Goal: Information Seeking & Learning: Learn about a topic

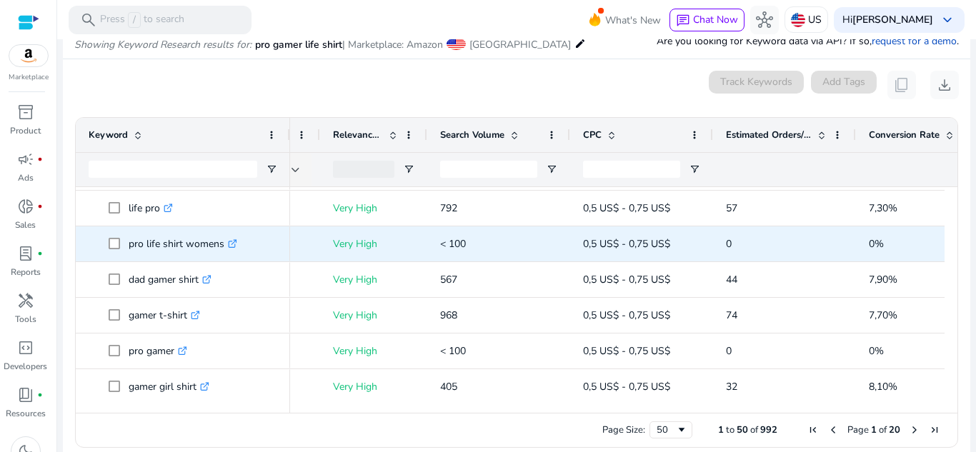
scroll to position [0, 252]
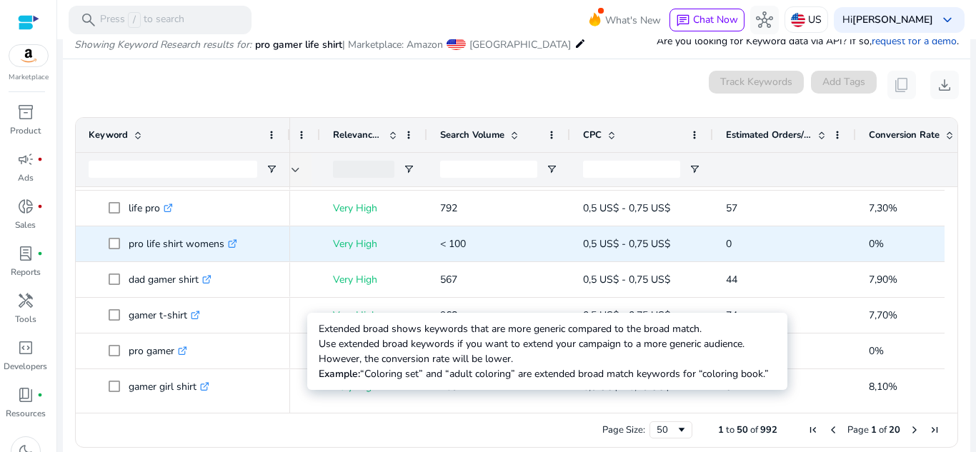
click at [938, 234] on span "0%" at bounding box center [927, 243] width 117 height 29
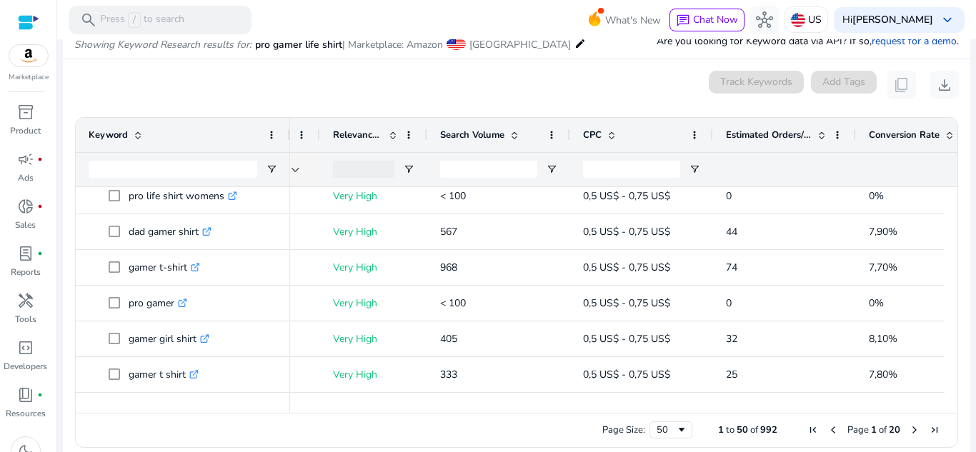
scroll to position [319, 0]
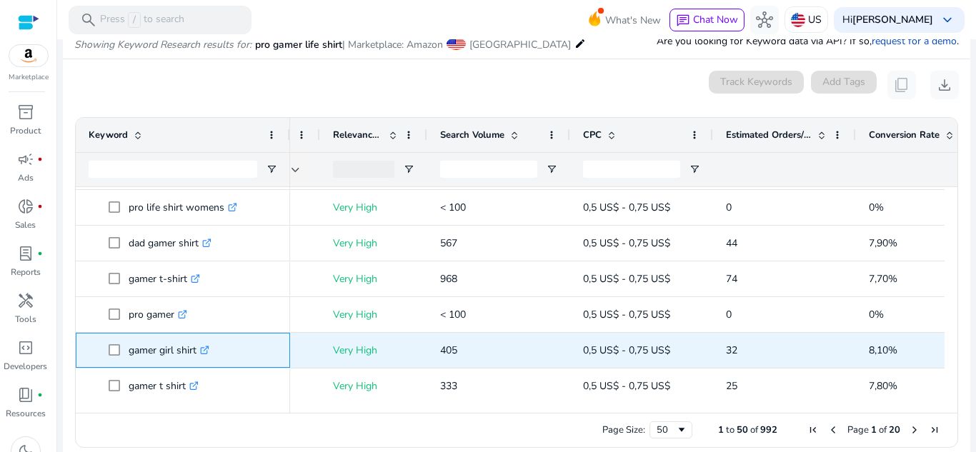
click at [208, 354] on icon at bounding box center [204, 350] width 7 height 7
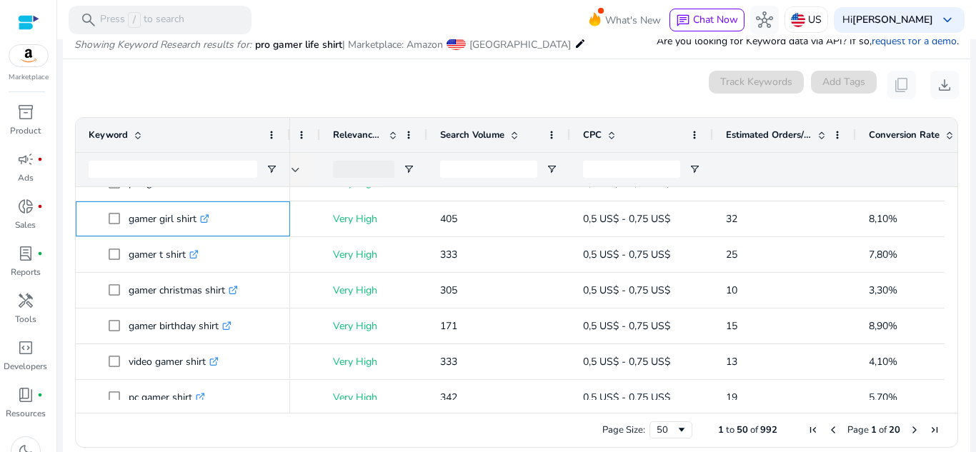
scroll to position [0, 0]
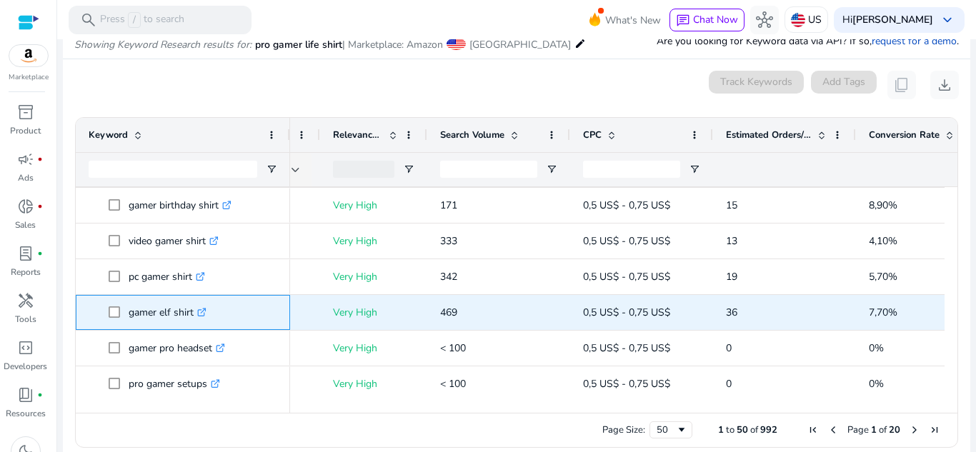
click at [207, 312] on icon ".st0{fill:#2c8af8}" at bounding box center [201, 312] width 9 height 9
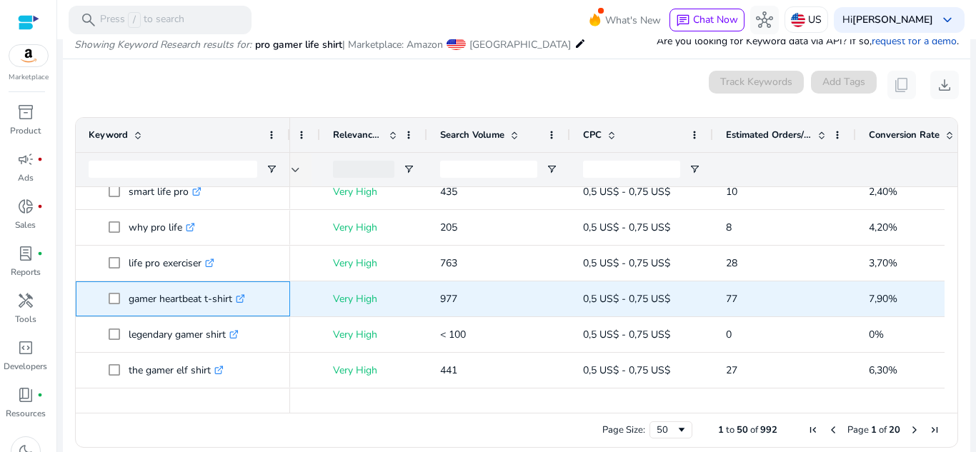
click at [238, 299] on link ".st0{fill:#2c8af8}" at bounding box center [238, 299] width 13 height 14
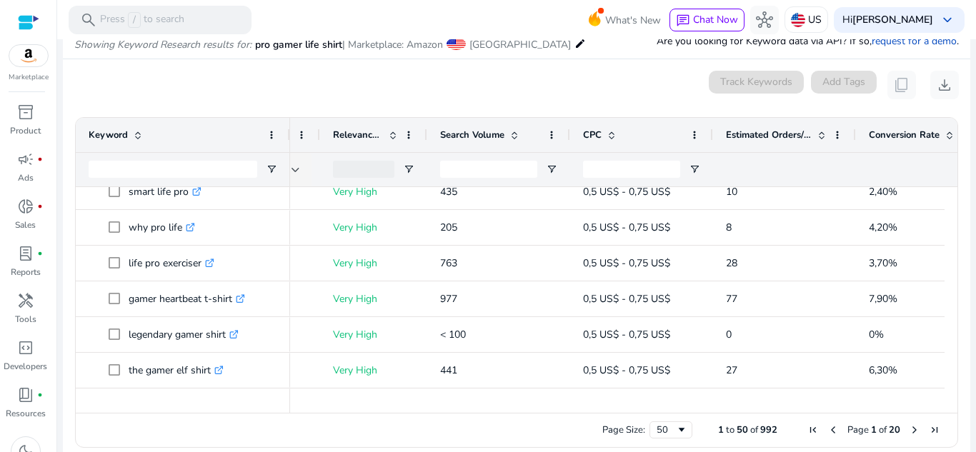
click at [909, 428] on span "Next Page" at bounding box center [914, 429] width 11 height 11
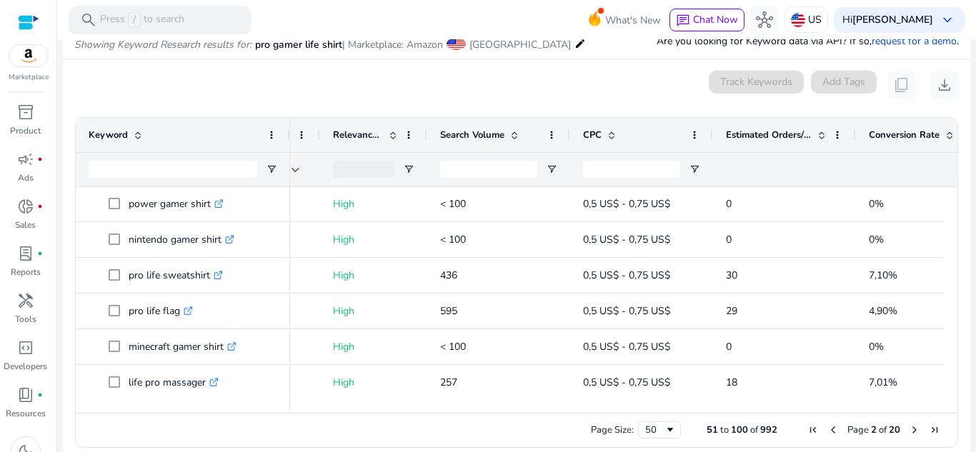
scroll to position [42, 0]
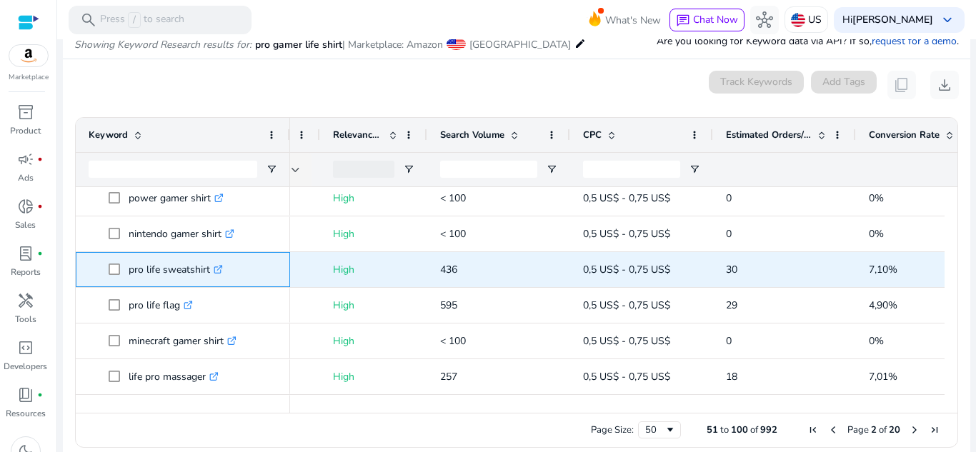
click at [223, 265] on icon ".st0{fill:#2c8af8}" at bounding box center [218, 269] width 9 height 9
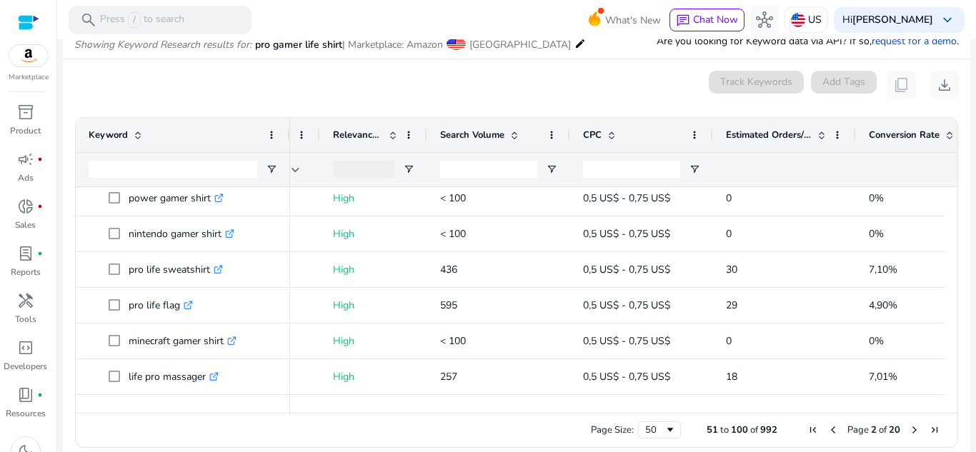
click at [958, 204] on ag-grid-angular "Press SPACE to select this row. Drag here to set row groups Drag here to set co…" at bounding box center [517, 282] width 906 height 345
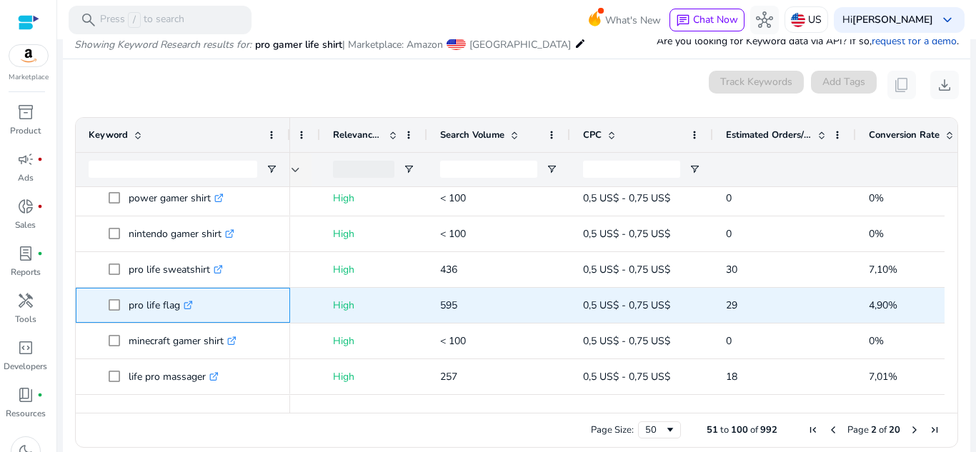
click at [192, 302] on icon at bounding box center [191, 303] width 4 height 4
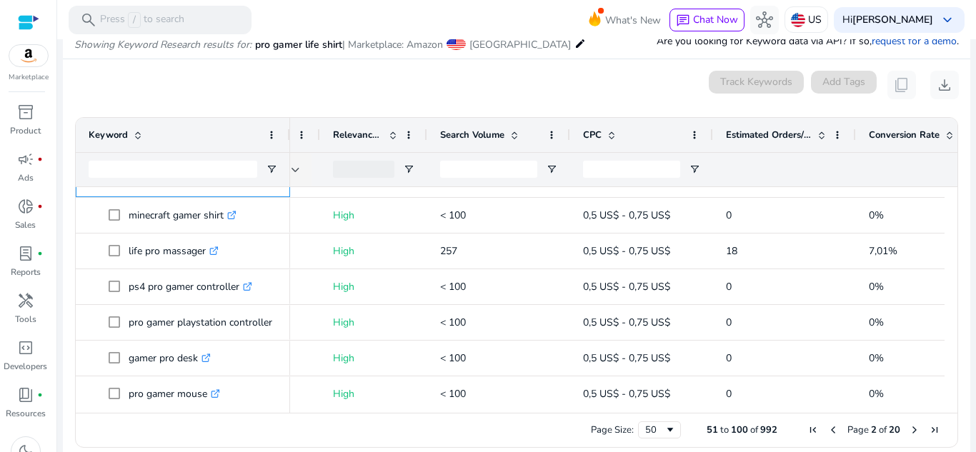
scroll to position [199, 0]
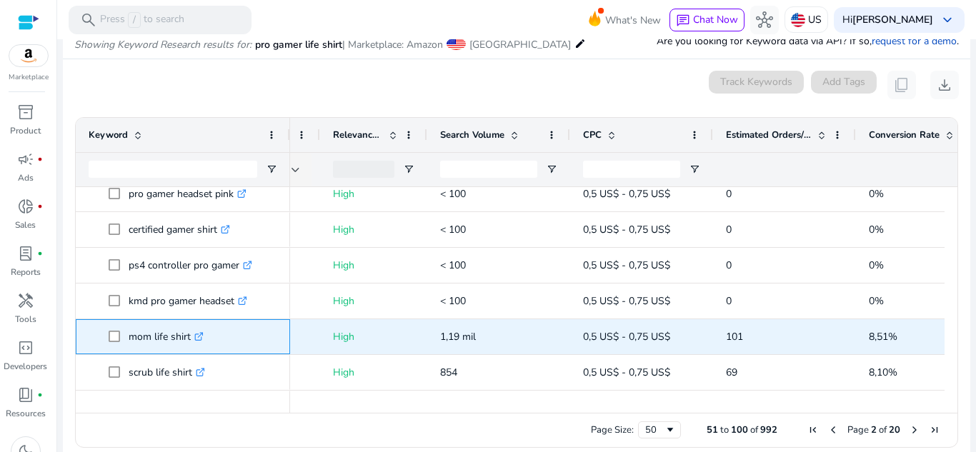
click at [202, 337] on icon at bounding box center [200, 334] width 5 height 5
click at [202, 337] on icon ".st0{fill:#2c8af8}" at bounding box center [198, 336] width 9 height 9
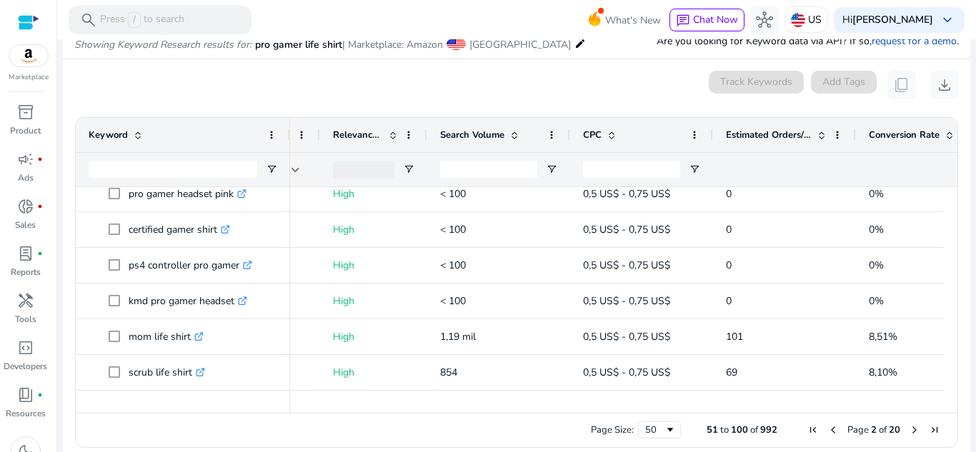
drag, startPoint x: 952, startPoint y: 254, endPoint x: 962, endPoint y: 268, distance: 17.4
click at [962, 268] on ag-grid-angular "Press SPACE to select this row. Drag here to set row groups Drag here to set co…" at bounding box center [517, 282] width 906 height 345
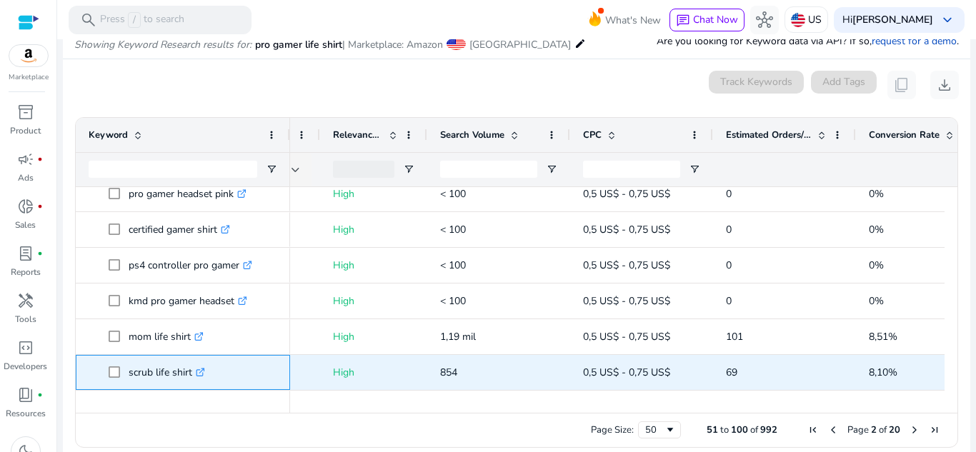
click at [200, 373] on icon ".st0{fill:#2c8af8}" at bounding box center [200, 372] width 9 height 9
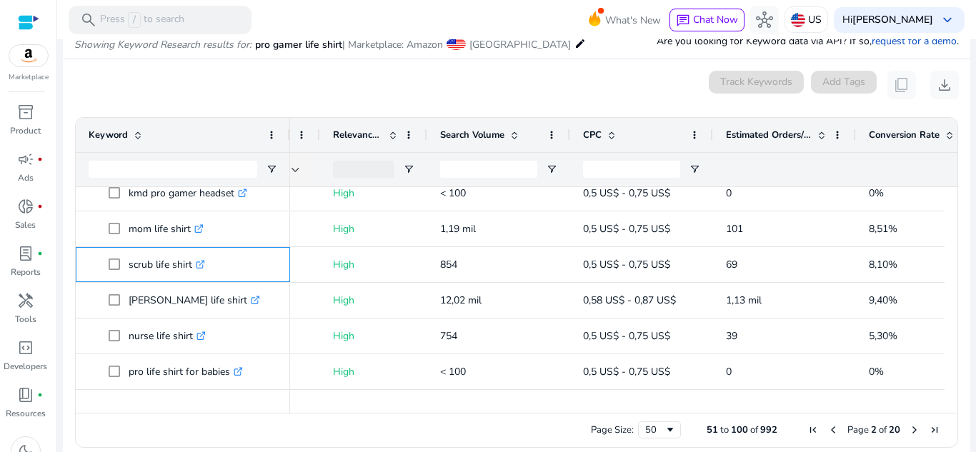
scroll to position [625, 0]
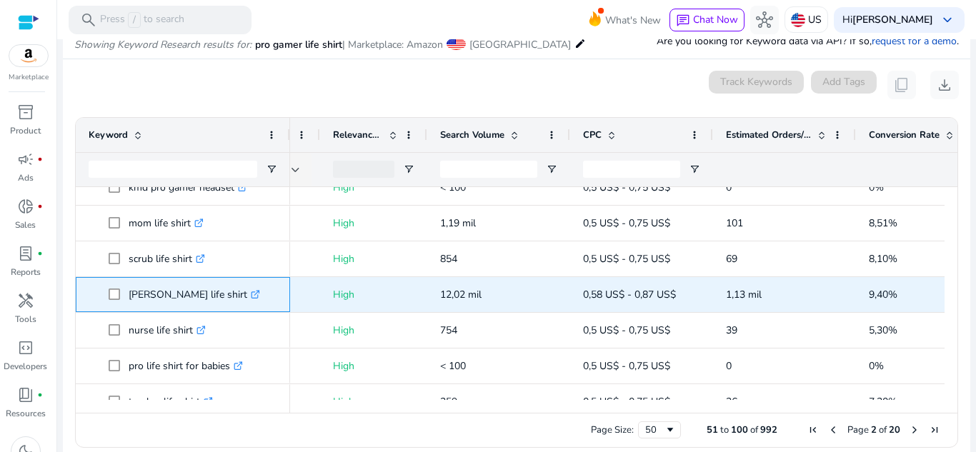
click at [251, 296] on icon ".st0{fill:#2c8af8}" at bounding box center [255, 294] width 9 height 9
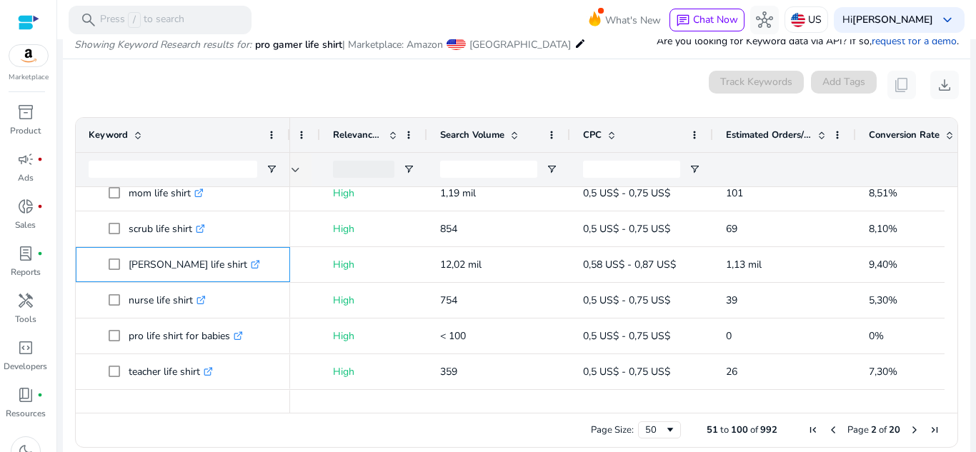
scroll to position [661, 0]
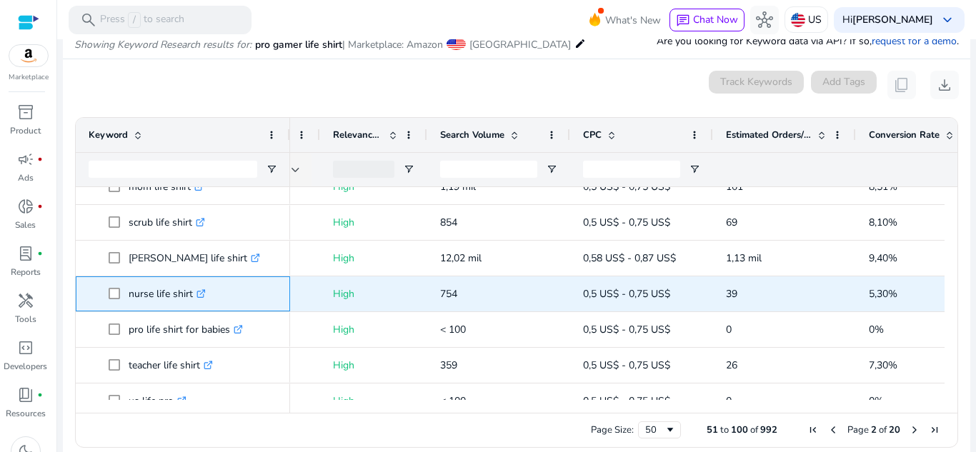
click at [202, 295] on icon ".st0{fill:#2c8af8}" at bounding box center [201, 293] width 9 height 9
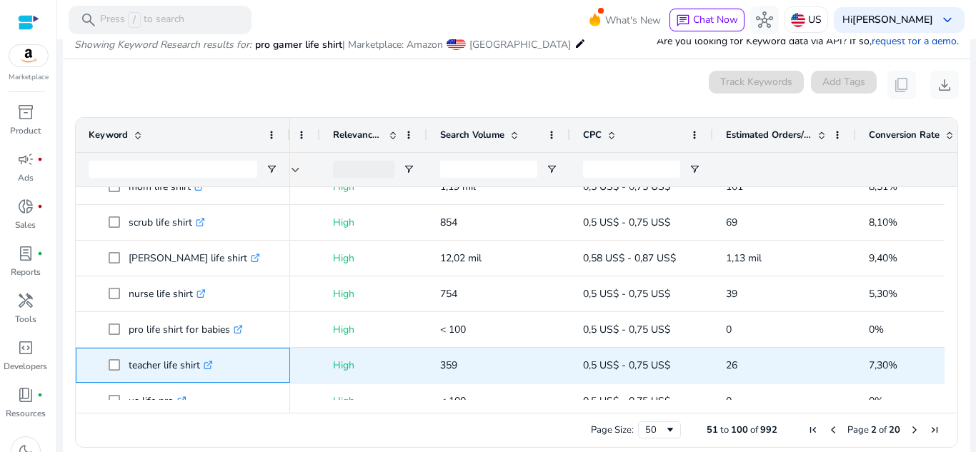
click at [212, 367] on icon ".st0{fill:#2c8af8}" at bounding box center [208, 365] width 9 height 9
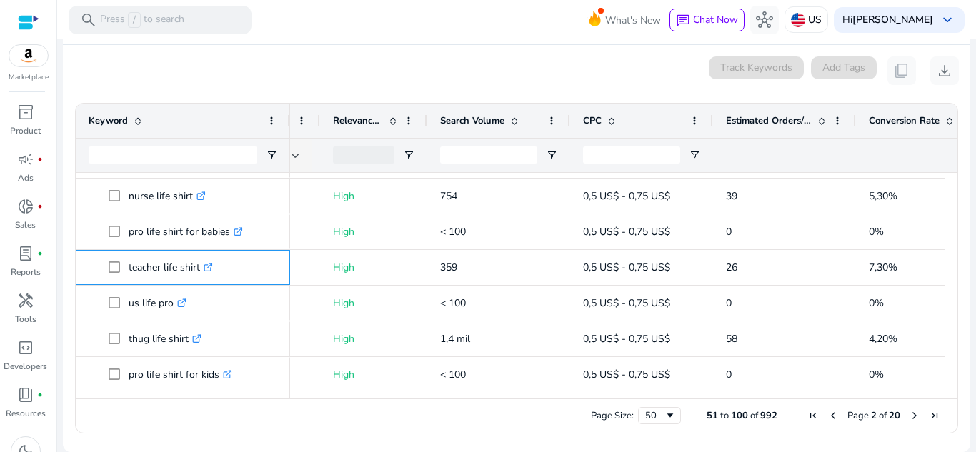
scroll to position [751, 0]
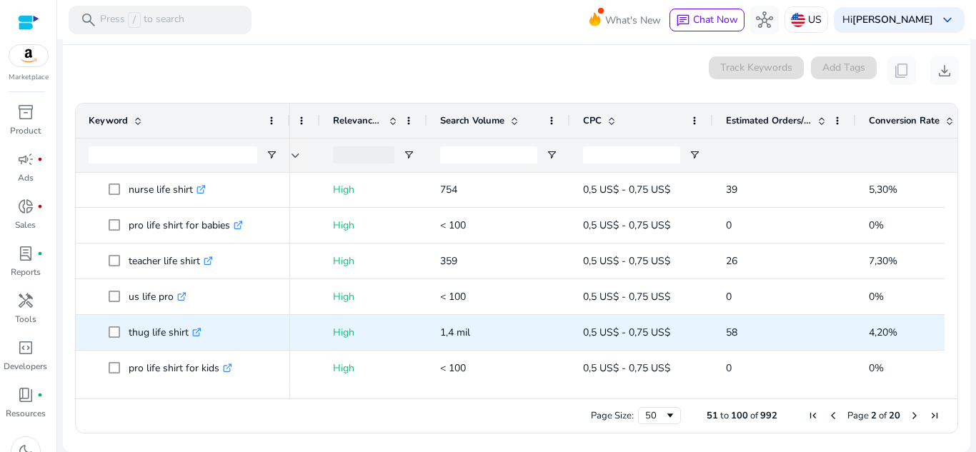
click at [195, 332] on icon at bounding box center [196, 332] width 7 height 7
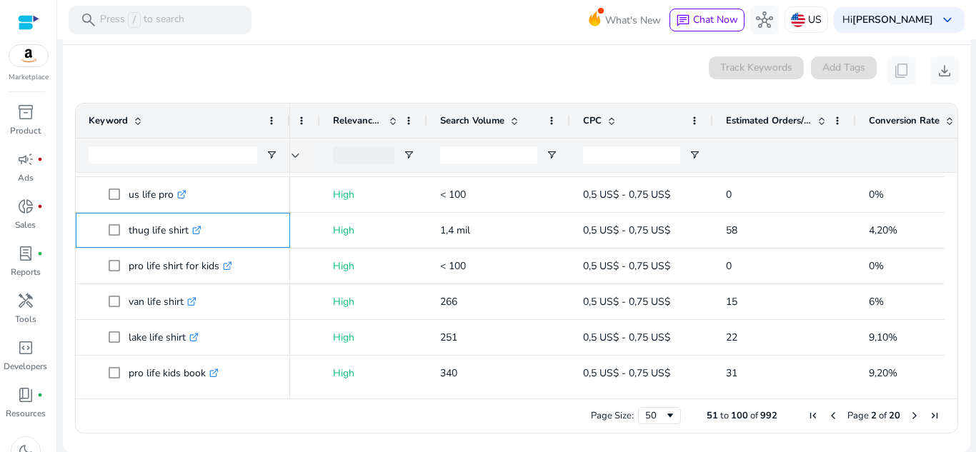
scroll to position [859, 0]
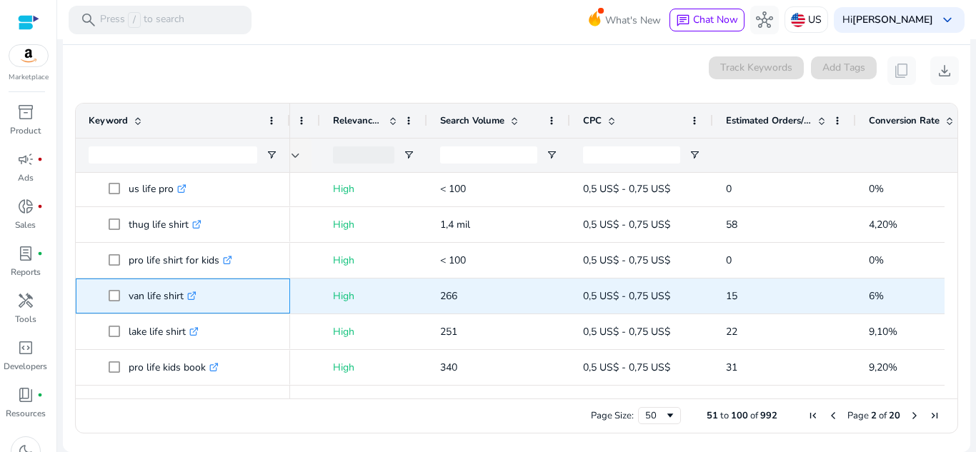
click at [189, 299] on link ".st0{fill:#2c8af8}" at bounding box center [190, 296] width 13 height 14
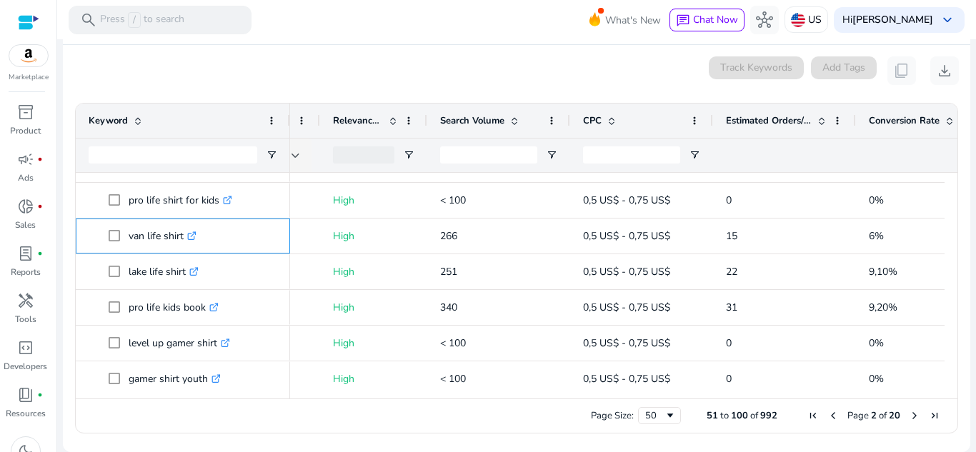
scroll to position [925, 0]
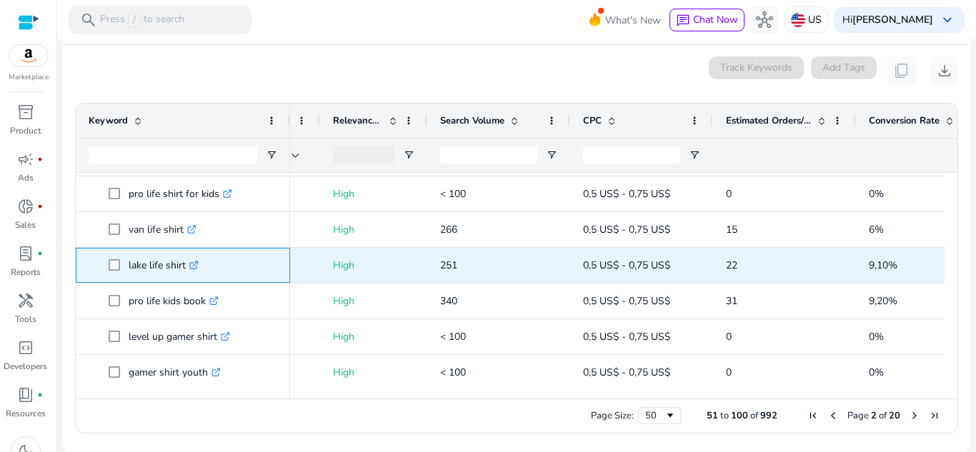
click at [195, 264] on icon ".st0{fill:#2c8af8}" at bounding box center [193, 265] width 9 height 9
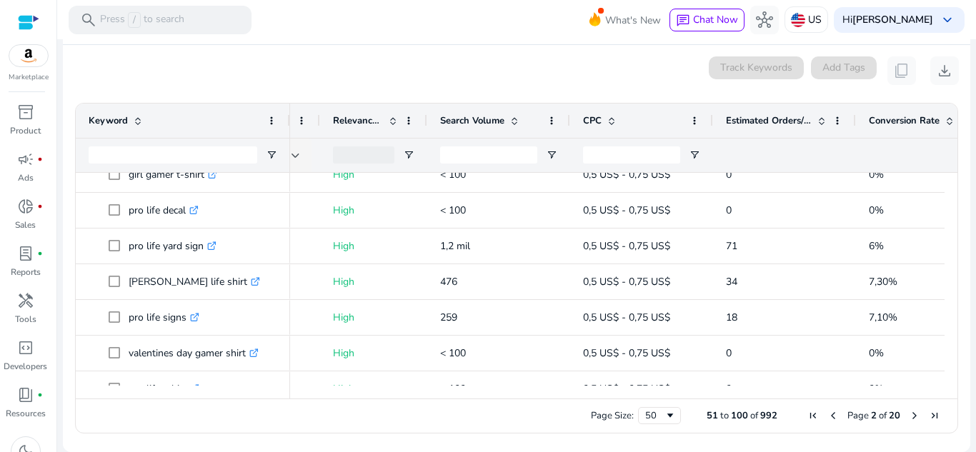
scroll to position [1171, 0]
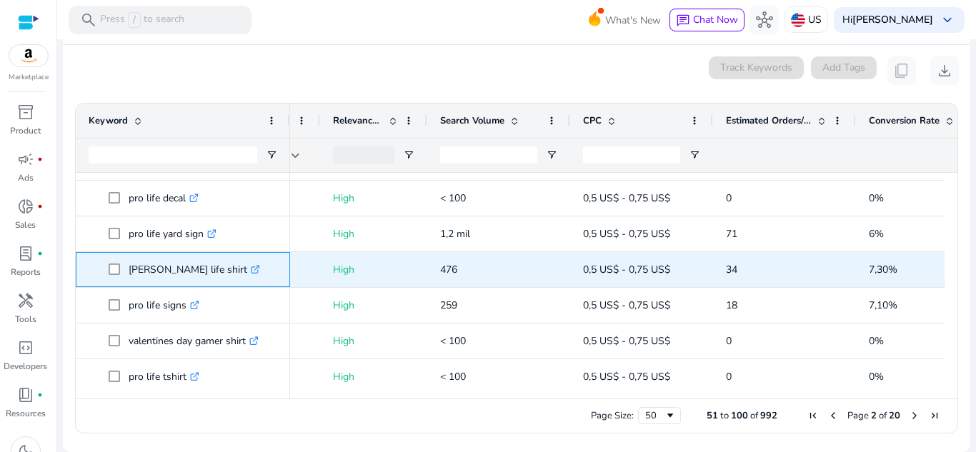
click at [247, 274] on link ".st0{fill:#2c8af8}" at bounding box center [253, 270] width 13 height 14
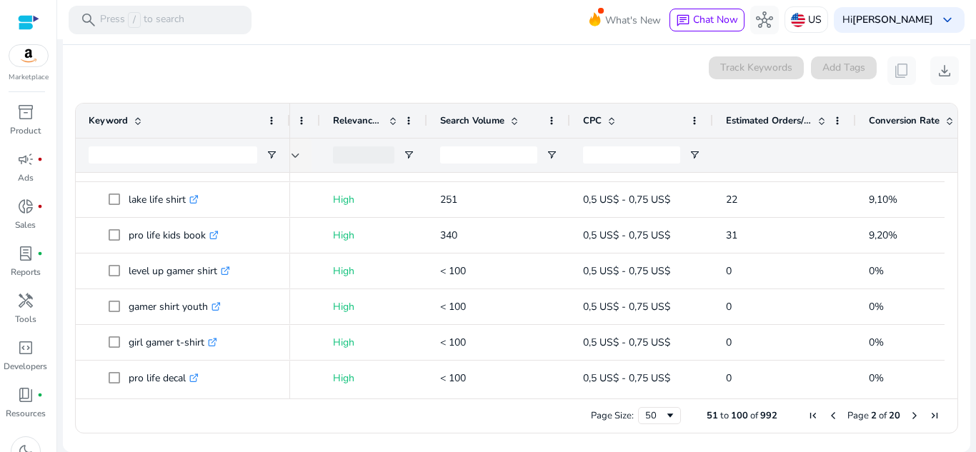
scroll to position [937, 0]
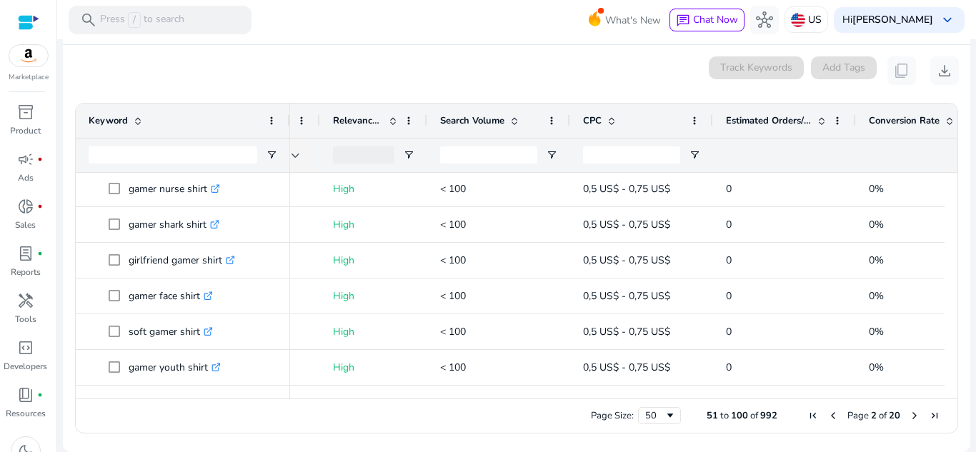
click at [909, 417] on span "Next Page" at bounding box center [914, 415] width 11 height 11
click at [909, 414] on span "Next Page" at bounding box center [914, 415] width 11 height 11
click at [909, 416] on span "Next Page" at bounding box center [914, 415] width 11 height 11
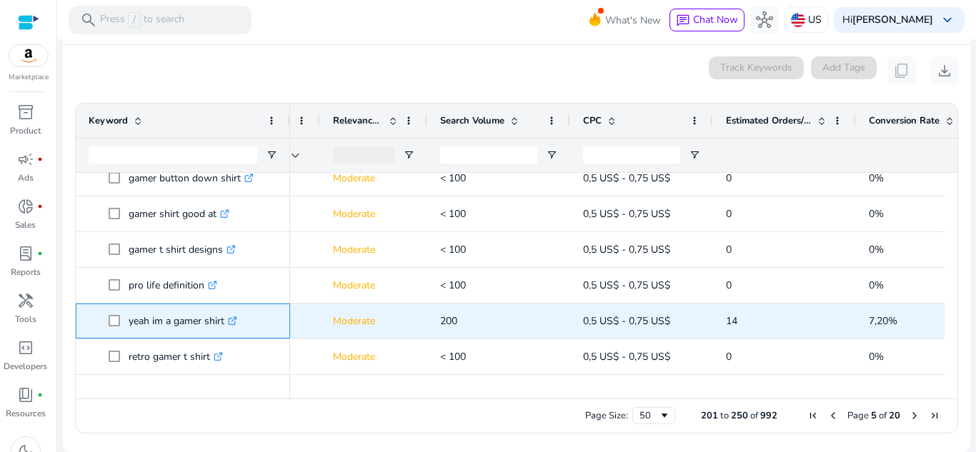
click at [234, 325] on icon ".st0{fill:#2c8af8}" at bounding box center [232, 321] width 9 height 9
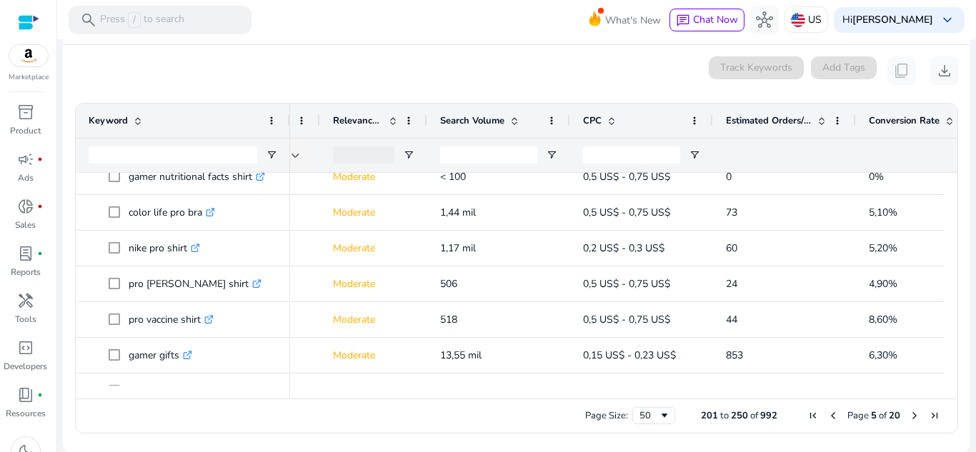
scroll to position [252, 0]
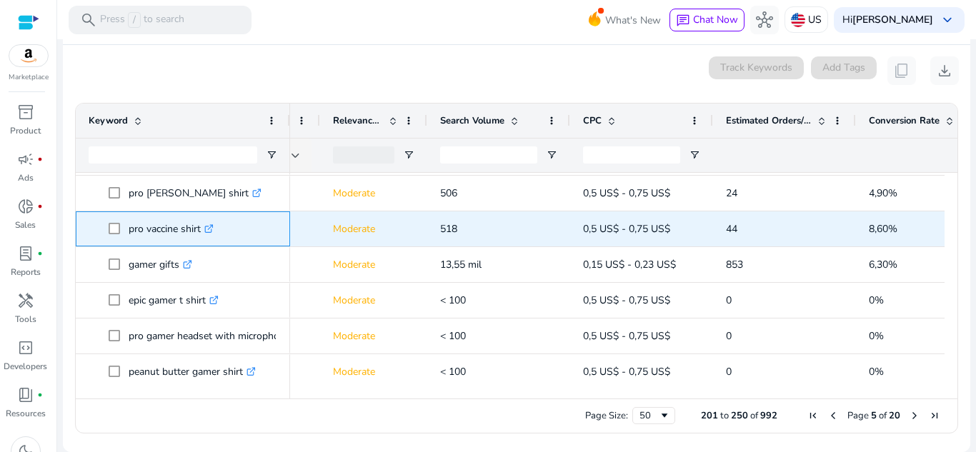
click at [213, 227] on icon ".st0{fill:#2c8af8}" at bounding box center [208, 228] width 9 height 9
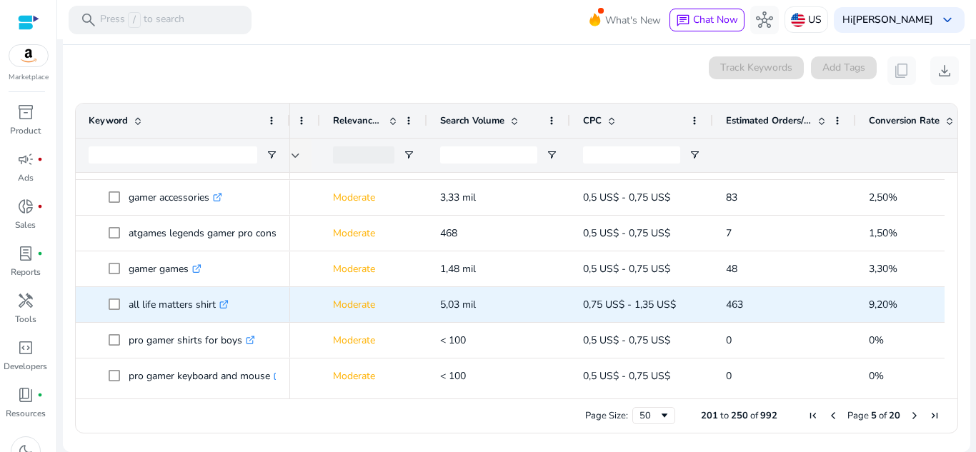
click at [222, 310] on link ".st0{fill:#2c8af8}" at bounding box center [222, 305] width 13 height 14
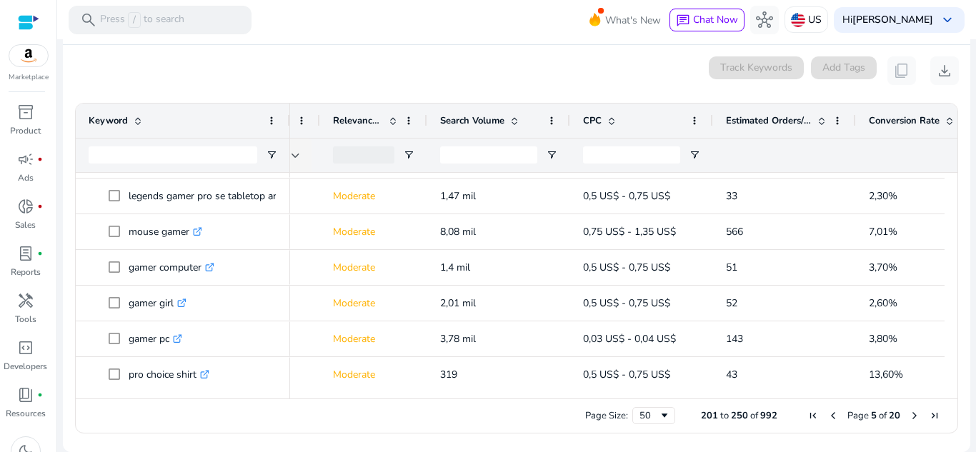
scroll to position [775, 0]
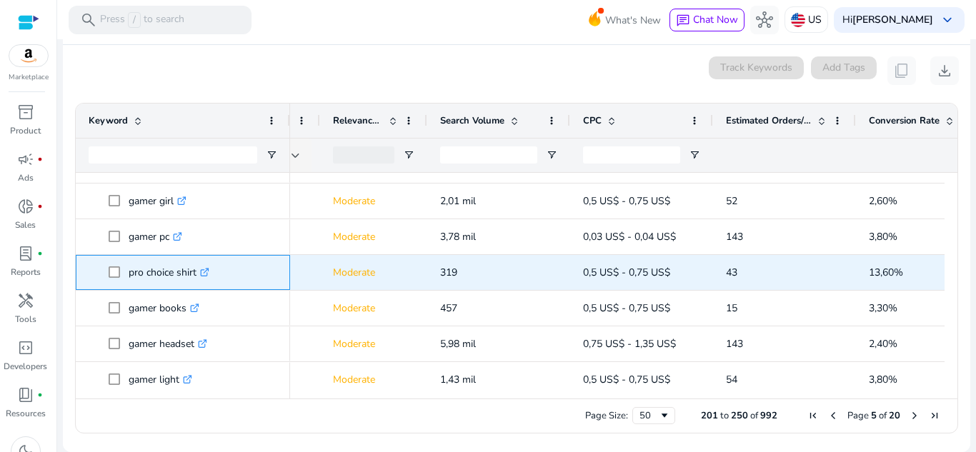
click at [205, 272] on icon ".st0{fill:#2c8af8}" at bounding box center [204, 272] width 9 height 9
click at [203, 276] on icon ".st0{fill:#2c8af8}" at bounding box center [204, 272] width 9 height 9
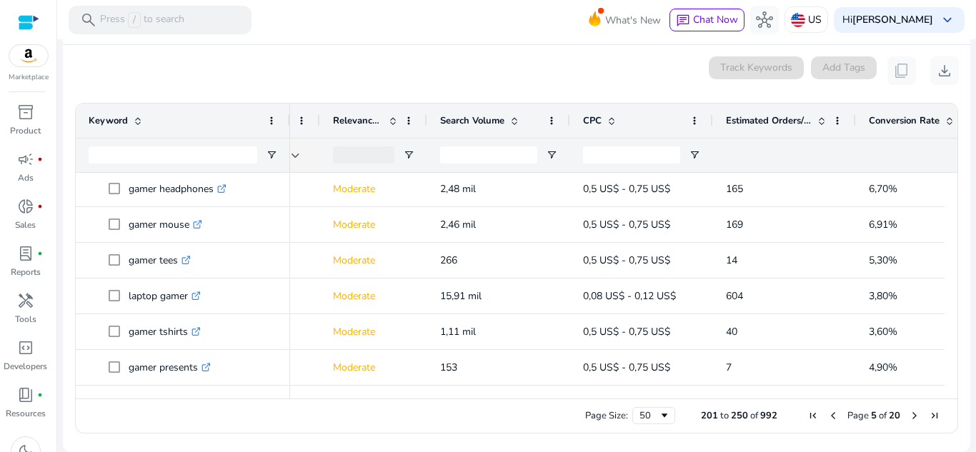
click at [910, 418] on span "Next Page" at bounding box center [914, 415] width 11 height 11
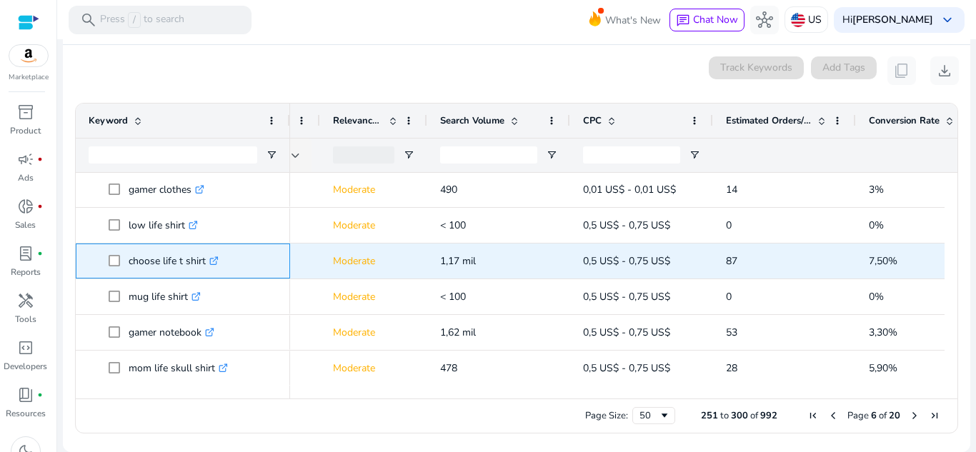
click at [212, 267] on link ".st0{fill:#2c8af8}" at bounding box center [212, 261] width 13 height 14
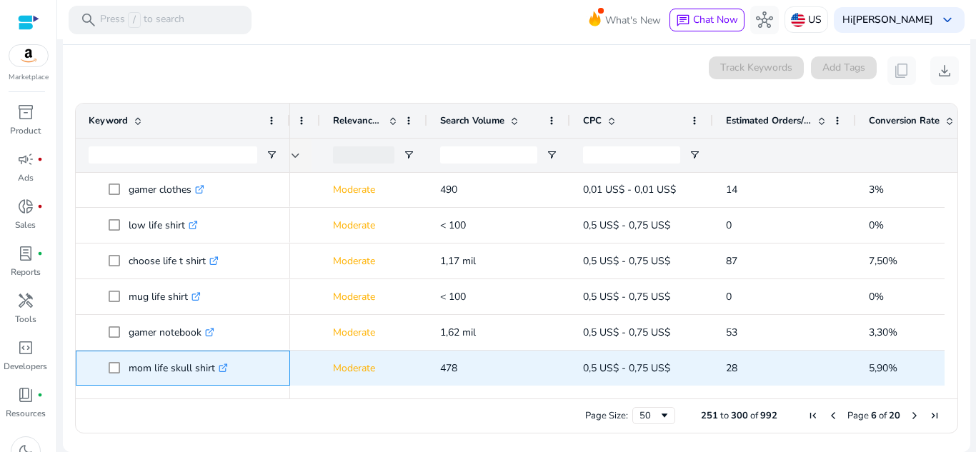
click at [224, 370] on icon ".st0{fill:#2c8af8}" at bounding box center [223, 368] width 9 height 9
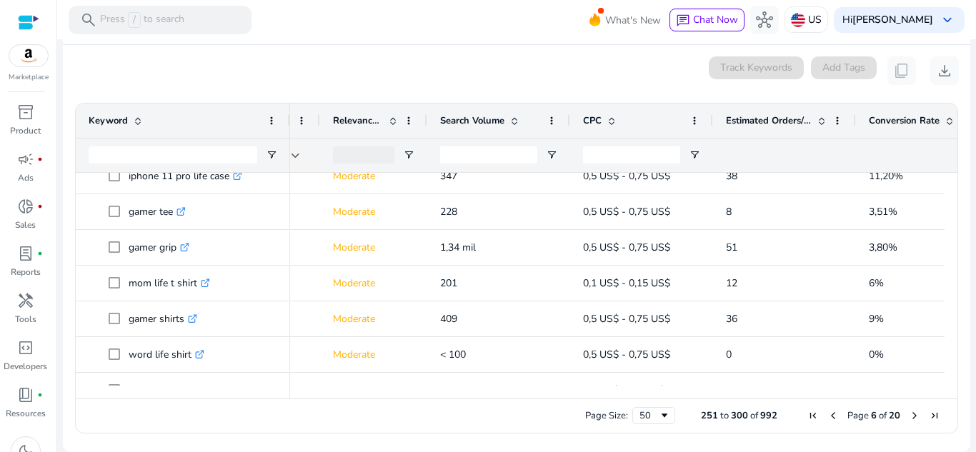
scroll to position [271, 0]
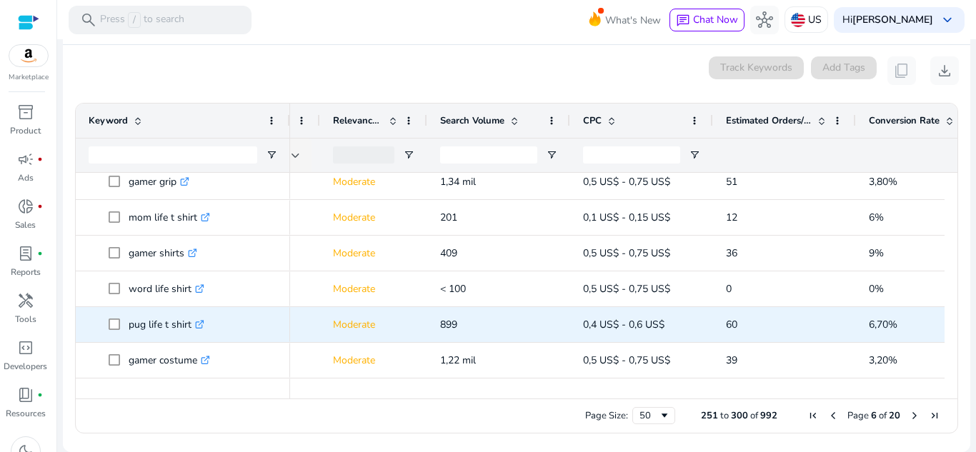
click at [204, 329] on icon ".st0{fill:#2c8af8}" at bounding box center [199, 324] width 9 height 9
click at [200, 327] on icon ".st0{fill:#2c8af8}" at bounding box center [199, 324] width 9 height 9
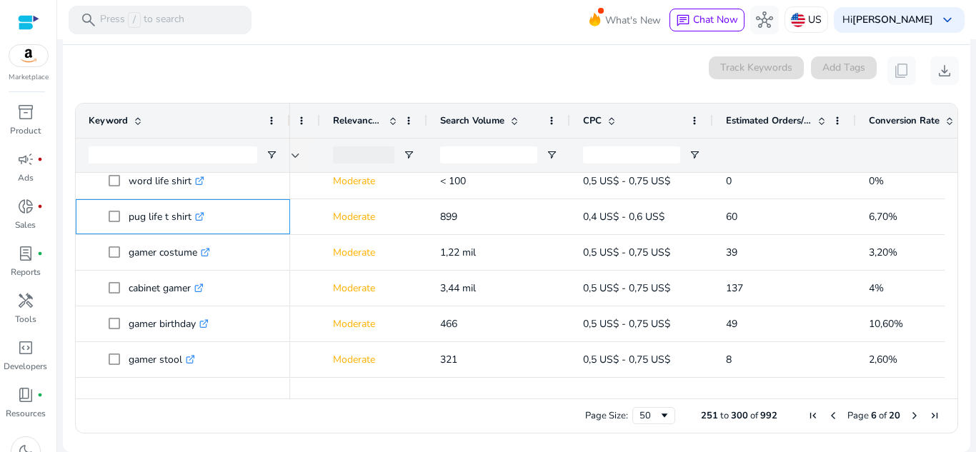
scroll to position [475, 0]
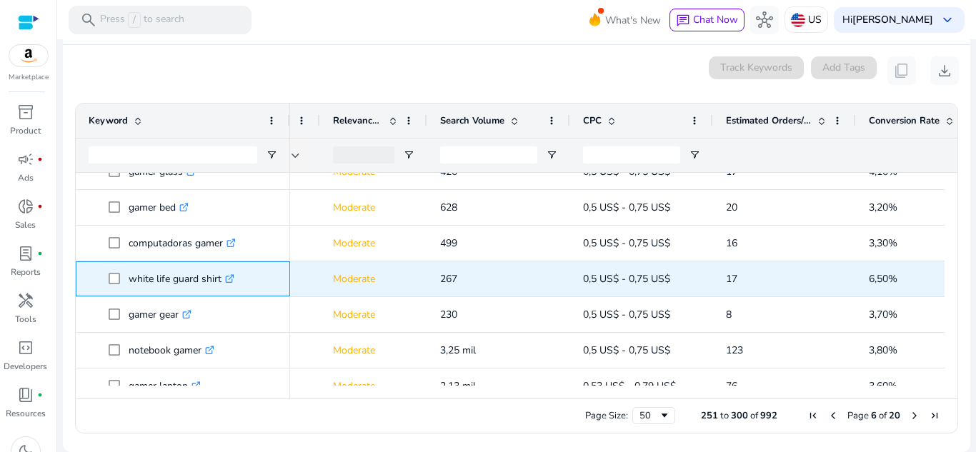
click at [231, 277] on icon ".st0{fill:#2c8af8}" at bounding box center [229, 278] width 9 height 9
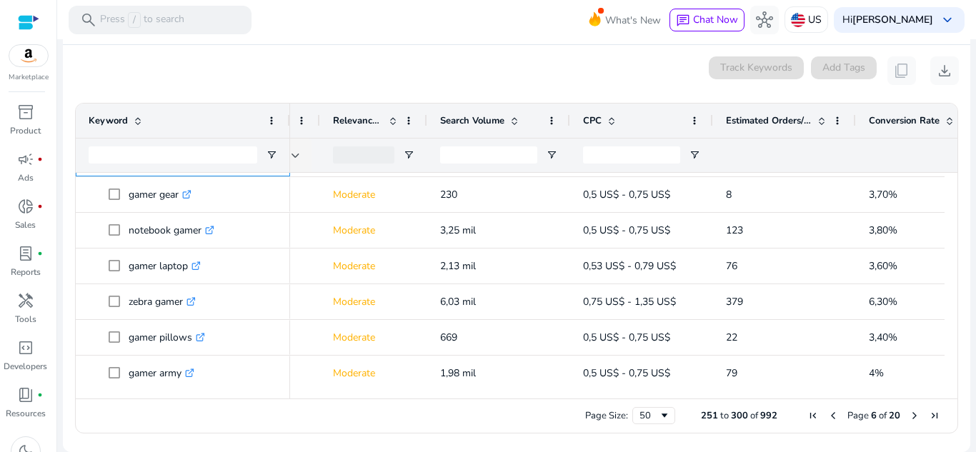
scroll to position [1574, 0]
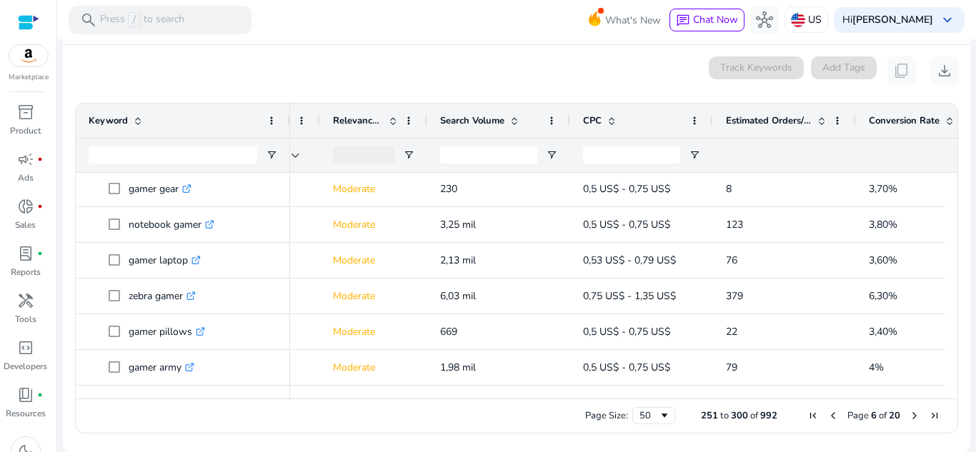
click at [909, 415] on span "Next Page" at bounding box center [914, 415] width 11 height 11
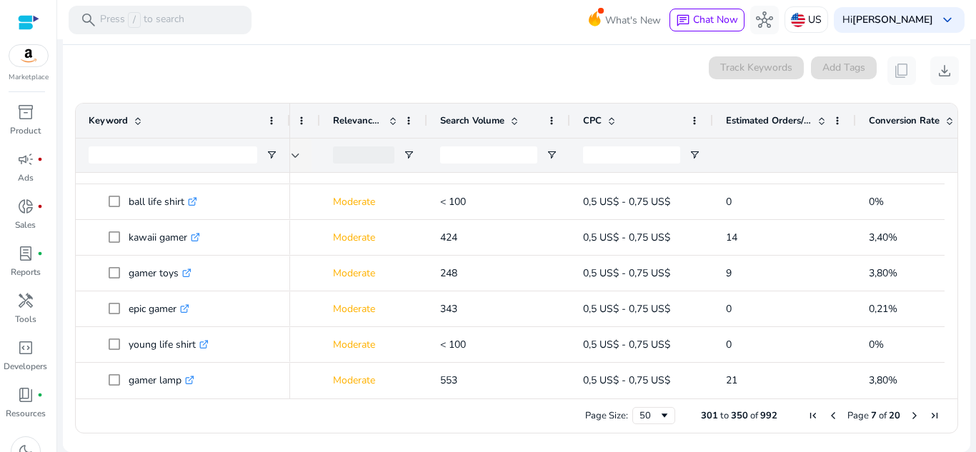
scroll to position [30, 0]
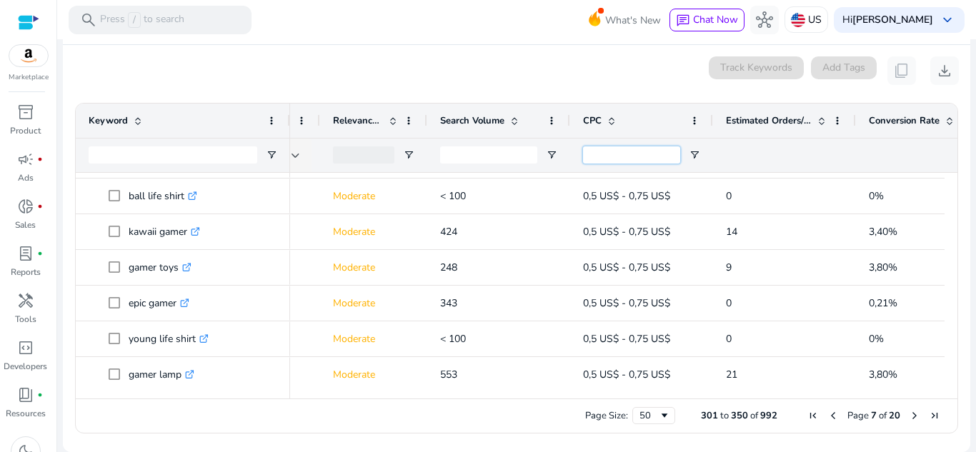
click at [649, 156] on input "CPC Filter Input" at bounding box center [631, 154] width 97 height 17
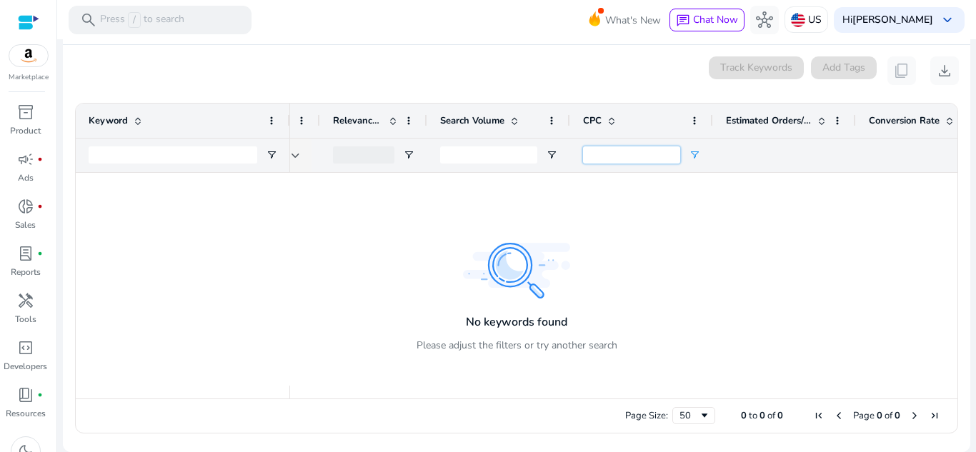
scroll to position [0, 0]
click at [690, 155] on span "Open Filter Menu" at bounding box center [694, 154] width 11 height 11
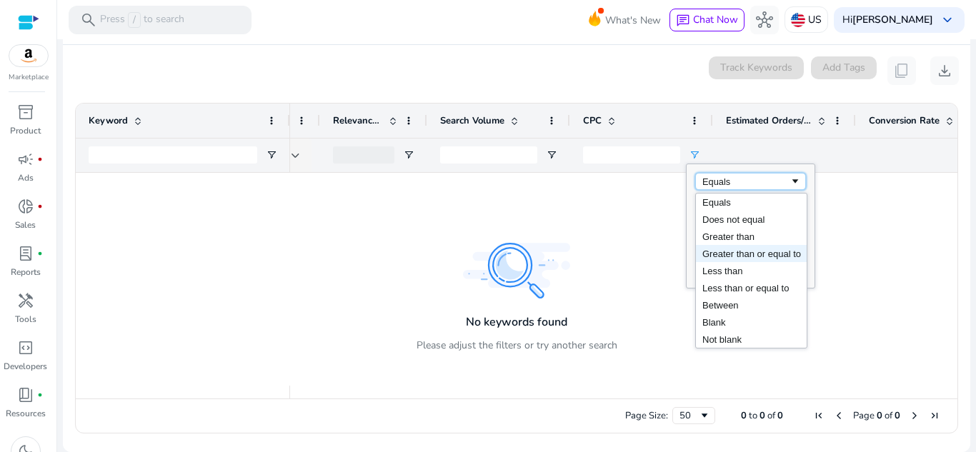
drag, startPoint x: 802, startPoint y: 174, endPoint x: 747, endPoint y: 248, distance: 92.5
click at [747, 248] on div "Drag here to set row groups Drag here to set column labels Keyword Tags 50" at bounding box center [516, 268] width 883 height 331
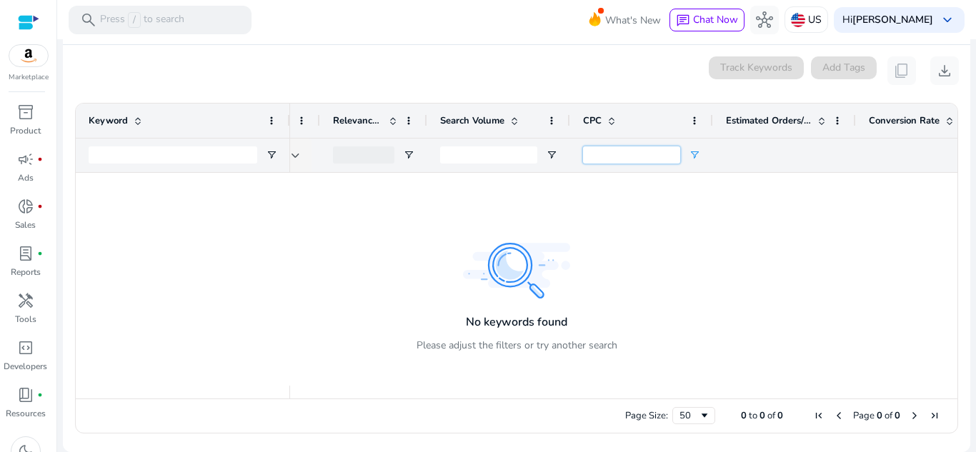
click at [640, 158] on input "***" at bounding box center [631, 154] width 97 height 17
click at [699, 157] on span "Open Filter Menu" at bounding box center [694, 154] width 11 height 11
click at [758, 371] on div at bounding box center [623, 279] width 667 height 213
click at [656, 151] on input "***" at bounding box center [631, 154] width 97 height 17
type input "*"
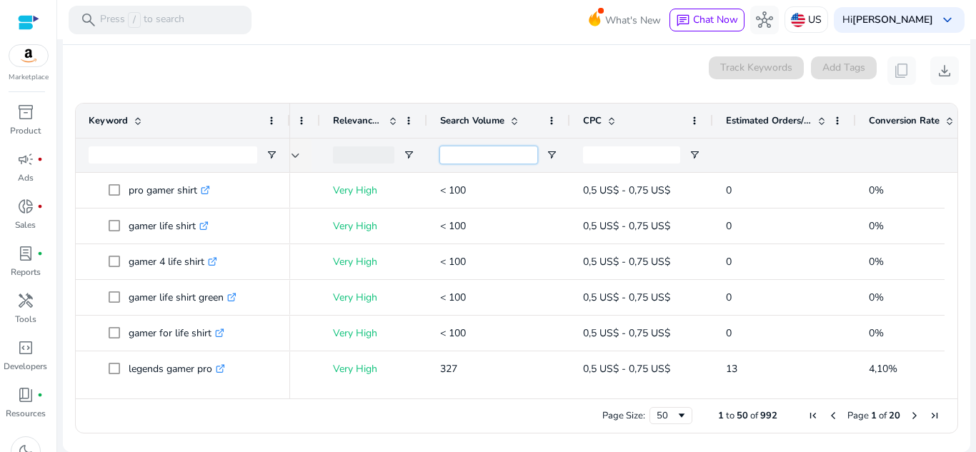
click at [485, 154] on input "Search Volume Filter Input" at bounding box center [488, 154] width 97 height 17
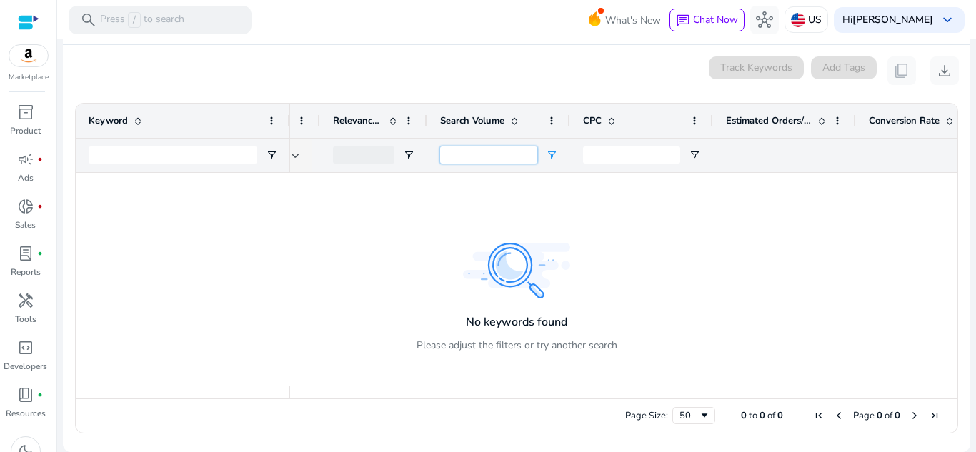
type input "***"
click at [548, 153] on span "Open Filter Menu" at bounding box center [551, 154] width 11 height 11
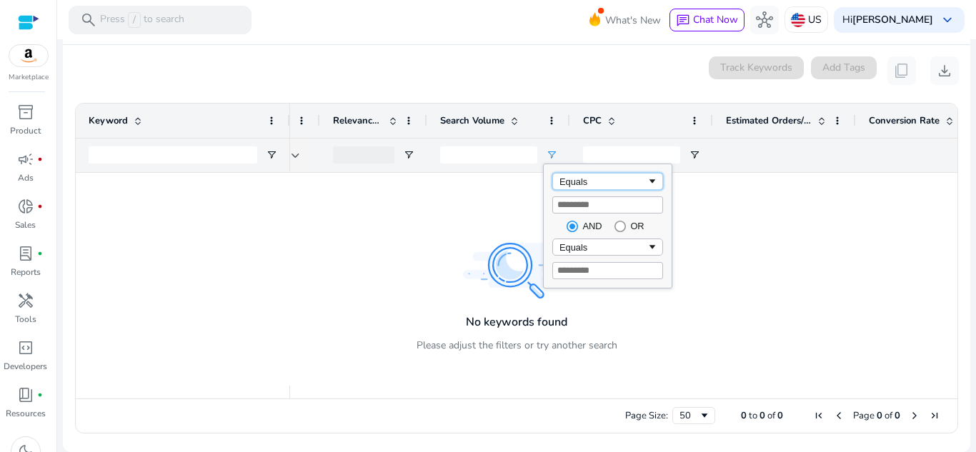
click at [635, 177] on div "Equals" at bounding box center [603, 182] width 87 height 11
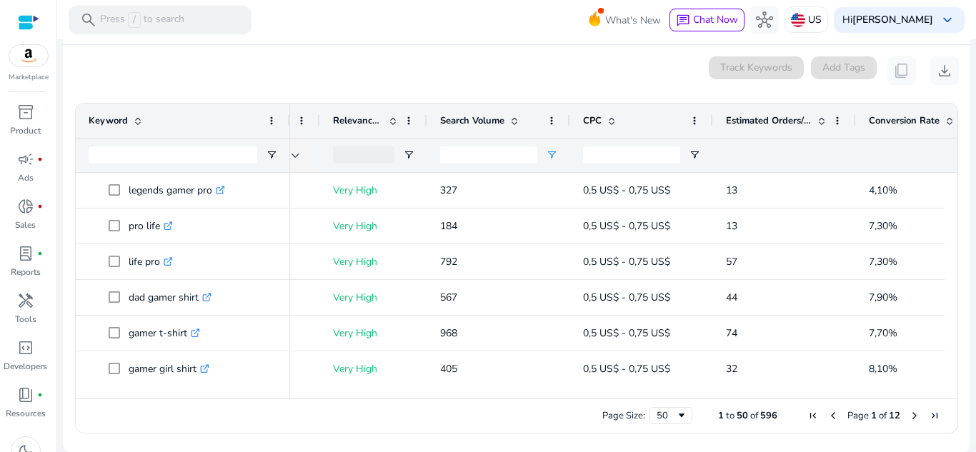
drag, startPoint x: 952, startPoint y: 182, endPoint x: 953, endPoint y: 201, distance: 19.3
click at [953, 201] on ag-grid-angular "1 to 50 of 596. Page 1 of 12 Drag here to set row groups Drag here to set colum…" at bounding box center [517, 268] width 906 height 345
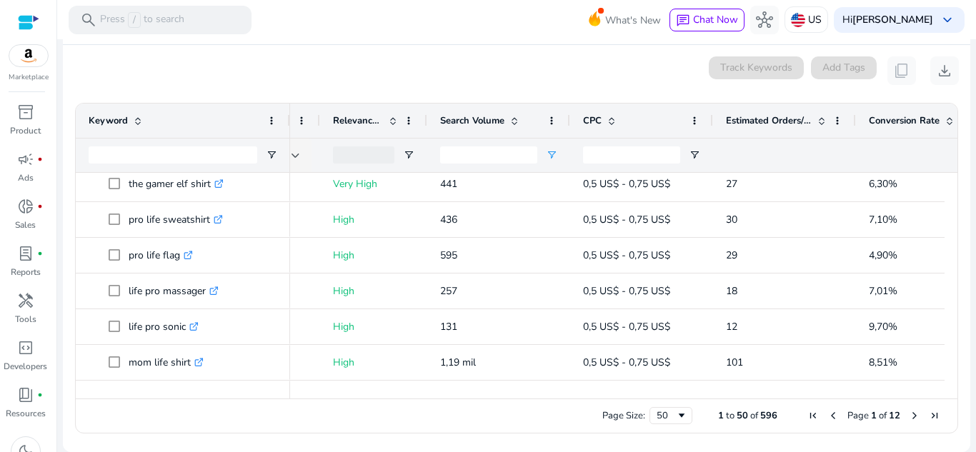
scroll to position [908, 0]
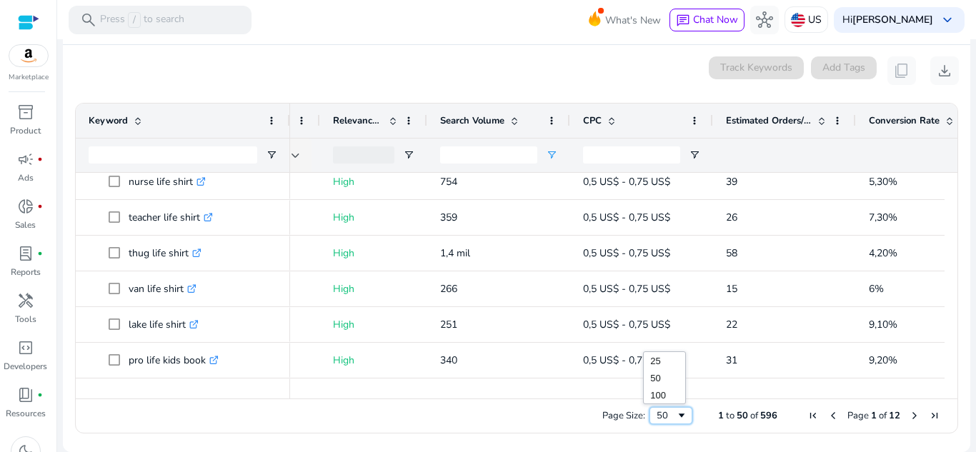
click at [676, 412] on span "Page Size" at bounding box center [681, 415] width 11 height 11
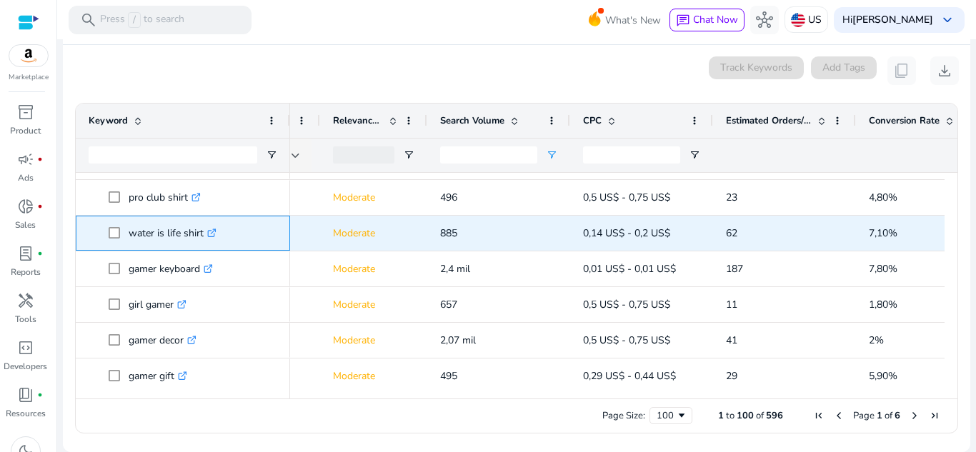
click at [213, 230] on icon at bounding box center [211, 233] width 7 height 7
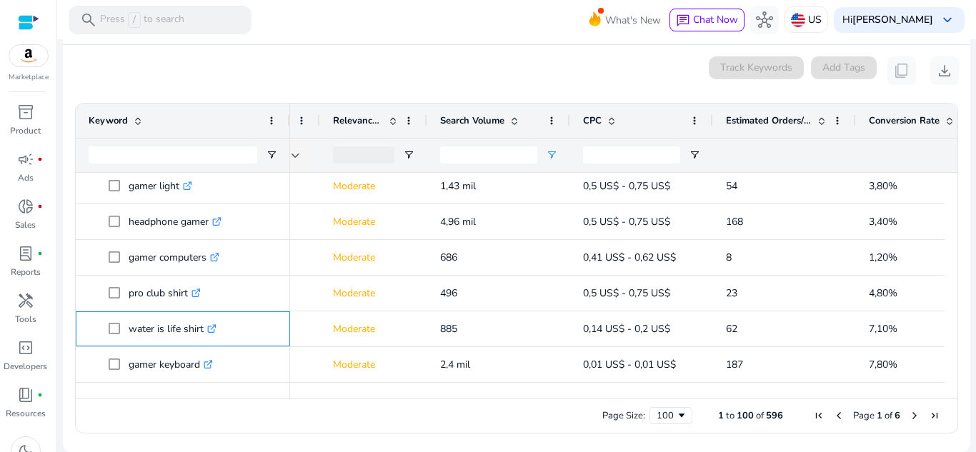
scroll to position [2100, 0]
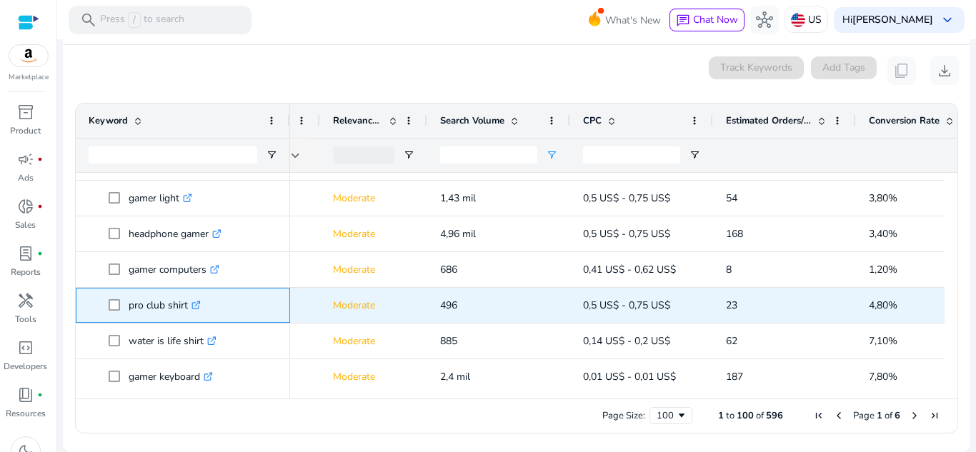
click at [195, 305] on icon at bounding box center [195, 305] width 7 height 7
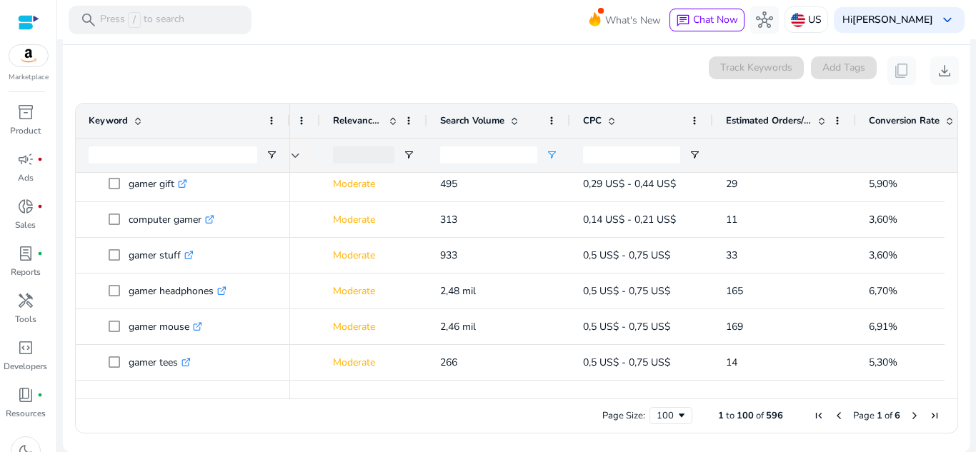
scroll to position [2496, 0]
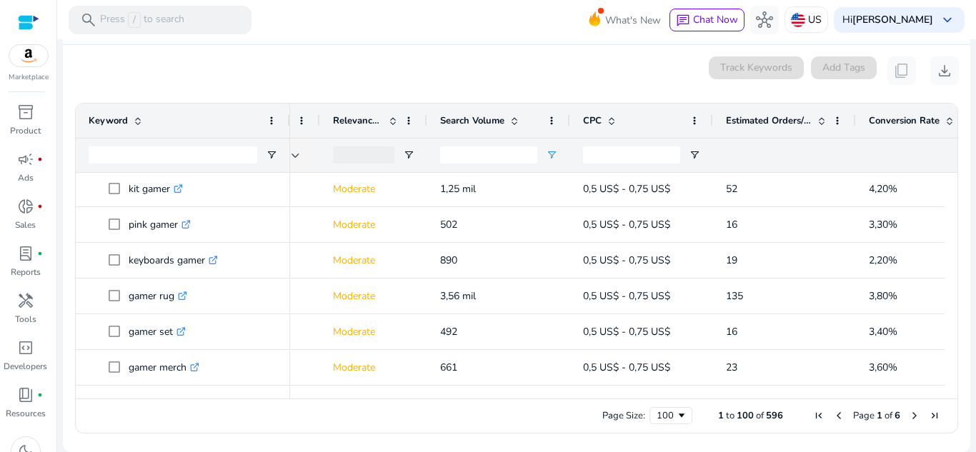
click at [909, 412] on span "Next Page" at bounding box center [914, 415] width 11 height 11
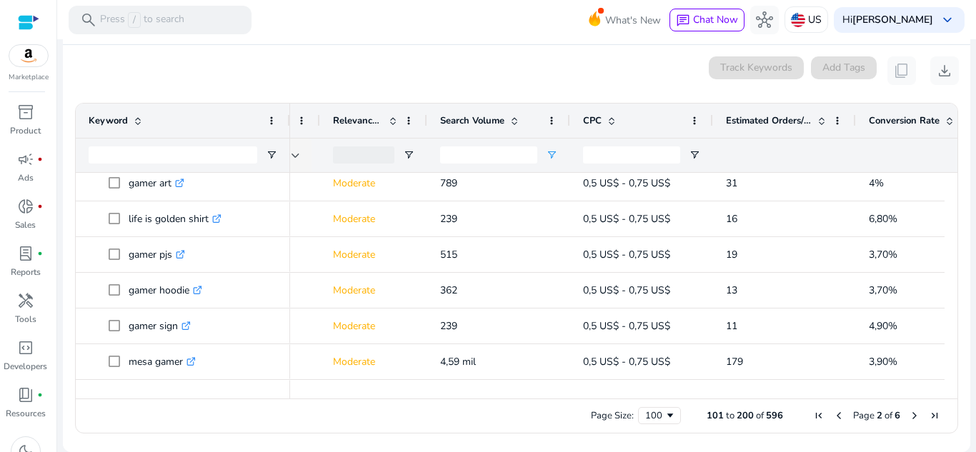
click at [950, 229] on div "Drag here to set row groups Drag here to set column labels Keyword Tags 22" at bounding box center [516, 268] width 883 height 331
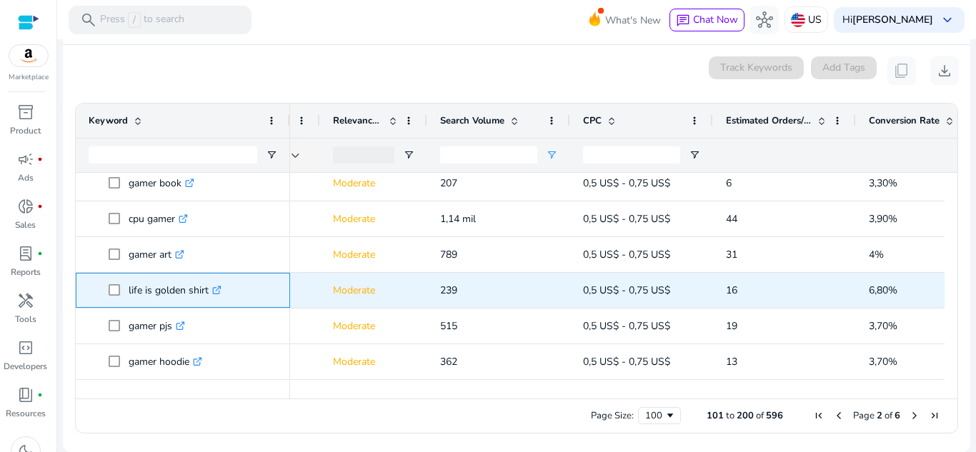
click at [219, 284] on link ".st0{fill:#2c8af8}" at bounding box center [215, 291] width 13 height 14
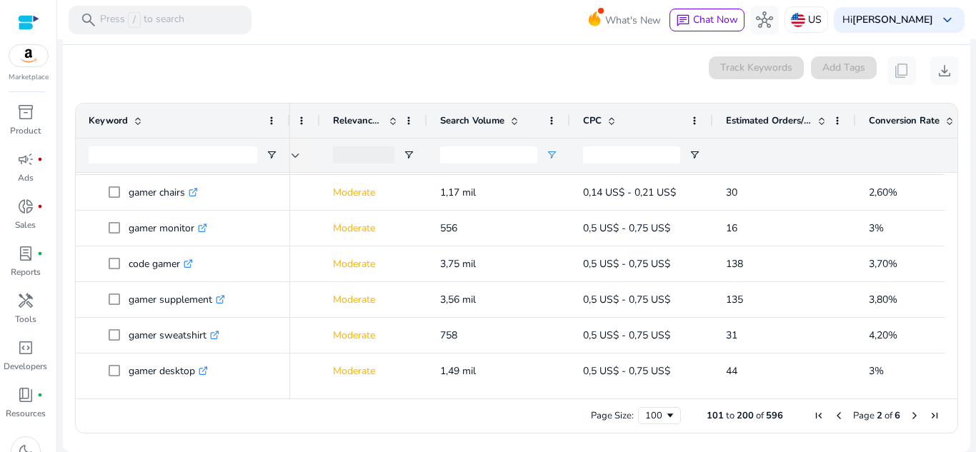
scroll to position [1356, 0]
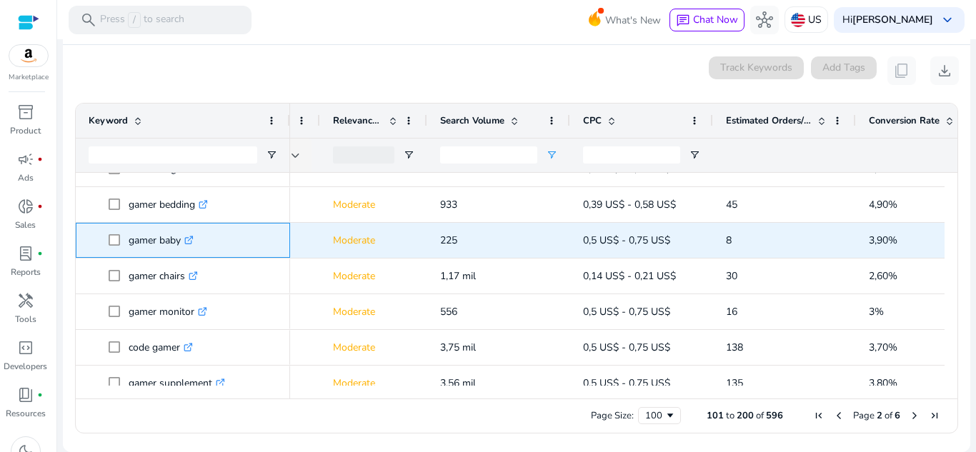
click at [194, 240] on icon ".st0{fill:#2c8af8}" at bounding box center [188, 240] width 9 height 9
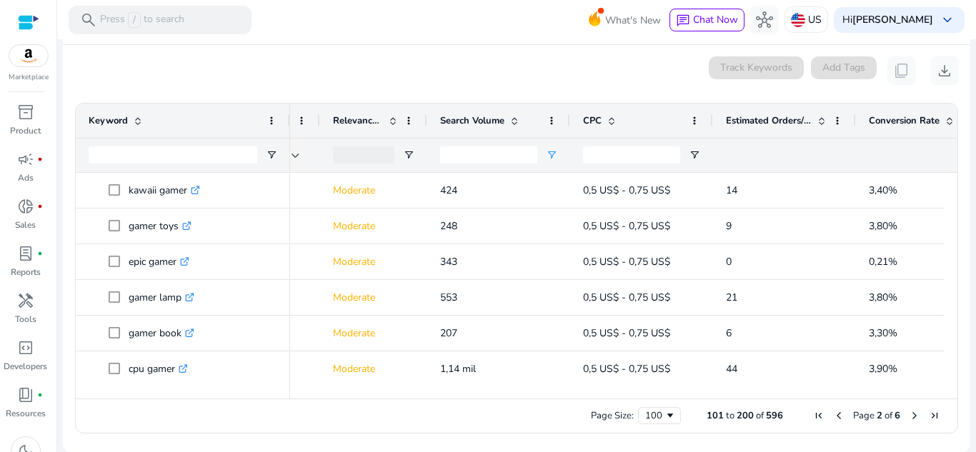
scroll to position [715, 0]
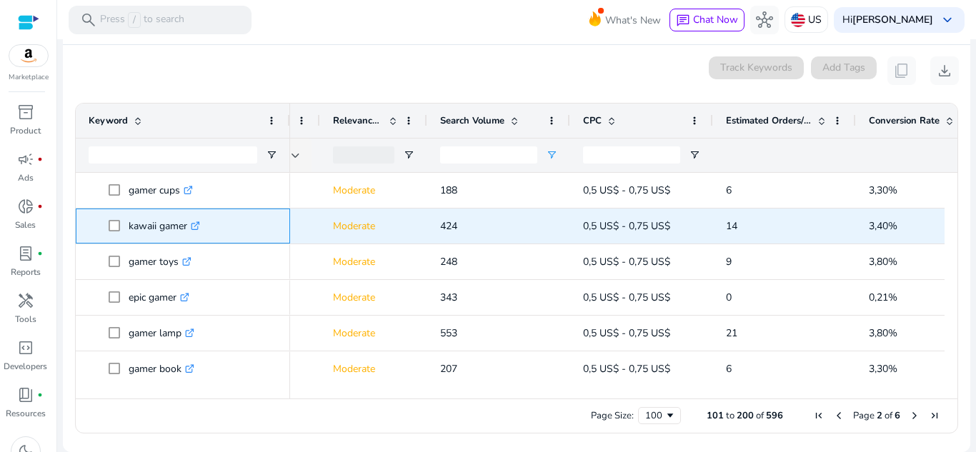
click at [198, 225] on icon ".st0{fill:#2c8af8}" at bounding box center [195, 226] width 9 height 9
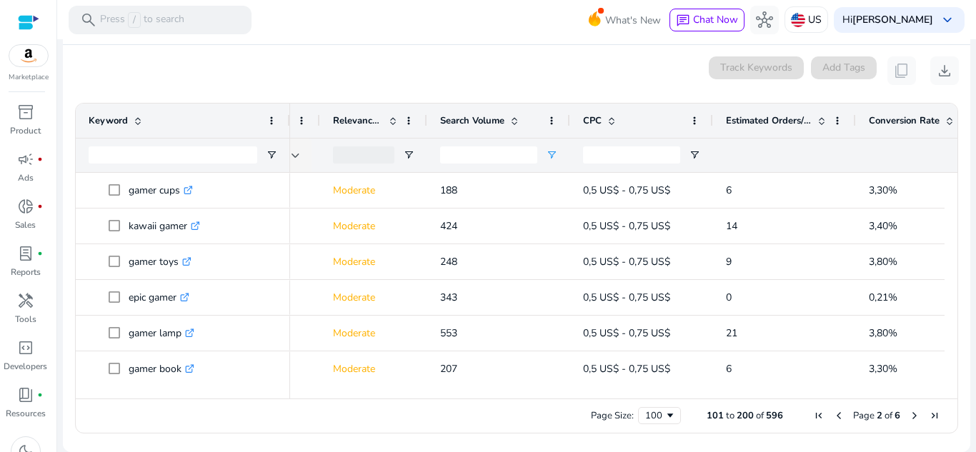
drag, startPoint x: 540, startPoint y: 74, endPoint x: 386, endPoint y: 147, distance: 170.1
click at [540, 74] on div "0 keyword(s) selected Track Keywords Add Tags content_copy download" at bounding box center [516, 70] width 885 height 29
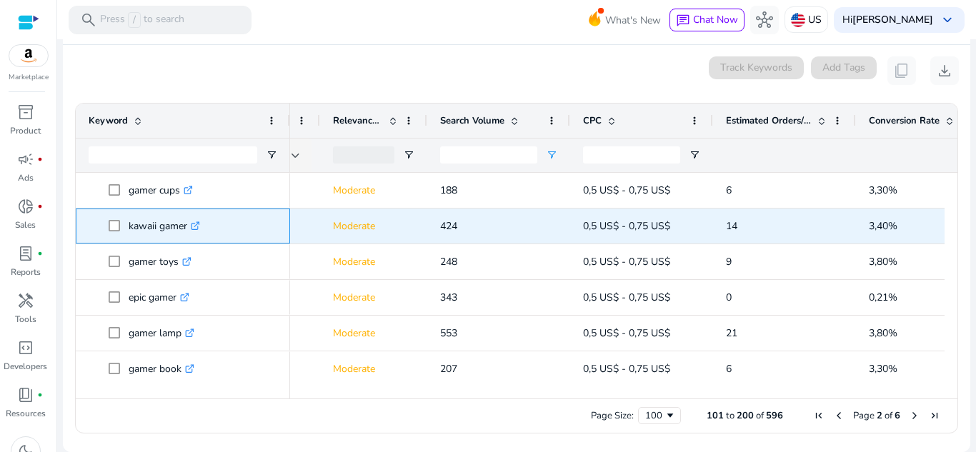
click at [196, 225] on icon ".st0{fill:#2c8af8}" at bounding box center [195, 226] width 9 height 9
click at [200, 223] on icon ".st0{fill:#2c8af8}" at bounding box center [195, 226] width 9 height 9
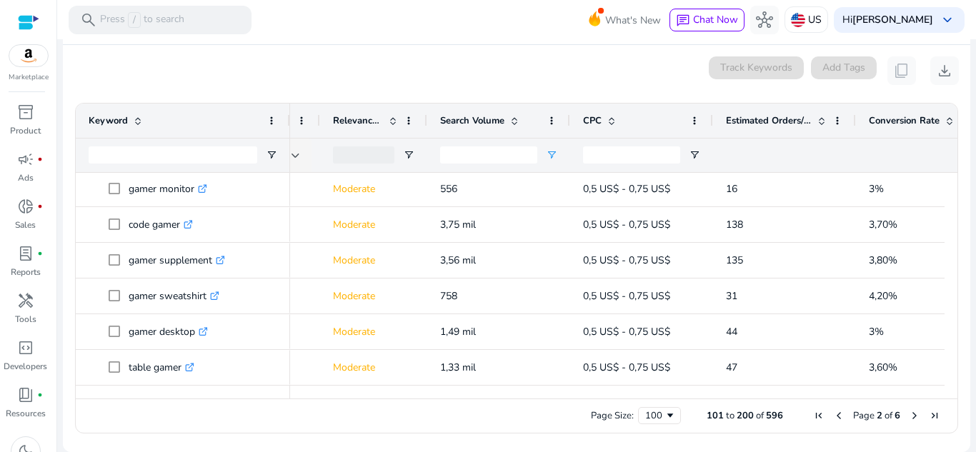
scroll to position [1395, 0]
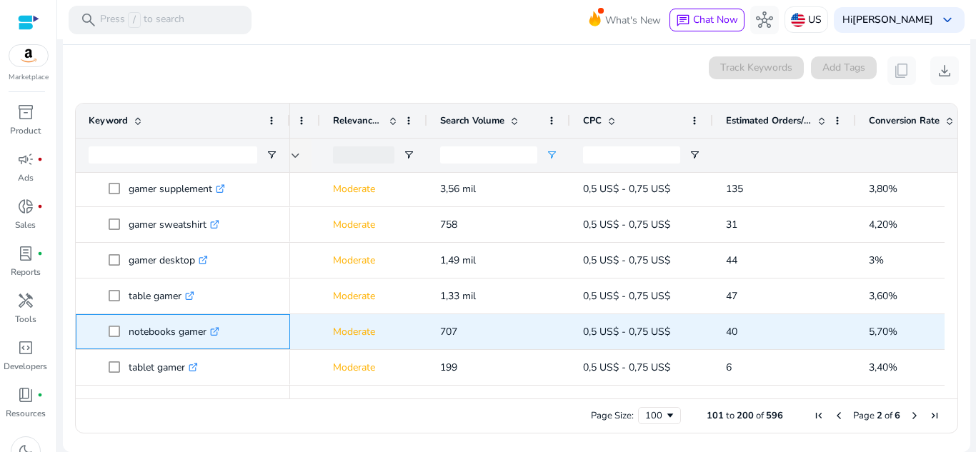
click at [211, 337] on link ".st0{fill:#2c8af8}" at bounding box center [213, 332] width 13 height 14
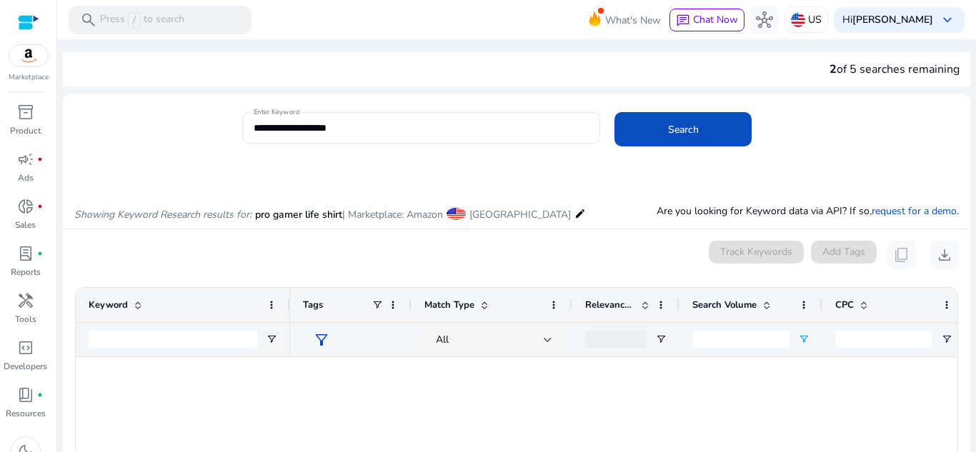
scroll to position [0, 252]
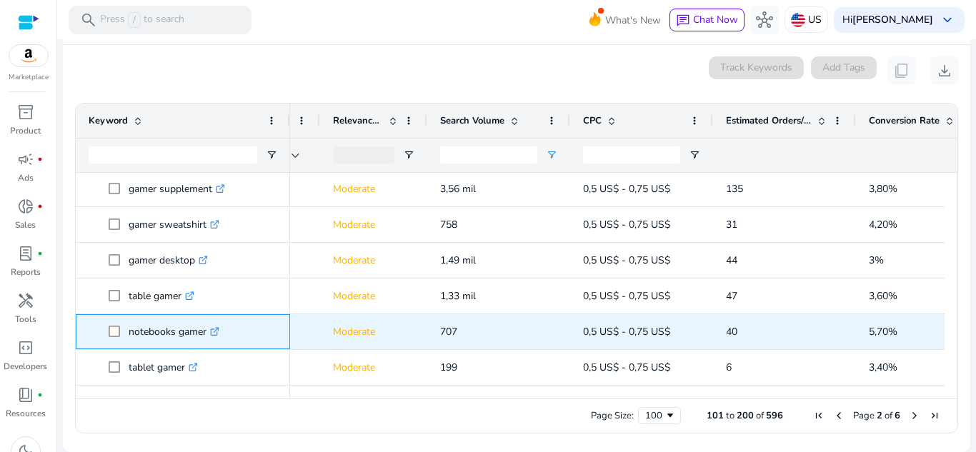
click at [217, 332] on icon ".st0{fill:#2c8af8}" at bounding box center [214, 331] width 9 height 9
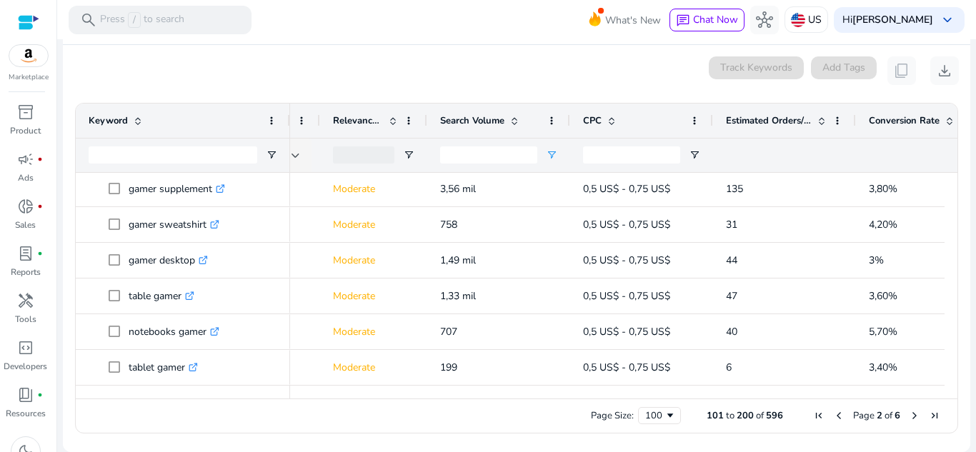
click at [622, 67] on div "0 keyword(s) selected Track Keywords Add Tags content_copy download" at bounding box center [516, 70] width 885 height 29
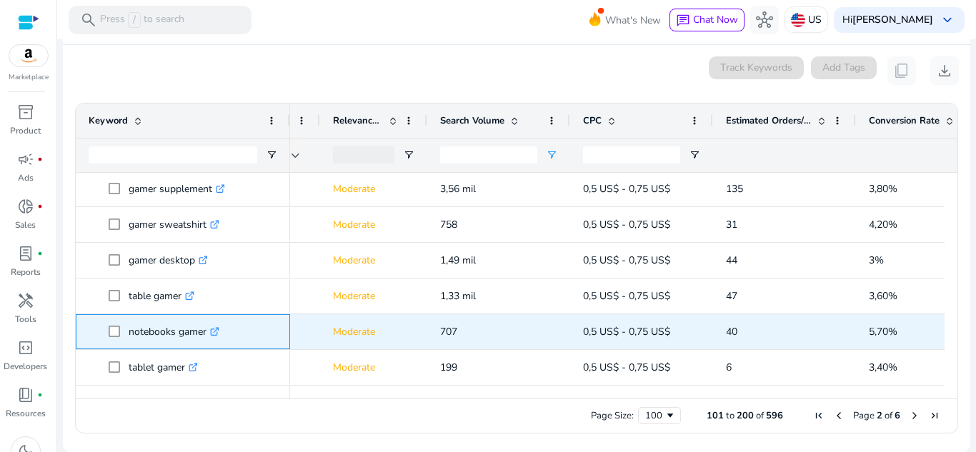
click at [212, 335] on icon ".st0{fill:#2c8af8}" at bounding box center [214, 331] width 9 height 9
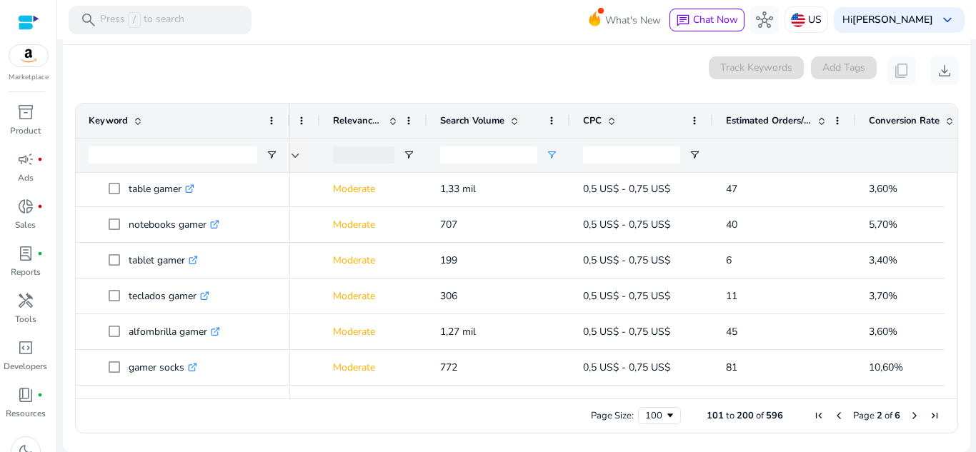
scroll to position [1574, 0]
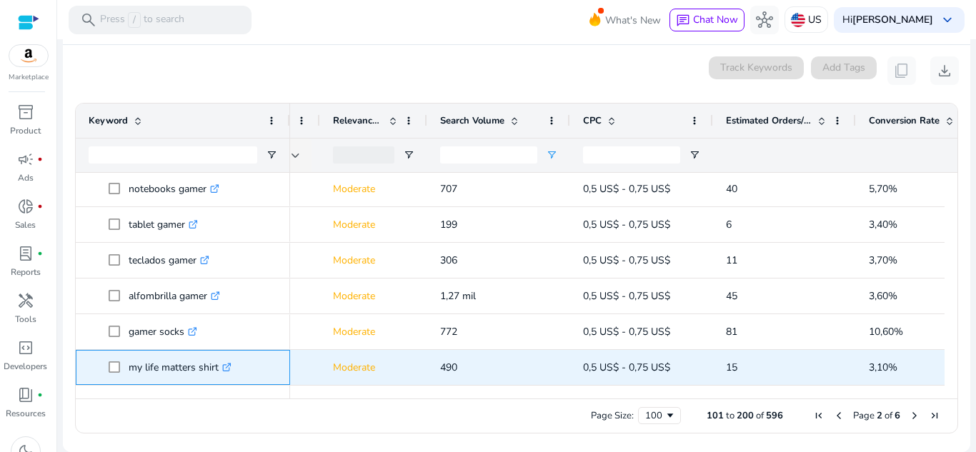
click at [229, 365] on icon ".st0{fill:#2c8af8}" at bounding box center [226, 367] width 9 height 9
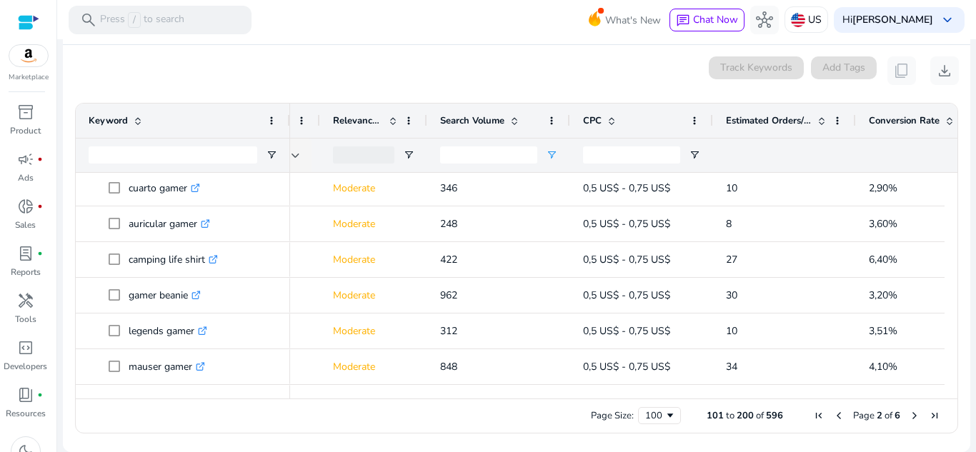
scroll to position [1848, 0]
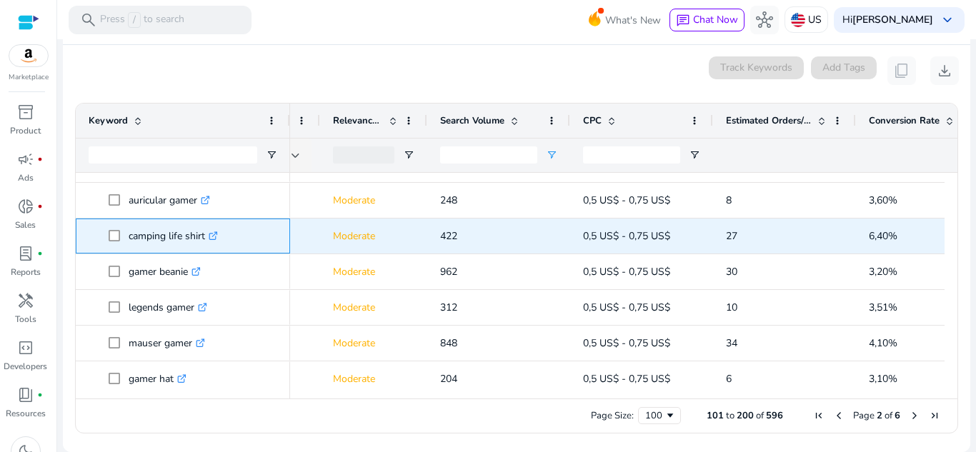
click at [213, 235] on icon at bounding box center [212, 236] width 7 height 7
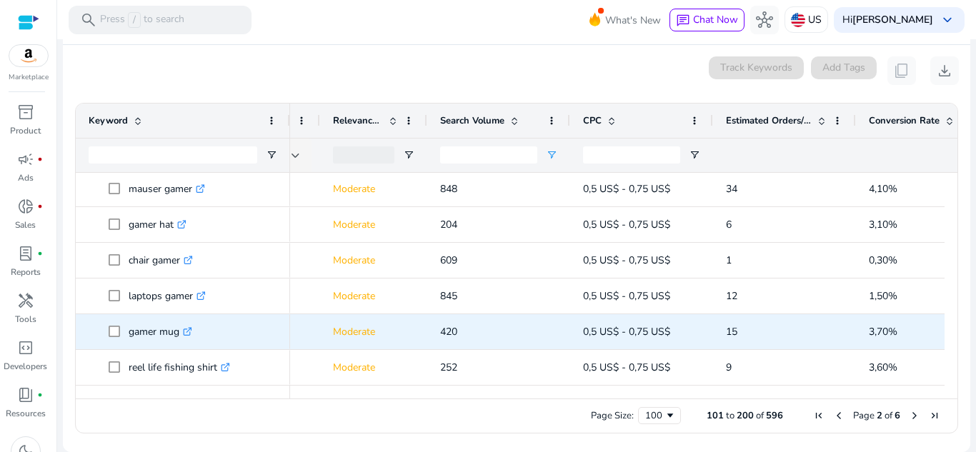
scroll to position [2038, 0]
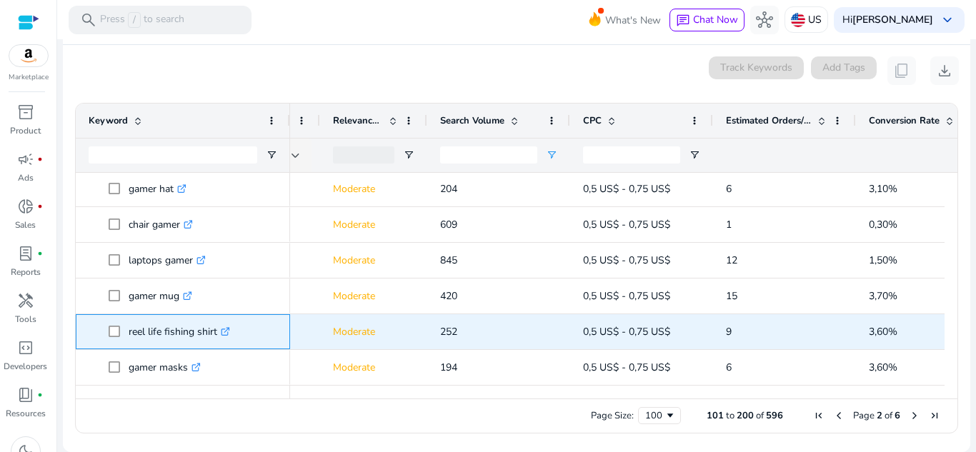
click at [226, 332] on icon ".st0{fill:#2c8af8}" at bounding box center [225, 331] width 9 height 9
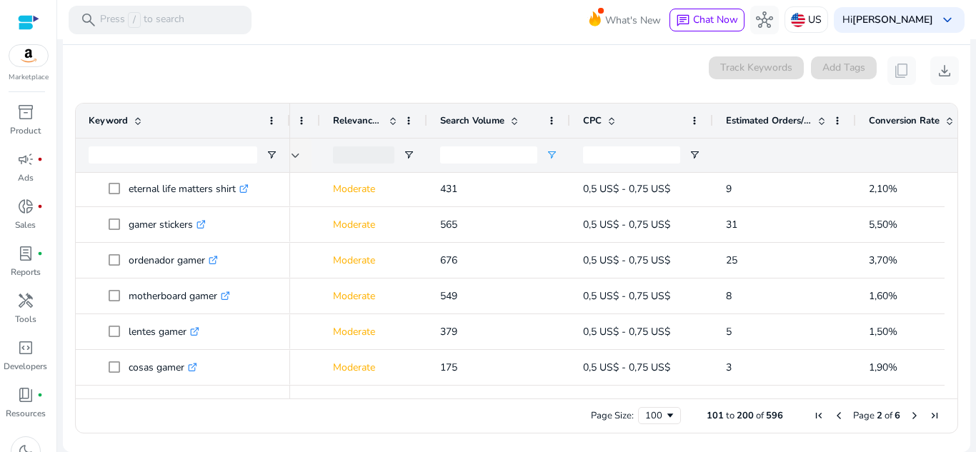
scroll to position [0, 0]
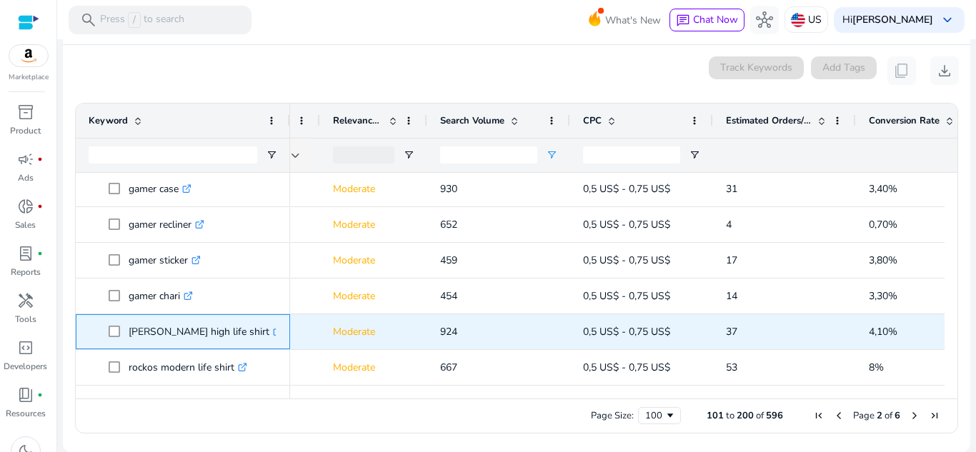
click at [269, 333] on link ".st0{fill:#2c8af8}" at bounding box center [275, 332] width 13 height 14
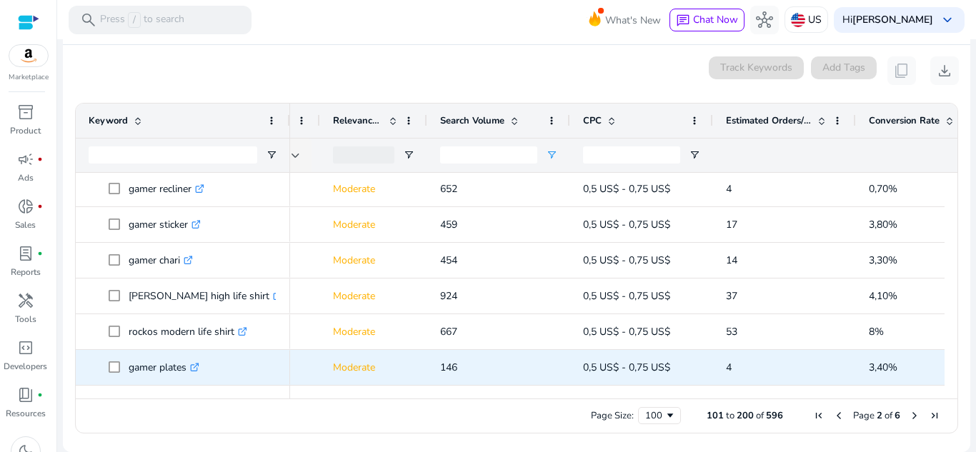
scroll to position [2967, 0]
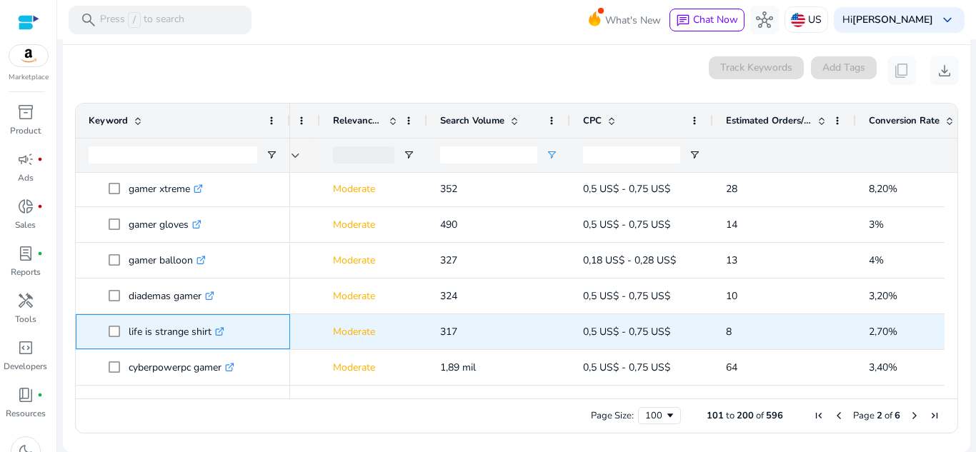
click at [221, 331] on icon ".st0{fill:#2c8af8}" at bounding box center [219, 331] width 9 height 9
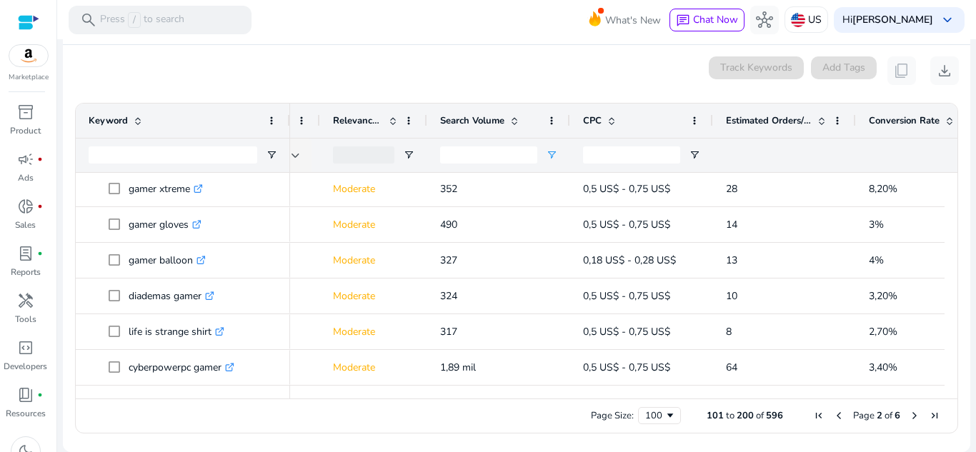
click at [910, 413] on span "Next Page" at bounding box center [914, 415] width 11 height 11
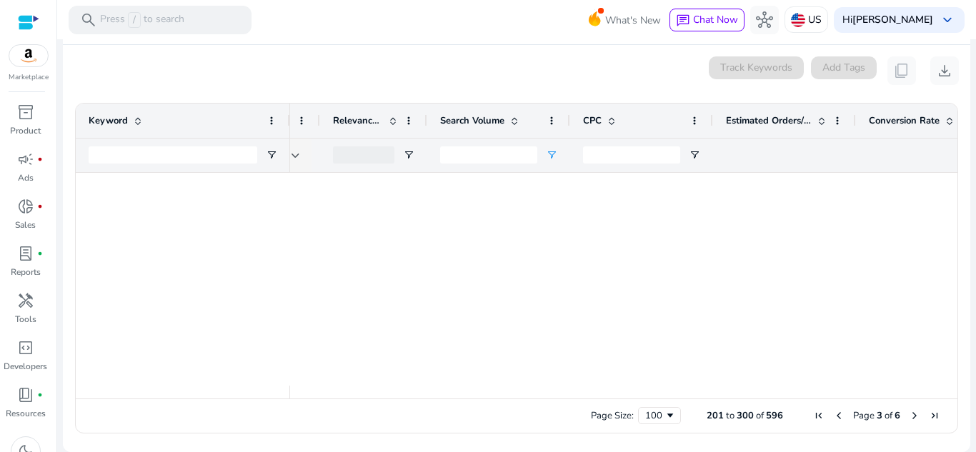
scroll to position [0, 0]
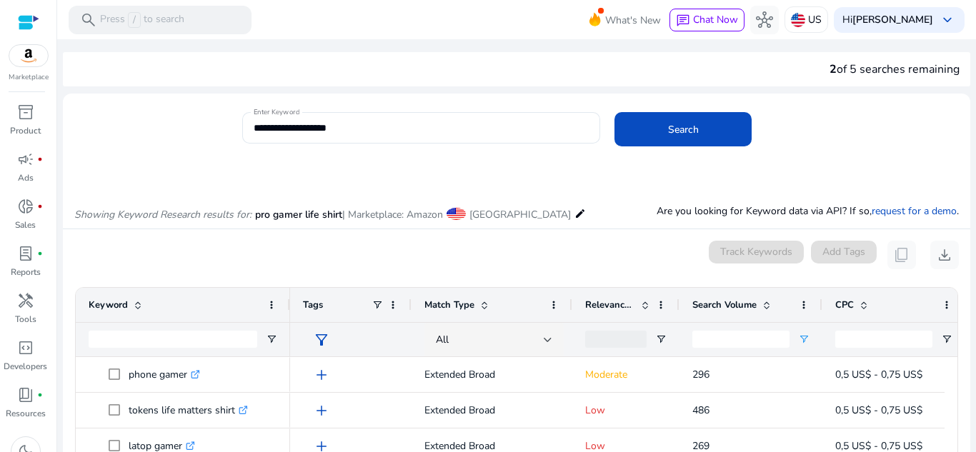
scroll to position [0, 252]
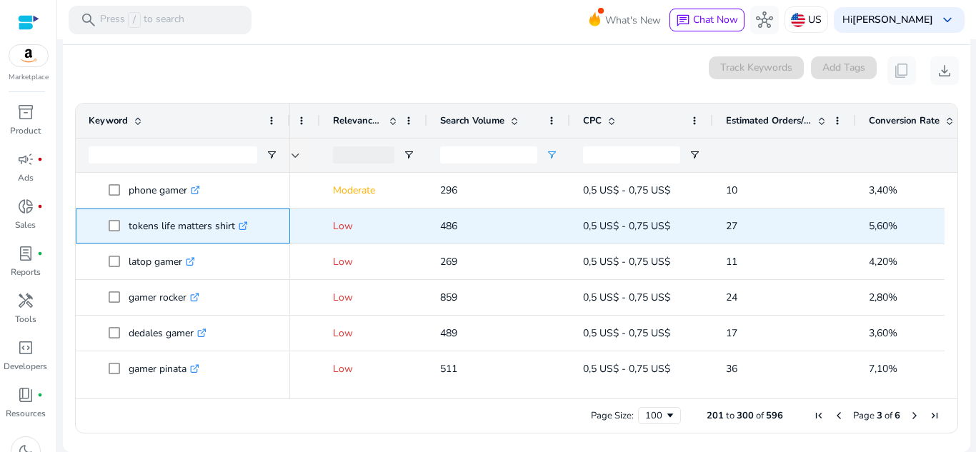
click at [240, 227] on icon ".st0{fill:#2c8af8}" at bounding box center [243, 226] width 9 height 9
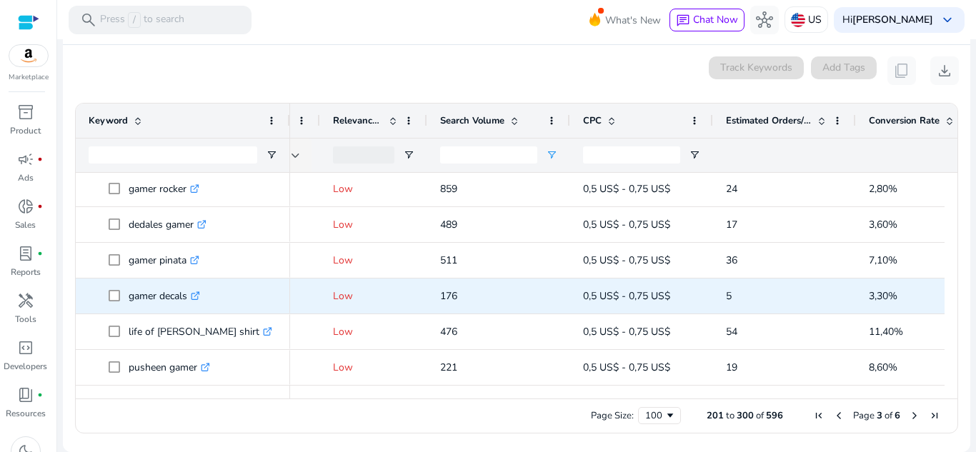
scroll to position [144, 0]
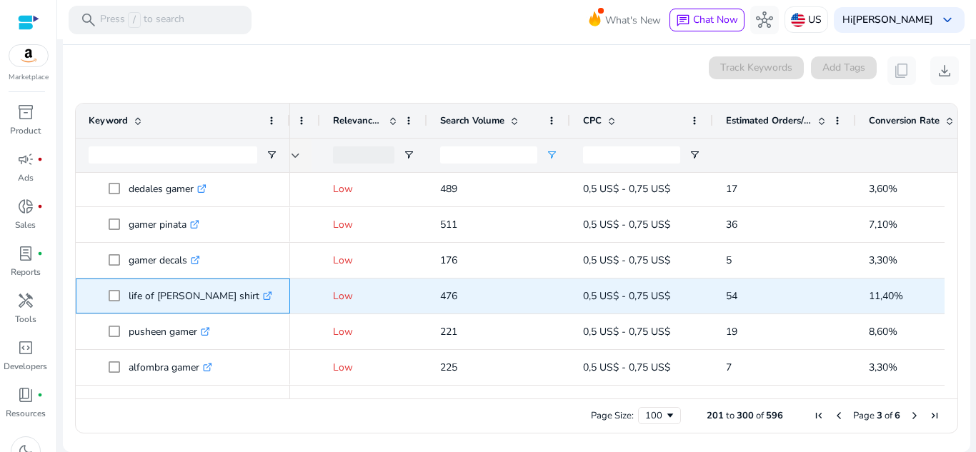
click at [263, 292] on icon ".st0{fill:#2c8af8}" at bounding box center [267, 296] width 9 height 9
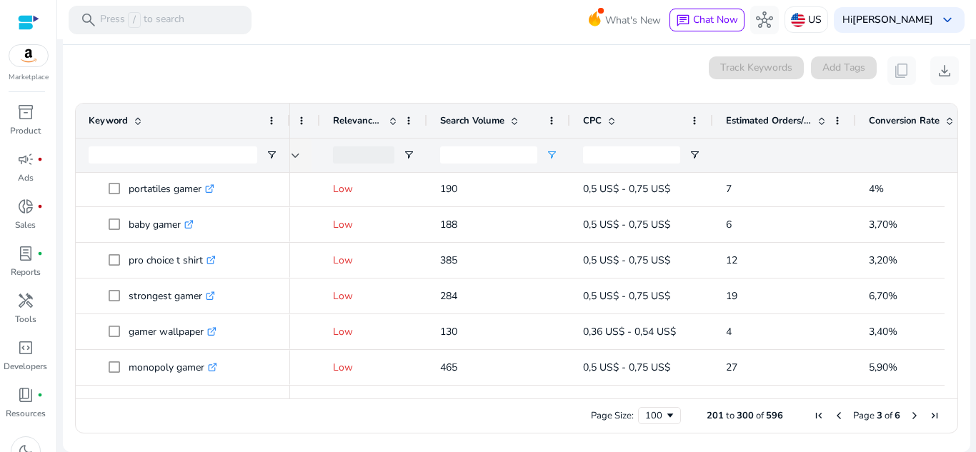
scroll to position [0, 0]
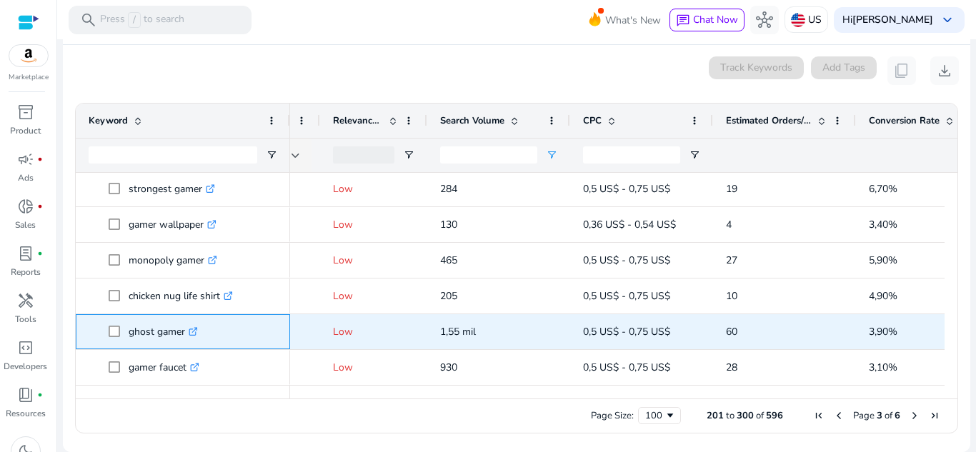
click at [192, 329] on icon at bounding box center [192, 332] width 7 height 7
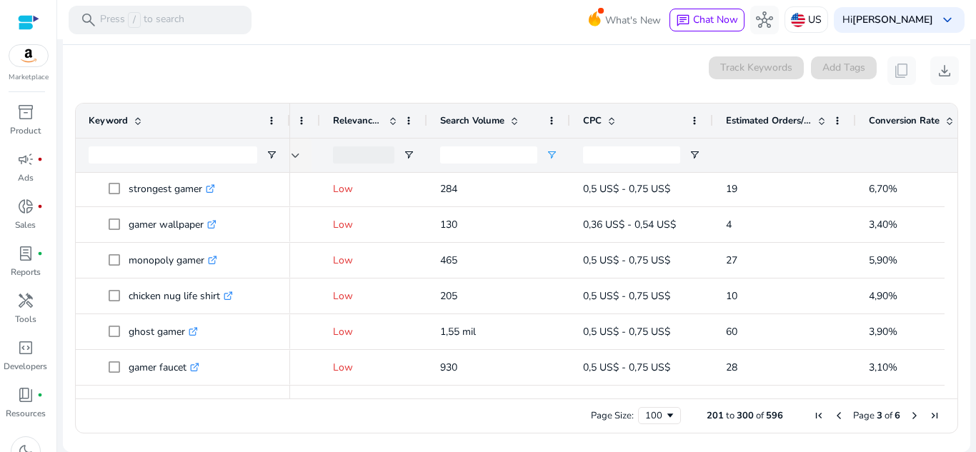
drag, startPoint x: 945, startPoint y: 214, endPoint x: 953, endPoint y: 229, distance: 16.9
click at [953, 229] on ag-grid-angular "Press SPACE to select this row. Drag here to set row groups Drag here to set co…" at bounding box center [517, 268] width 906 height 345
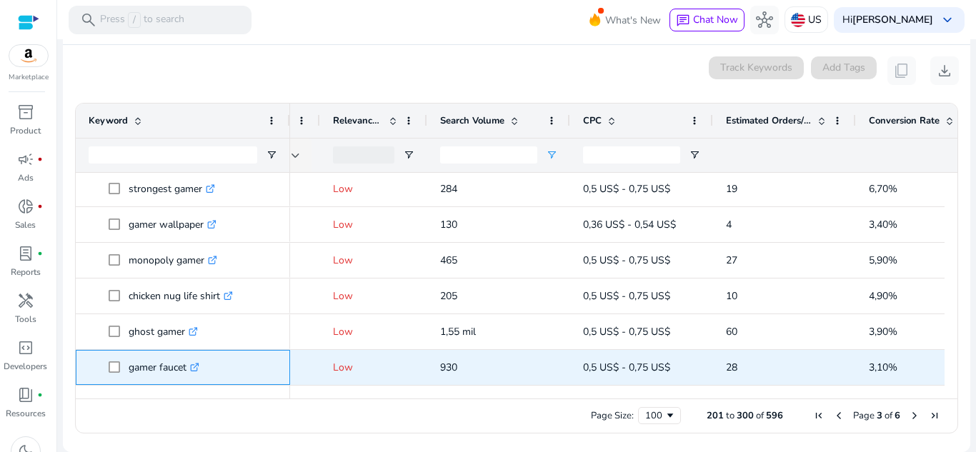
click at [199, 364] on icon ".st0{fill:#2c8af8}" at bounding box center [194, 367] width 9 height 9
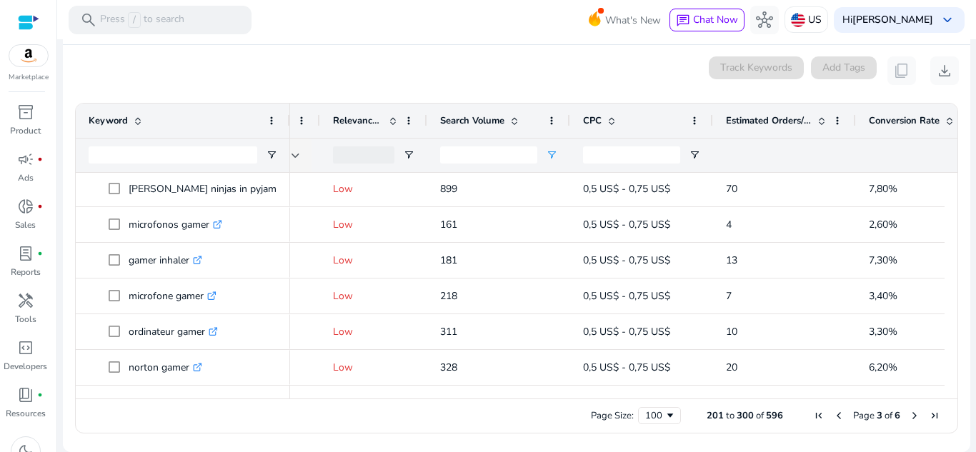
scroll to position [1145, 0]
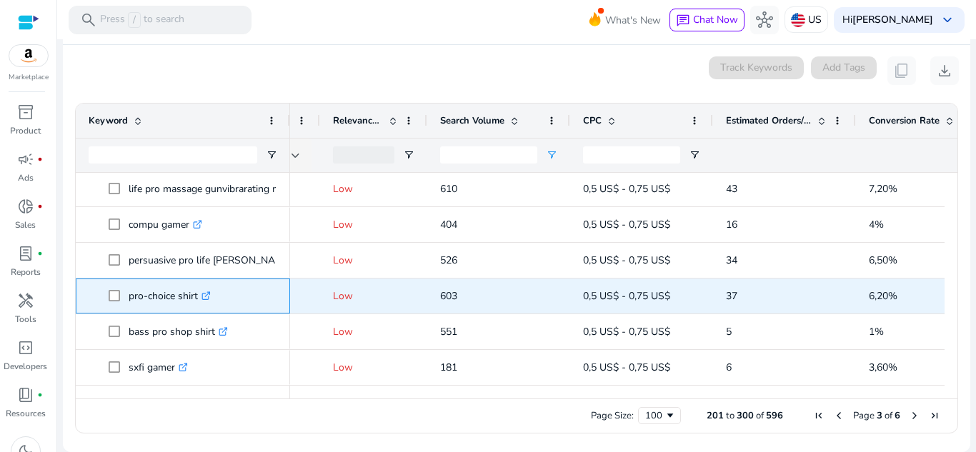
click at [209, 293] on icon at bounding box center [205, 296] width 7 height 7
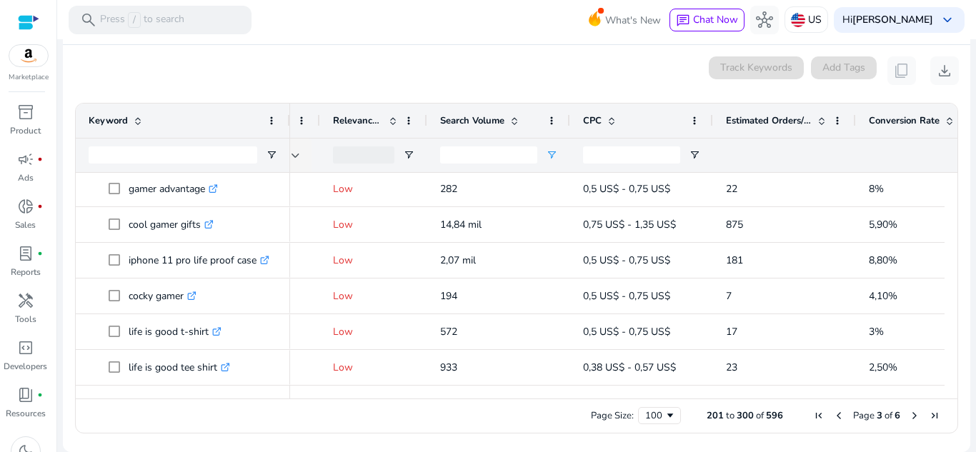
scroll to position [2395, 0]
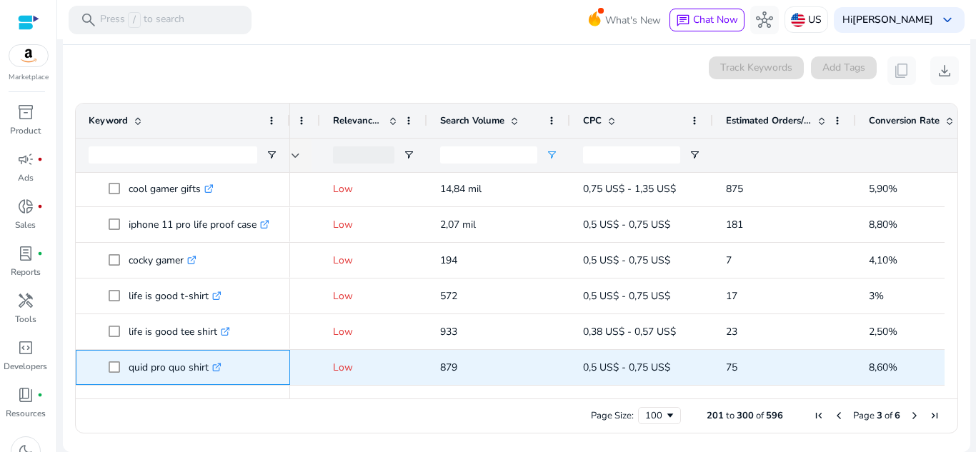
click at [219, 367] on icon ".st0{fill:#2c8af8}" at bounding box center [216, 367] width 9 height 9
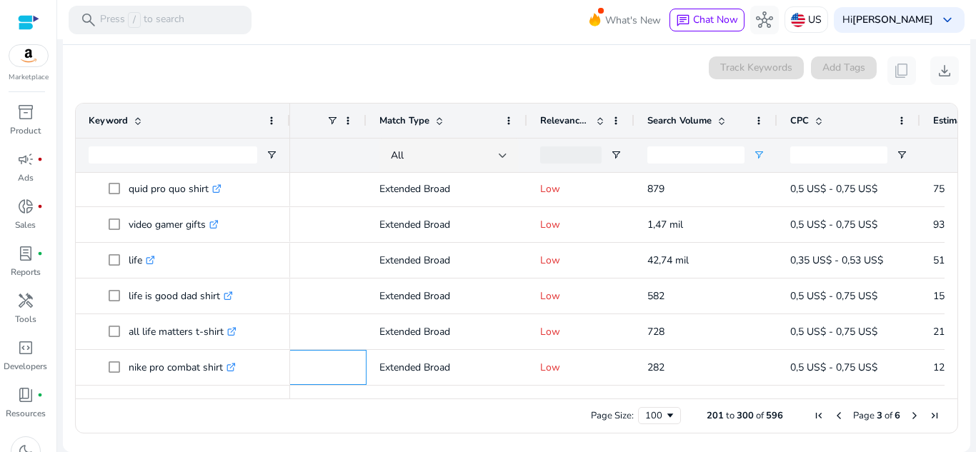
scroll to position [0, 61]
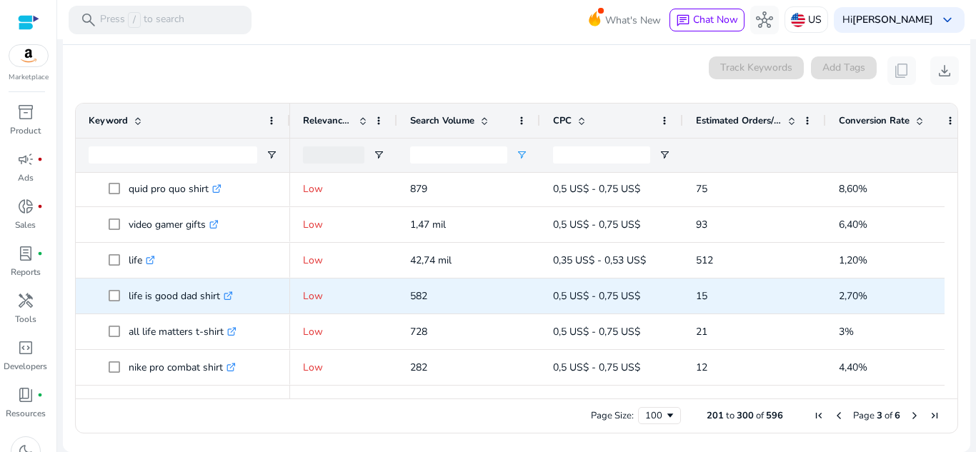
click at [228, 298] on icon ".st0{fill:#2c8af8}" at bounding box center [228, 296] width 9 height 9
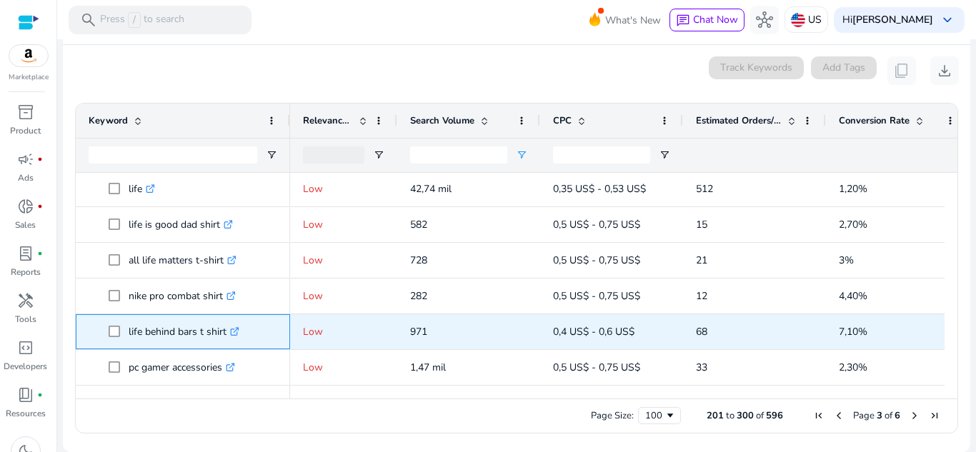
click at [233, 332] on icon ".st0{fill:#2c8af8}" at bounding box center [234, 331] width 9 height 9
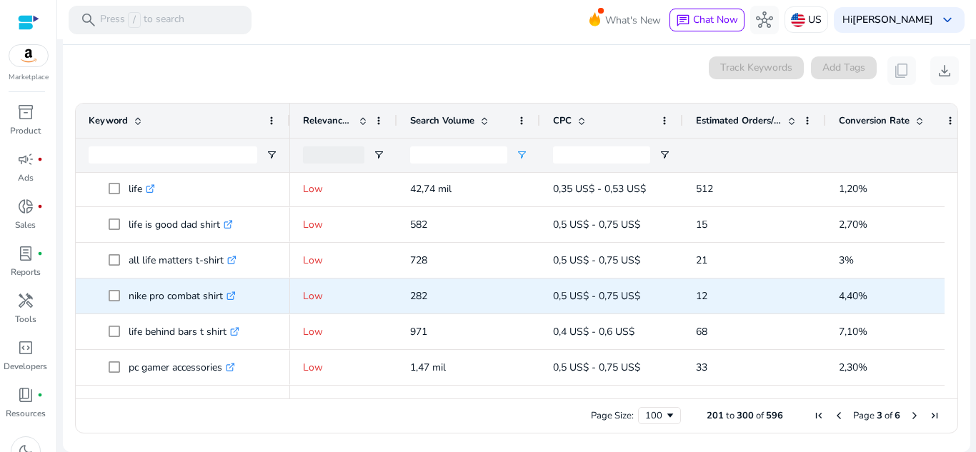
scroll to position [2681, 0]
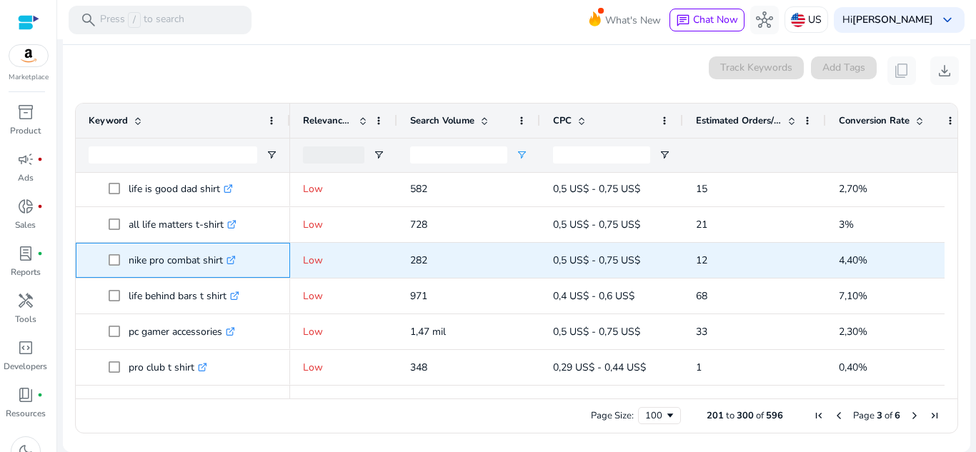
click at [234, 256] on icon ".st0{fill:#2c8af8}" at bounding box center [231, 260] width 9 height 9
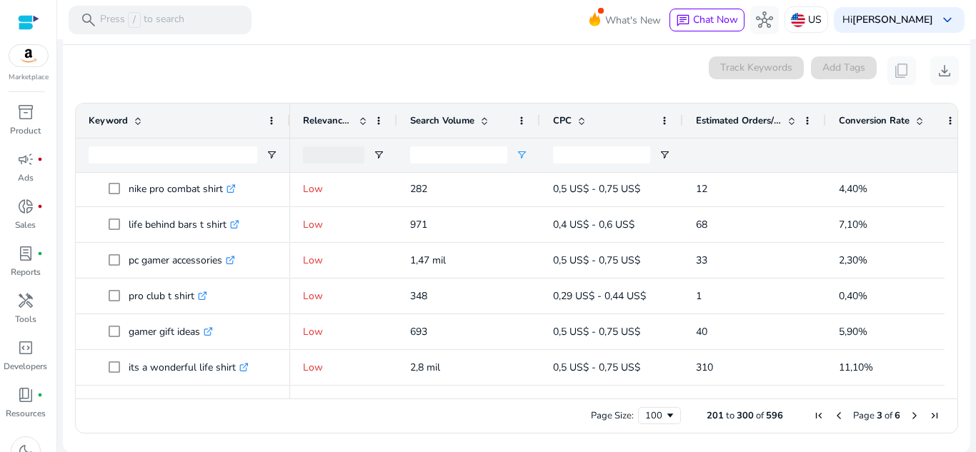
scroll to position [2788, 0]
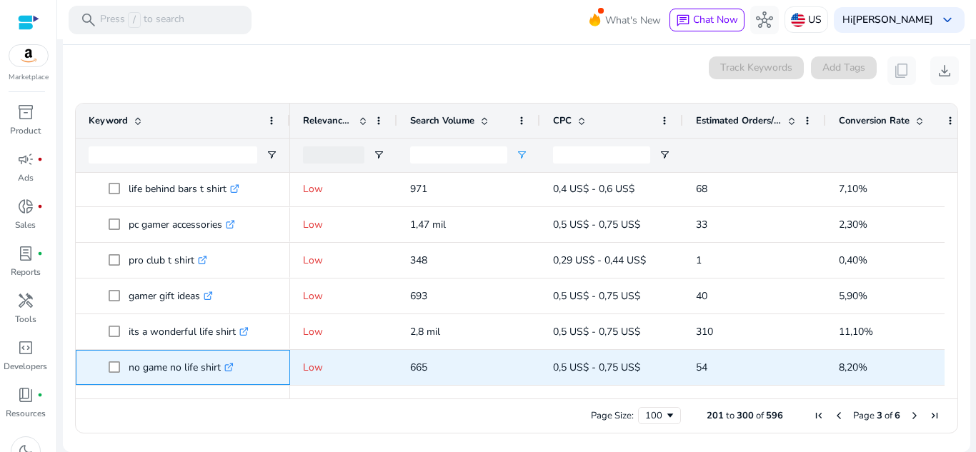
click at [227, 371] on icon ".st0{fill:#2c8af8}" at bounding box center [228, 367] width 9 height 9
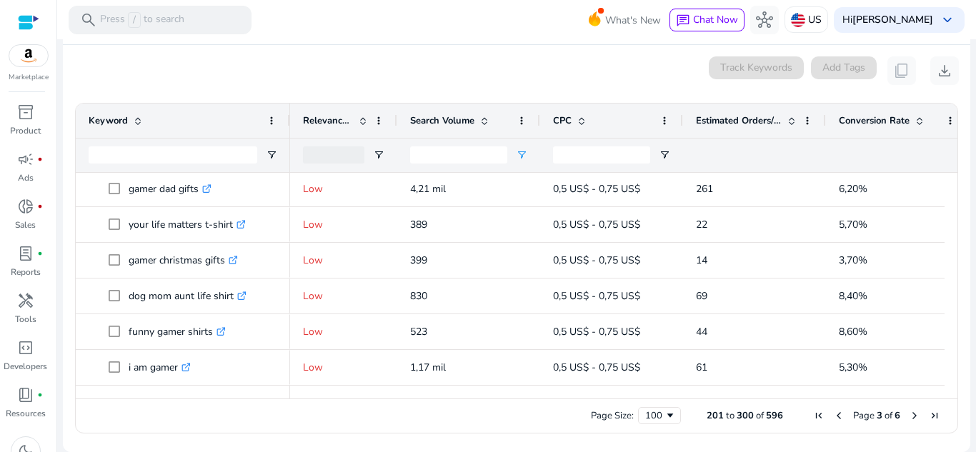
scroll to position [3074, 0]
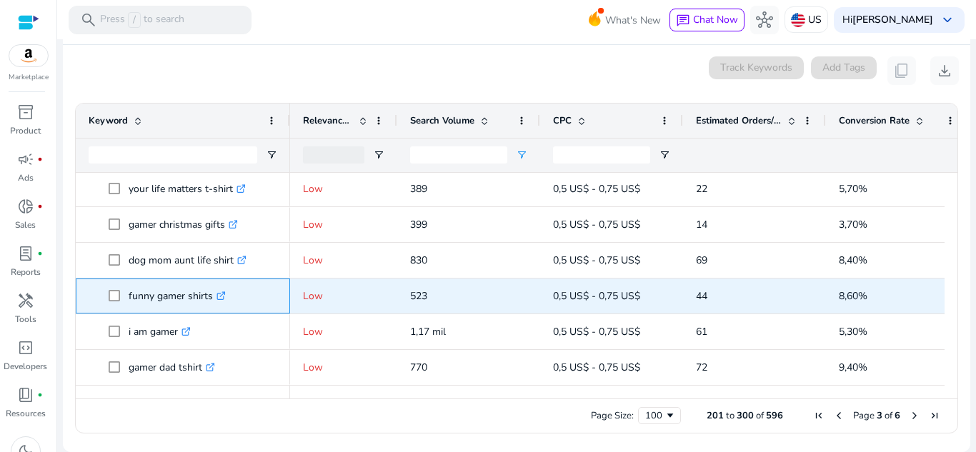
click at [219, 297] on icon ".st0{fill:#2c8af8}" at bounding box center [221, 296] width 9 height 9
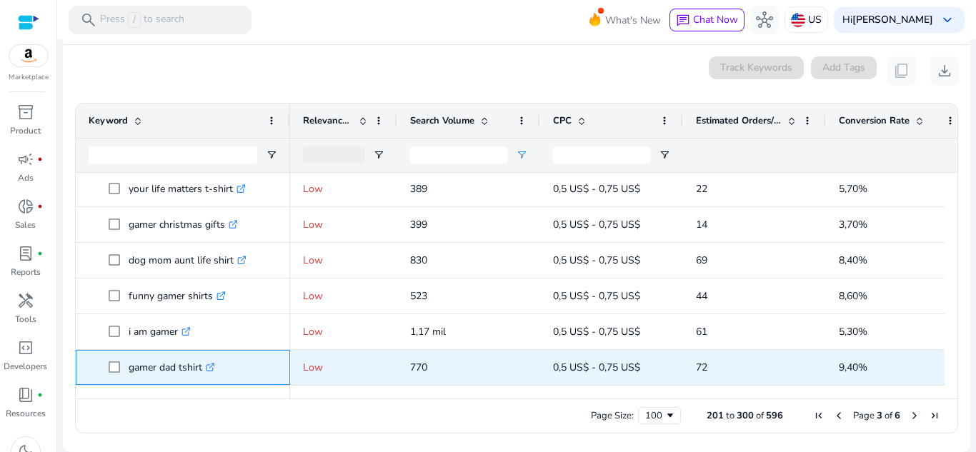
click at [209, 369] on icon ".st0{fill:#2c8af8}" at bounding box center [210, 367] width 9 height 9
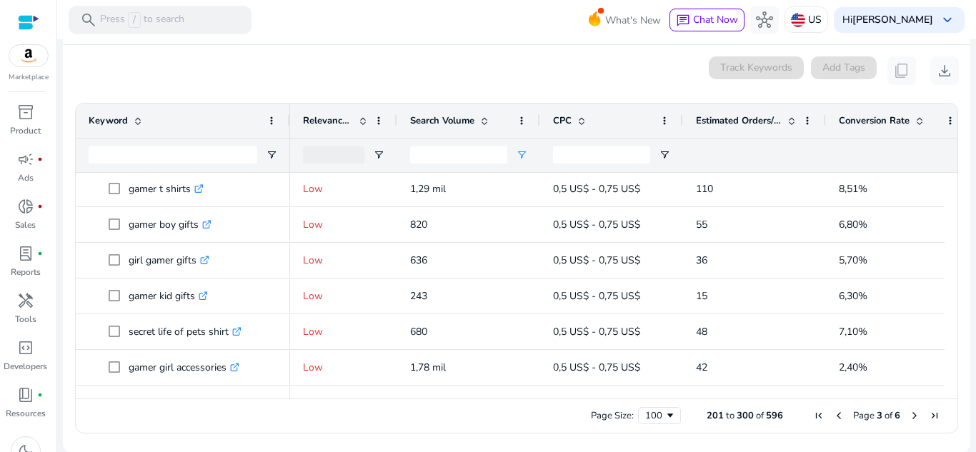
scroll to position [3360, 0]
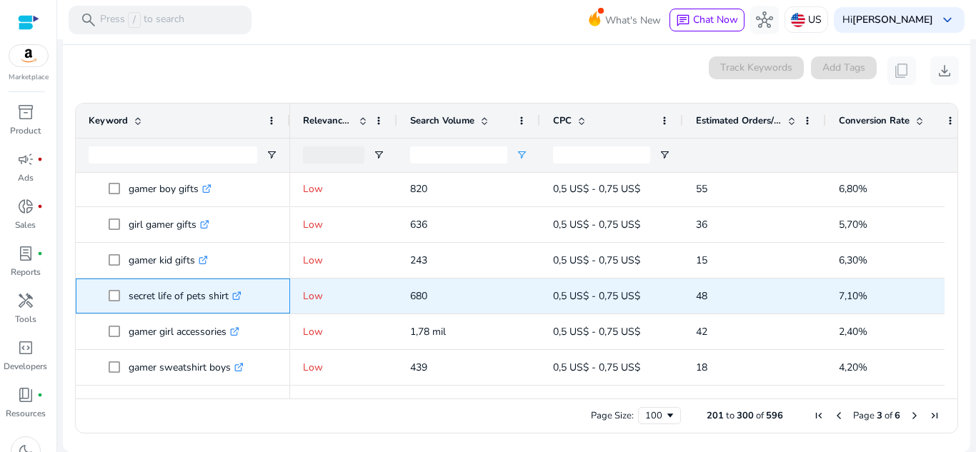
click at [241, 297] on icon ".st0{fill:#2c8af8}" at bounding box center [236, 296] width 9 height 9
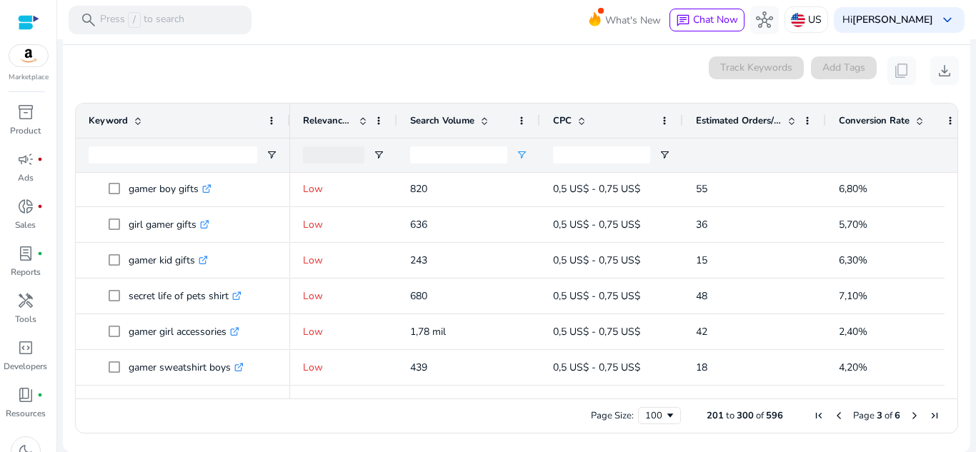
click at [909, 412] on span "Next Page" at bounding box center [914, 415] width 11 height 11
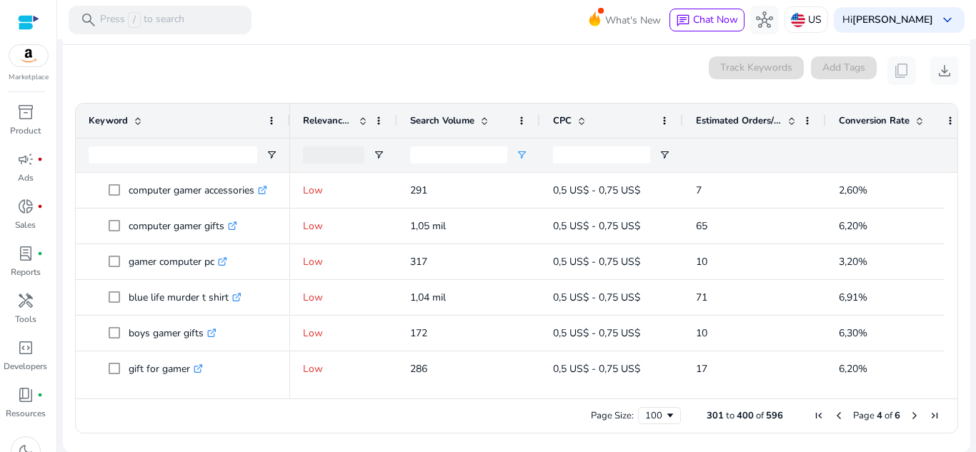
click at [432, 71] on div "0 keyword(s) selected Track Keywords Add Tags content_copy download" at bounding box center [516, 70] width 885 height 29
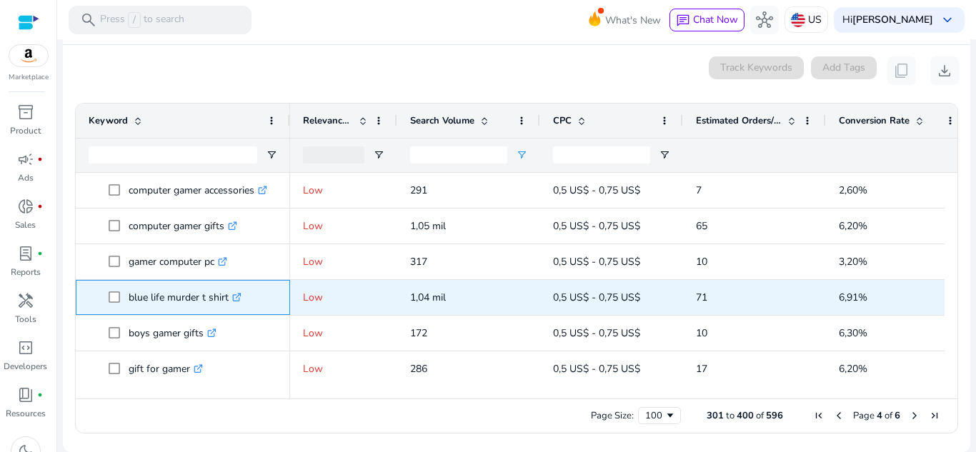
click at [234, 297] on link ".st0{fill:#2c8af8}" at bounding box center [235, 298] width 13 height 14
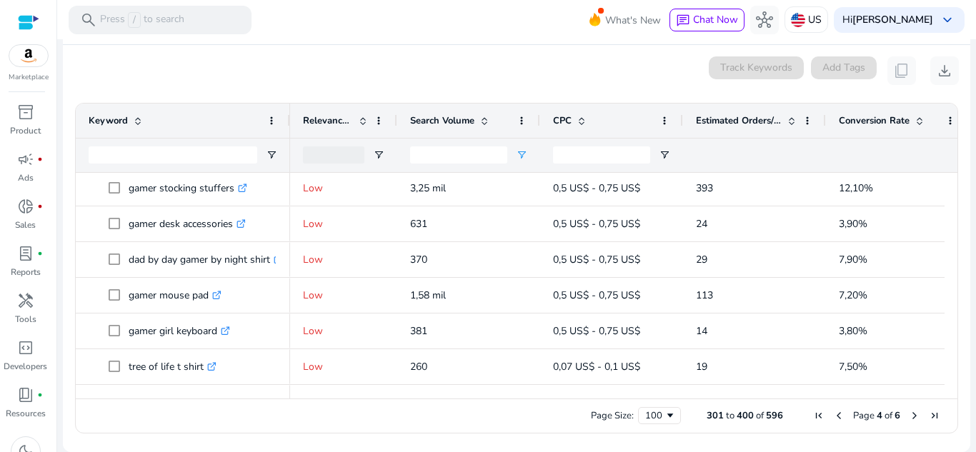
scroll to position [264, 0]
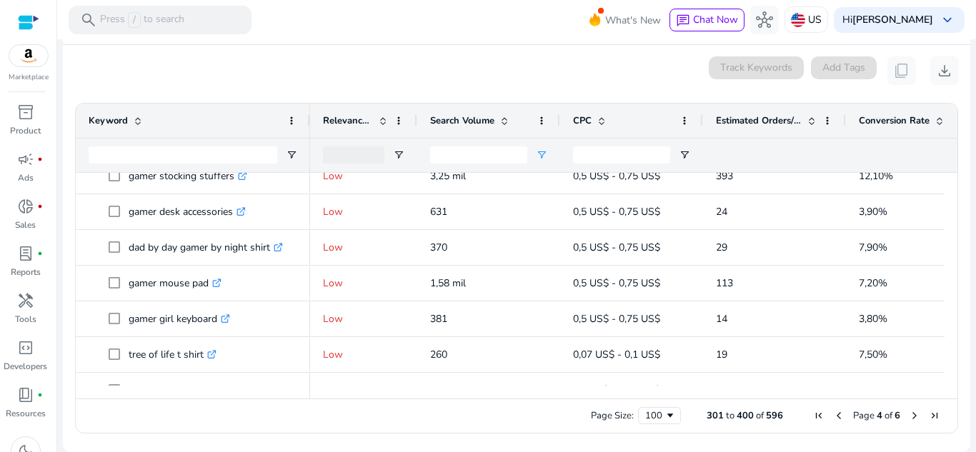
drag, startPoint x: 288, startPoint y: 122, endPoint x: 314, endPoint y: 124, distance: 26.5
click at [312, 124] on div at bounding box center [310, 121] width 6 height 34
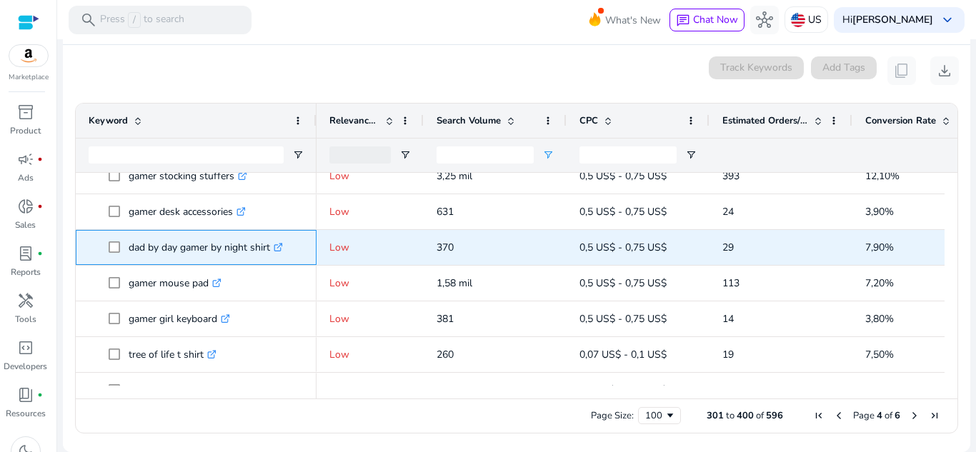
click at [282, 251] on icon at bounding box center [277, 247] width 7 height 7
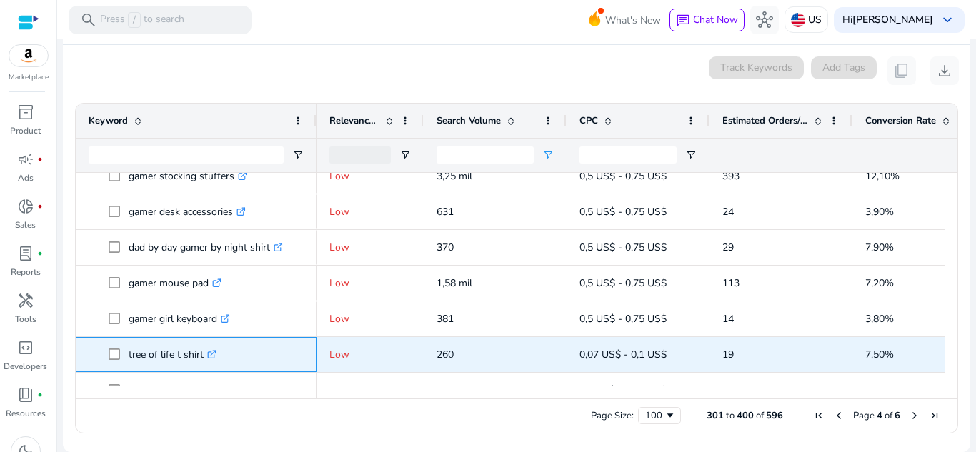
click at [216, 353] on icon ".st0{fill:#2c8af8}" at bounding box center [211, 354] width 9 height 9
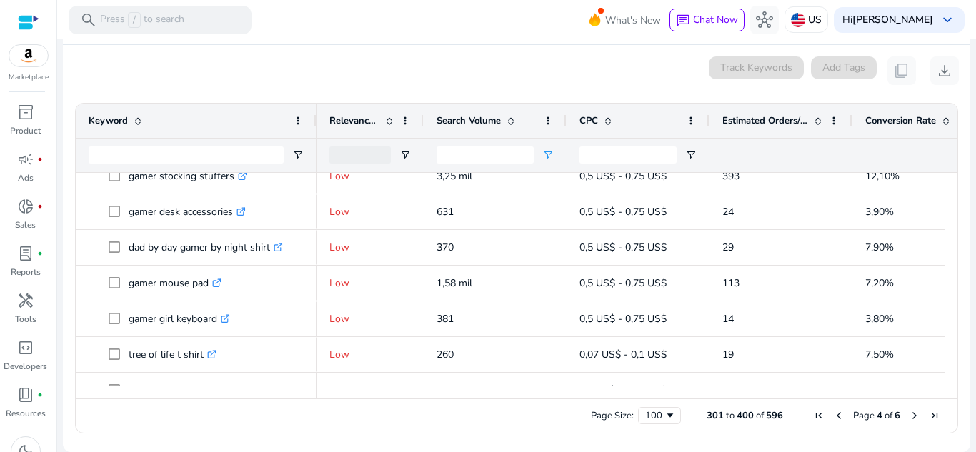
drag, startPoint x: 952, startPoint y: 192, endPoint x: 956, endPoint y: 207, distance: 15.6
click at [956, 207] on ag-grid-angular "Press SPACE to select this row. Drag here to set row groups Drag here to set co…" at bounding box center [517, 268] width 906 height 345
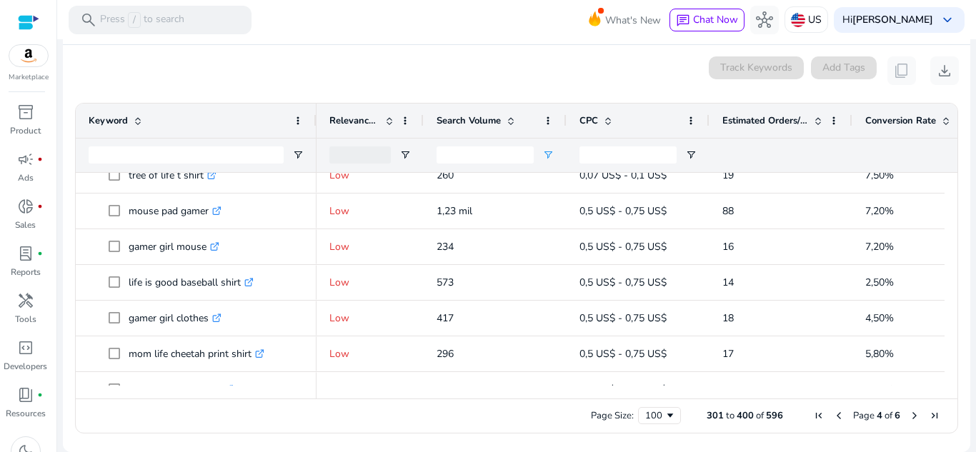
scroll to position [456, 0]
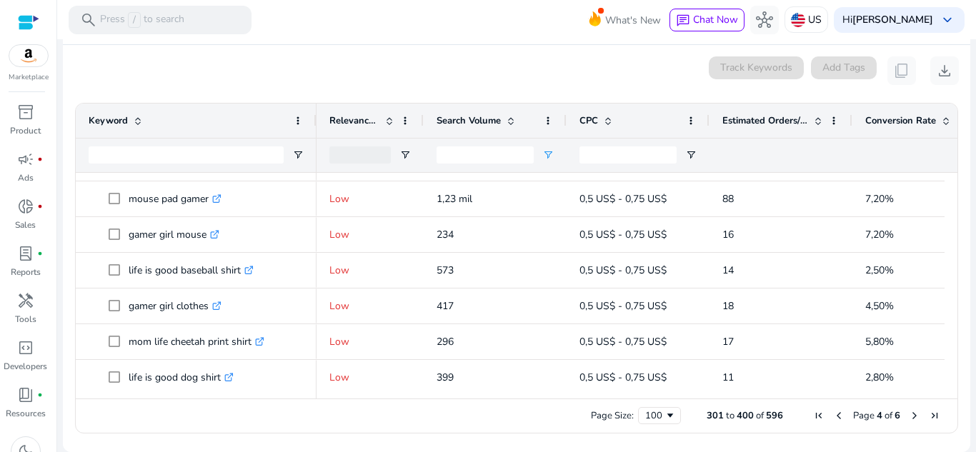
click at [437, 78] on div "0 keyword(s) selected Track Keywords Add Tags content_copy download" at bounding box center [516, 70] width 885 height 29
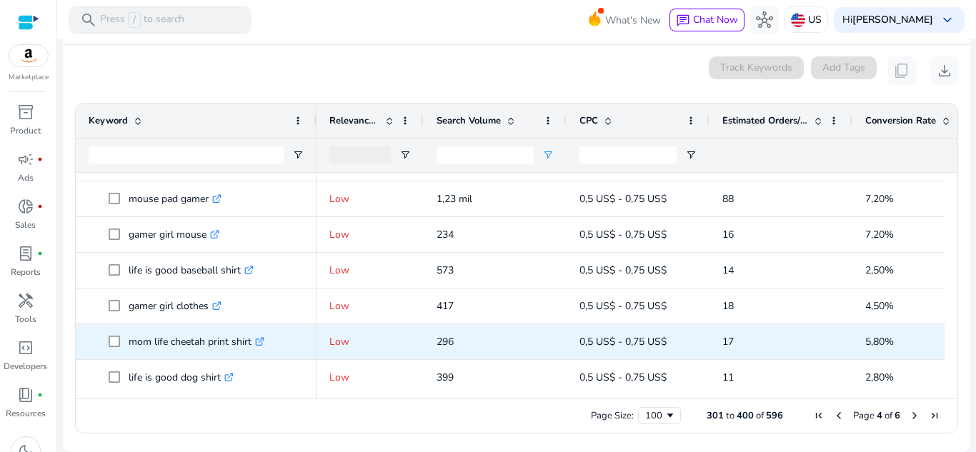
click at [257, 344] on link ".st0{fill:#2c8af8}" at bounding box center [258, 342] width 13 height 14
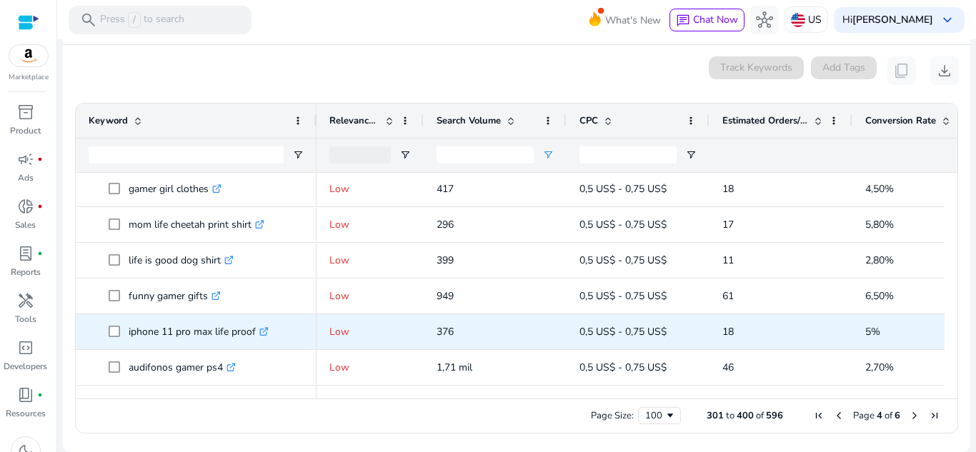
scroll to position [609, 0]
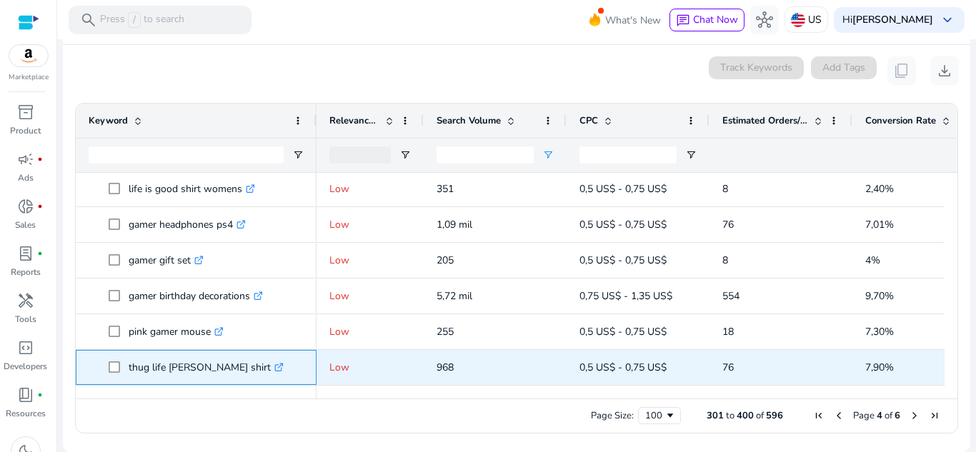
click at [271, 366] on link ".st0{fill:#2c8af8}" at bounding box center [277, 368] width 13 height 14
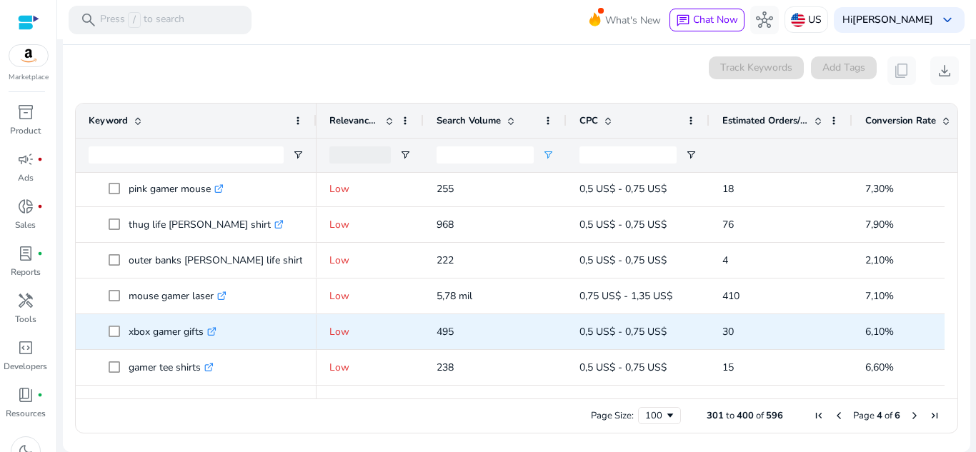
scroll to position [966, 0]
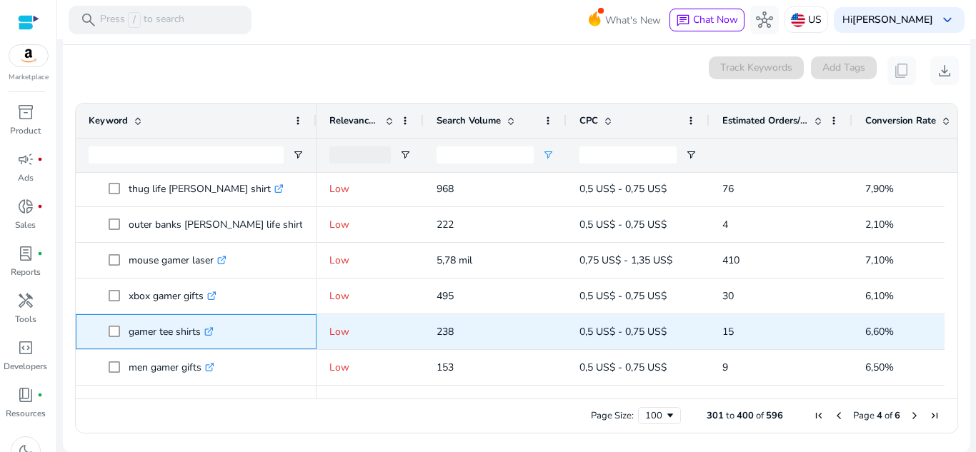
click at [212, 332] on icon ".st0{fill:#2c8af8}" at bounding box center [208, 331] width 9 height 9
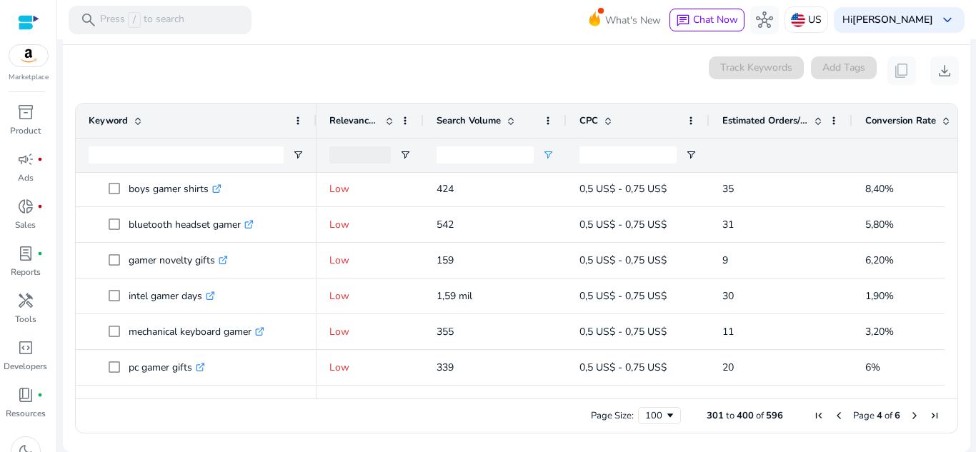
scroll to position [1323, 0]
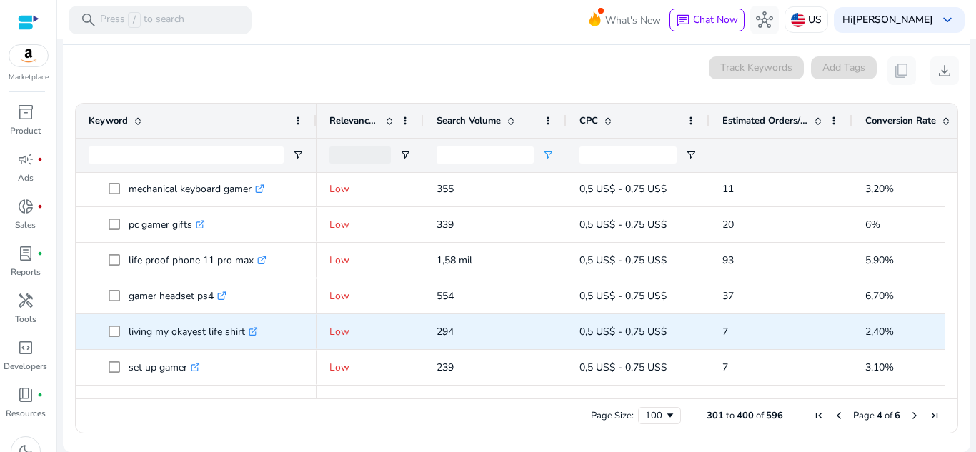
click at [252, 330] on icon at bounding box center [252, 332] width 7 height 7
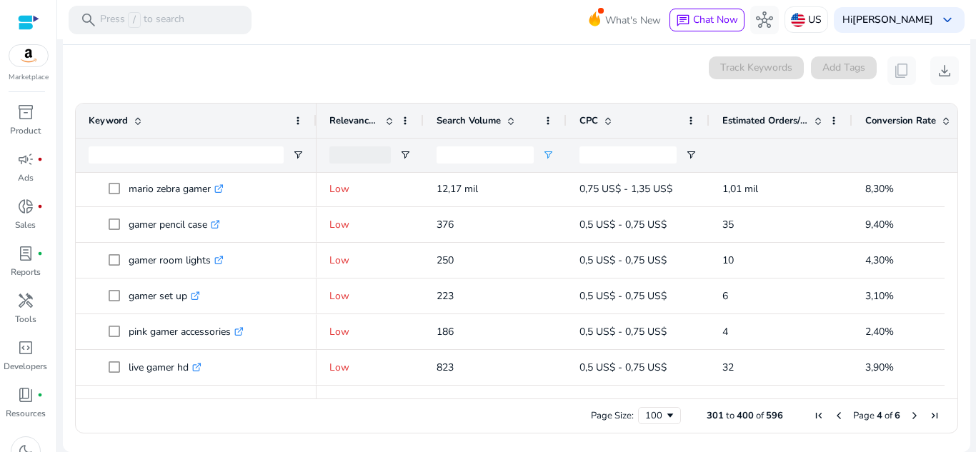
scroll to position [1967, 0]
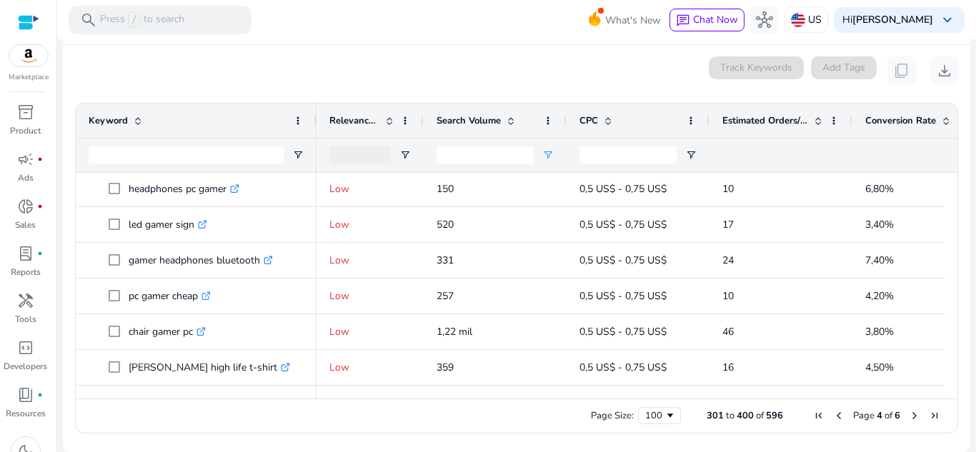
scroll to position [3003, 0]
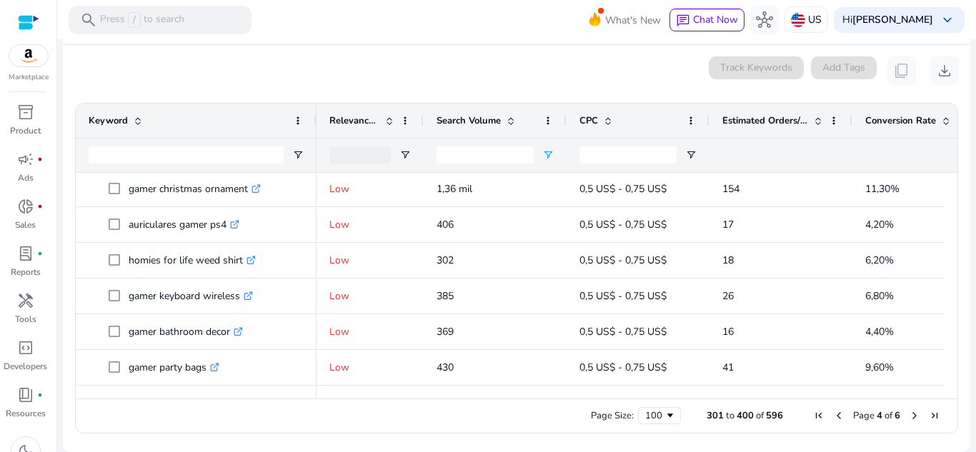
click at [909, 420] on span "Next Page" at bounding box center [914, 415] width 11 height 11
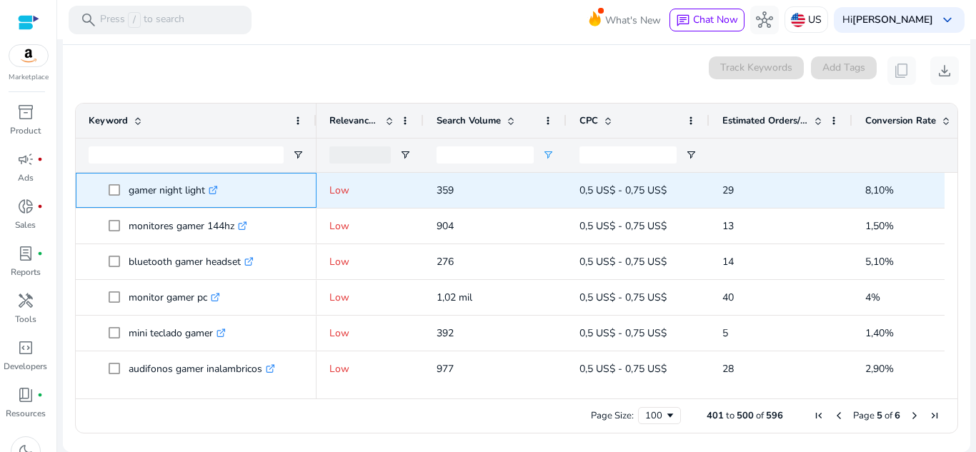
click at [313, 187] on div "gamer night light .st0{fill:#2c8af8}" at bounding box center [196, 190] width 241 height 35
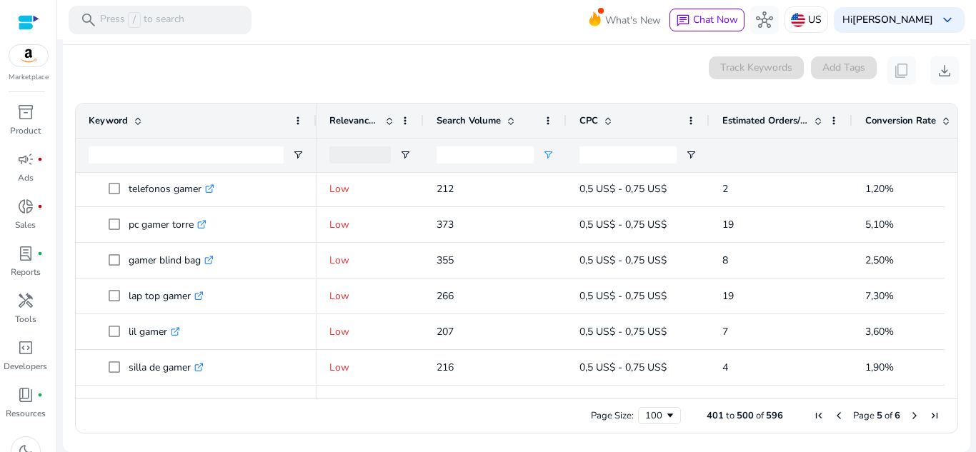
click at [910, 415] on span "Next Page" at bounding box center [914, 415] width 11 height 11
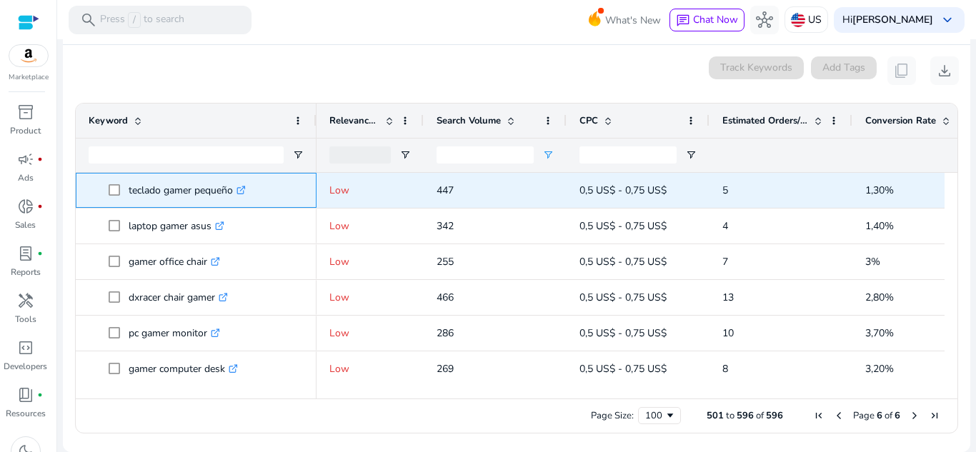
click at [306, 193] on div "teclado gamer pequeño .st0{fill:#2c8af8}" at bounding box center [196, 190] width 241 height 35
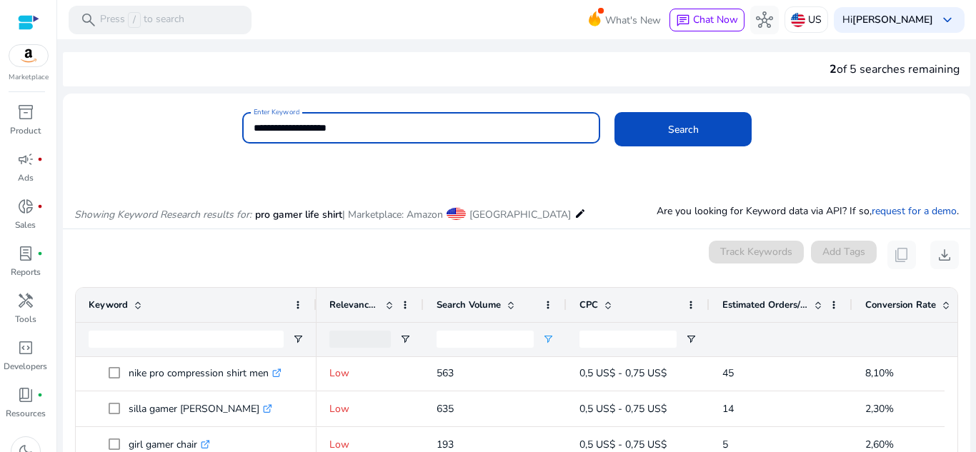
drag, startPoint x: 315, startPoint y: 131, endPoint x: 235, endPoint y: 130, distance: 80.0
click at [235, 130] on div "**********" at bounding box center [511, 135] width 896 height 46
type input "**********"
click at [615, 112] on button "Search" at bounding box center [683, 129] width 137 height 34
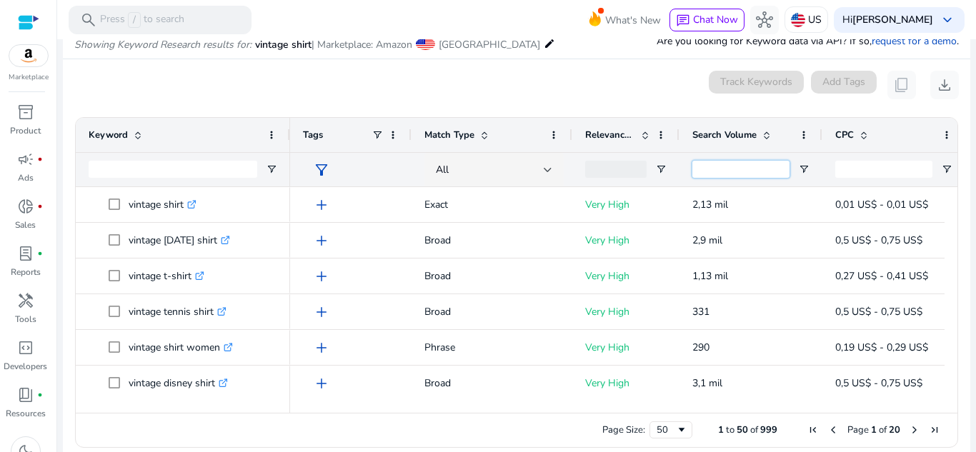
click at [722, 169] on input "Search Volume Filter Input" at bounding box center [740, 169] width 97 height 17
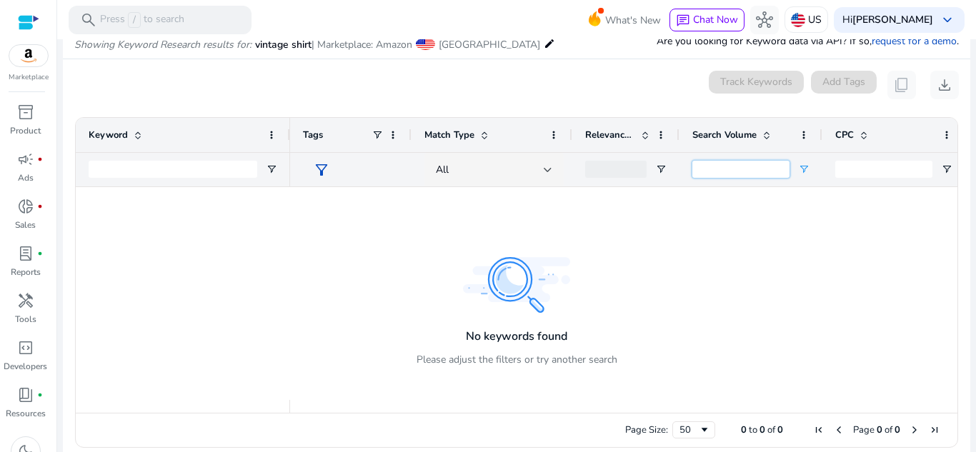
type input "***"
click at [801, 168] on span "Open Filter Menu" at bounding box center [803, 169] width 11 height 11
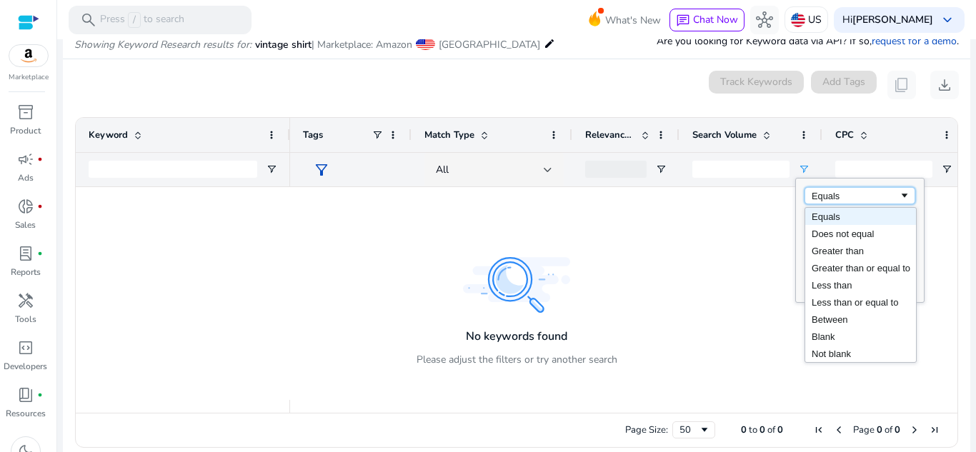
click at [852, 203] on div "Equals" at bounding box center [860, 195] width 111 height 17
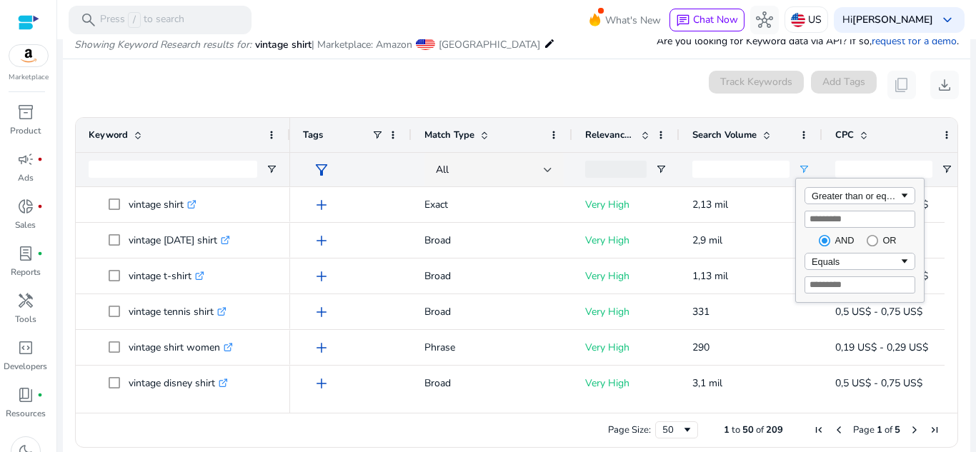
click at [505, 98] on div "0 keyword(s) selected Track Keywords Add Tags content_copy download" at bounding box center [516, 85] width 885 height 29
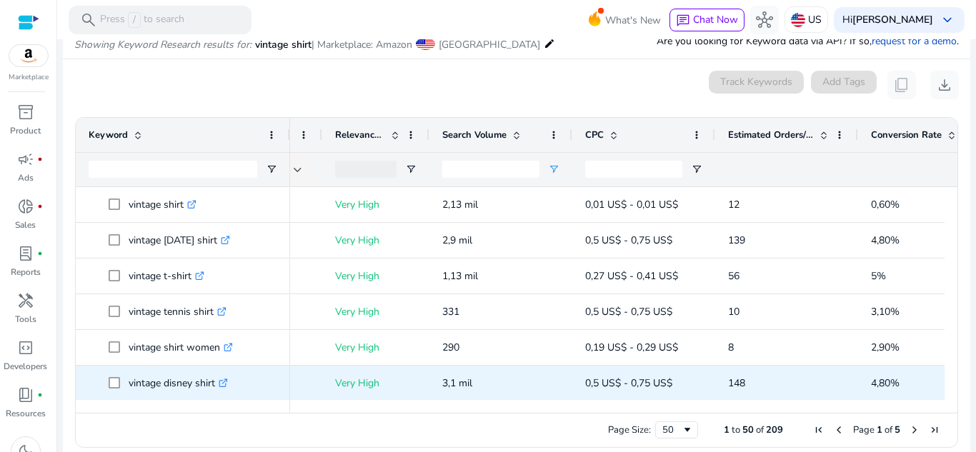
scroll to position [184, 0]
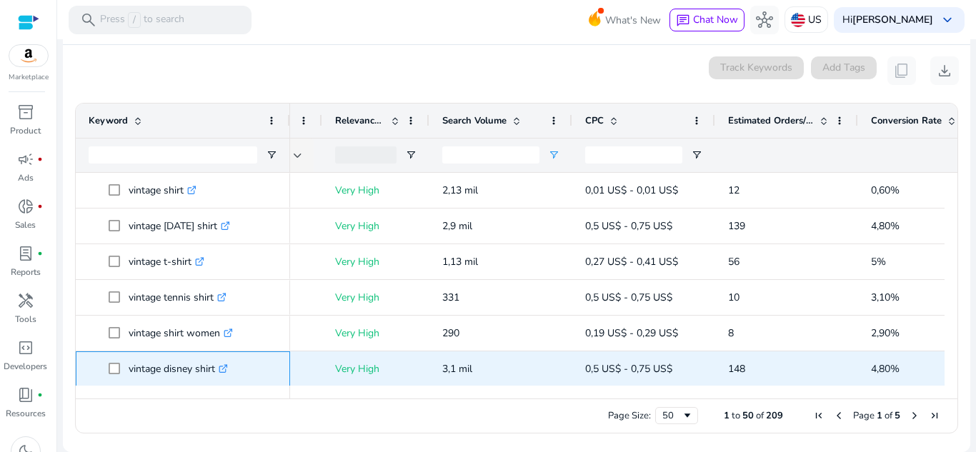
click at [275, 362] on span "vintage disney shirt .st0{fill:#2c8af8}" at bounding box center [193, 368] width 169 height 29
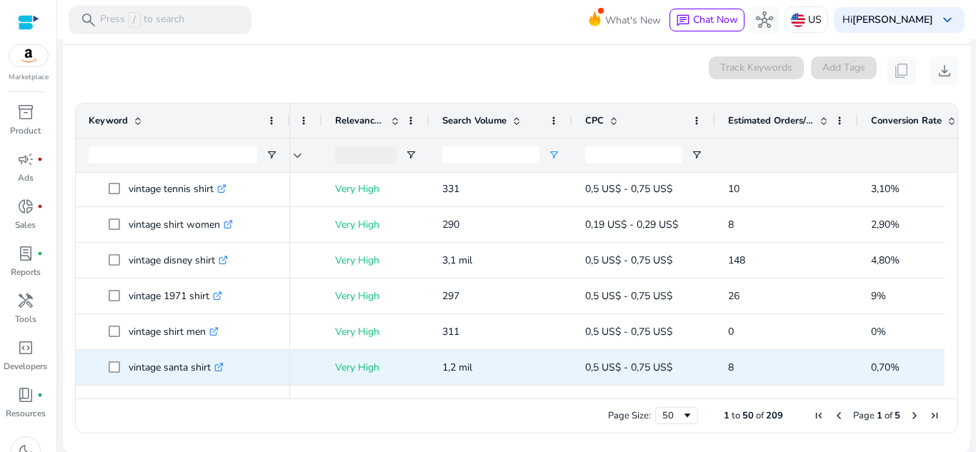
scroll to position [144, 0]
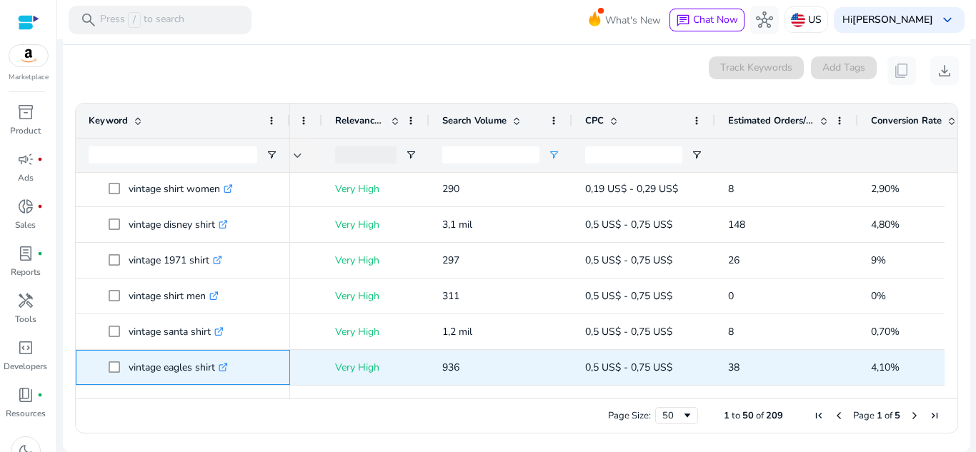
click at [220, 367] on link ".st0{fill:#2c8af8}" at bounding box center [221, 368] width 13 height 14
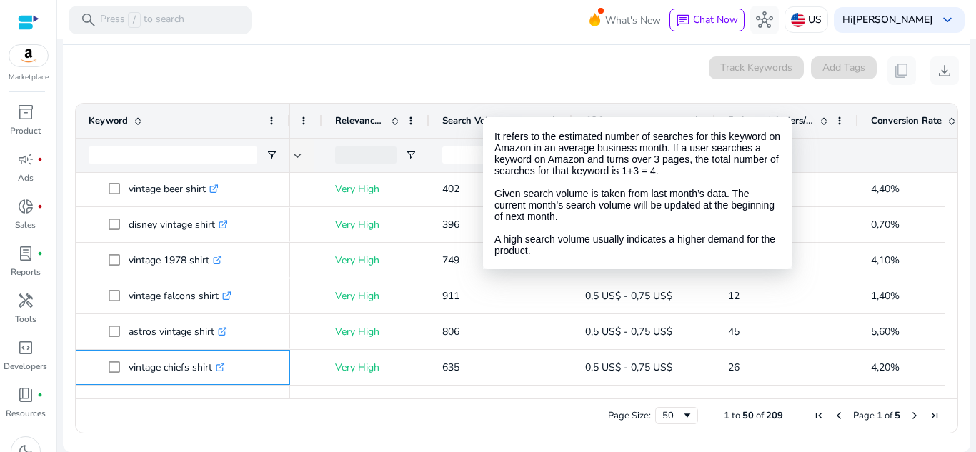
scroll to position [430, 0]
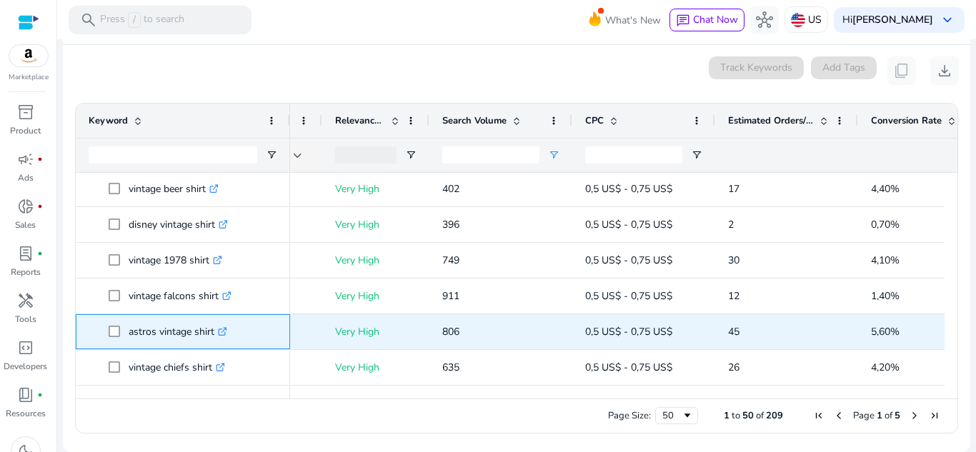
click at [220, 328] on icon ".st0{fill:#2c8af8}" at bounding box center [222, 331] width 9 height 9
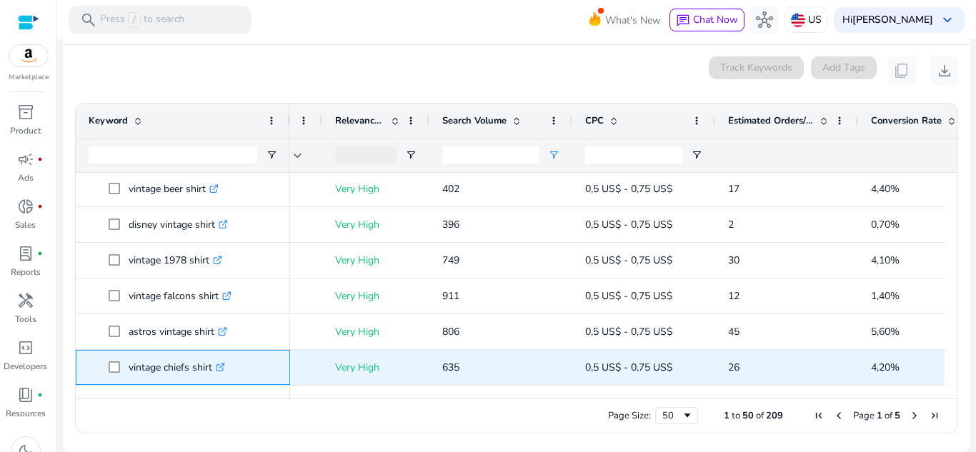
click at [224, 372] on link ".st0{fill:#2c8af8}" at bounding box center [218, 368] width 13 height 14
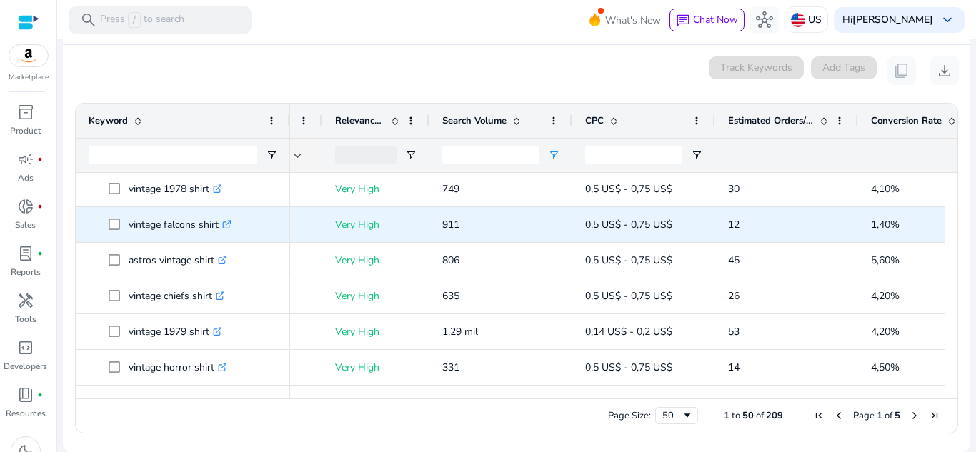
scroll to position [537, 0]
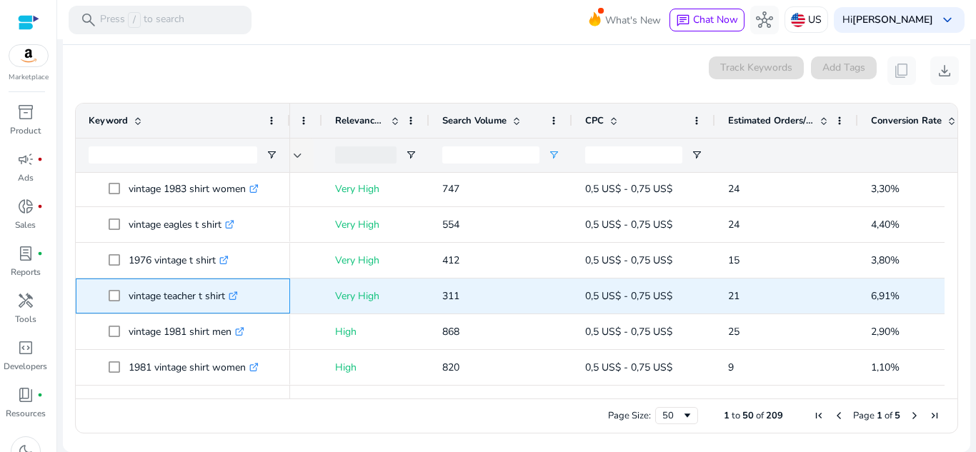
click at [238, 292] on icon at bounding box center [236, 294] width 4 height 4
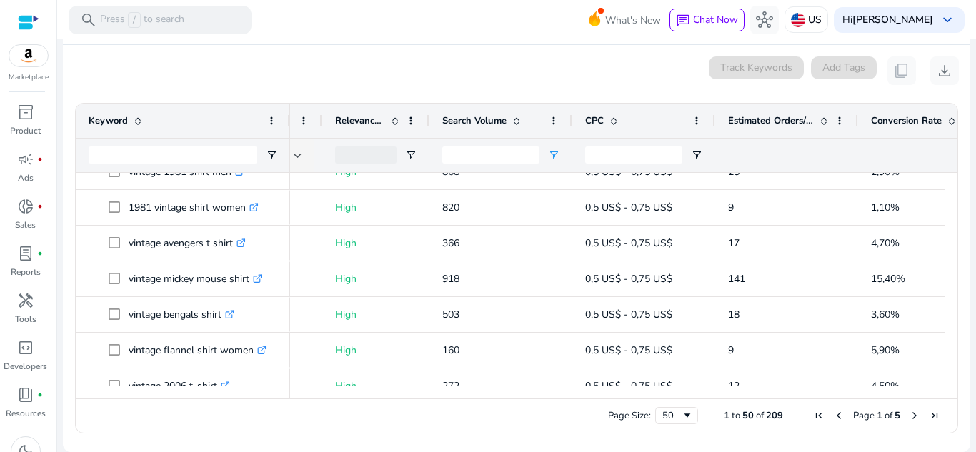
scroll to position [1466, 0]
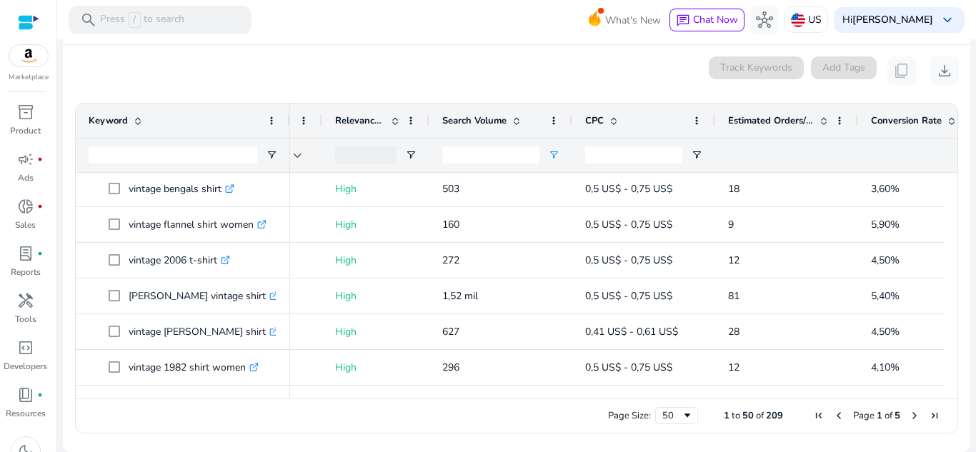
click at [911, 415] on span "Next Page" at bounding box center [914, 415] width 11 height 11
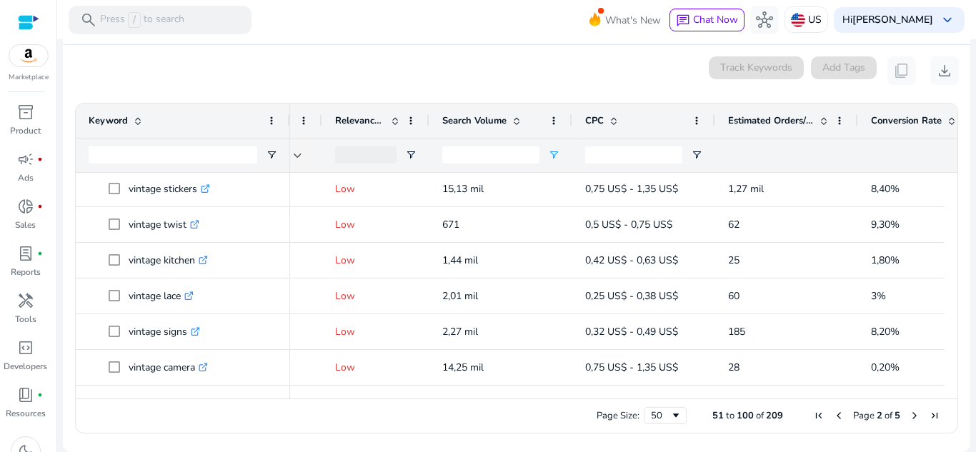
click at [910, 414] on span "Next Page" at bounding box center [914, 415] width 11 height 11
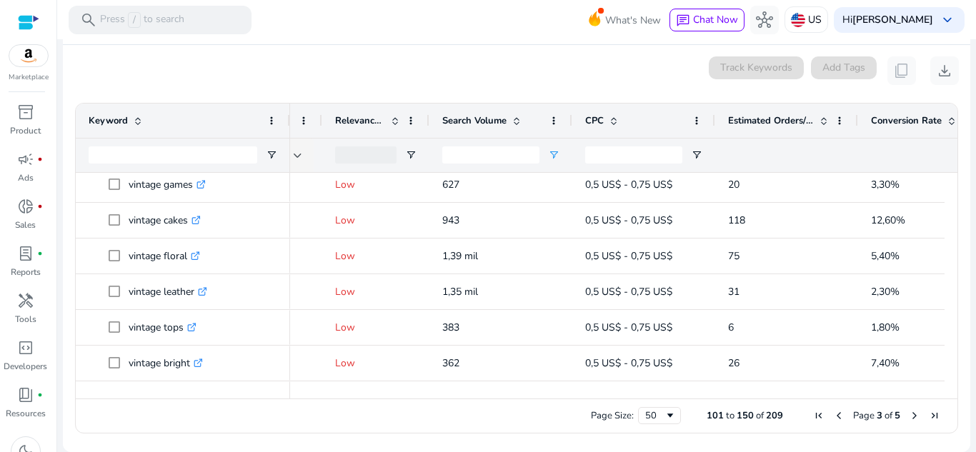
scroll to position [1339, 0]
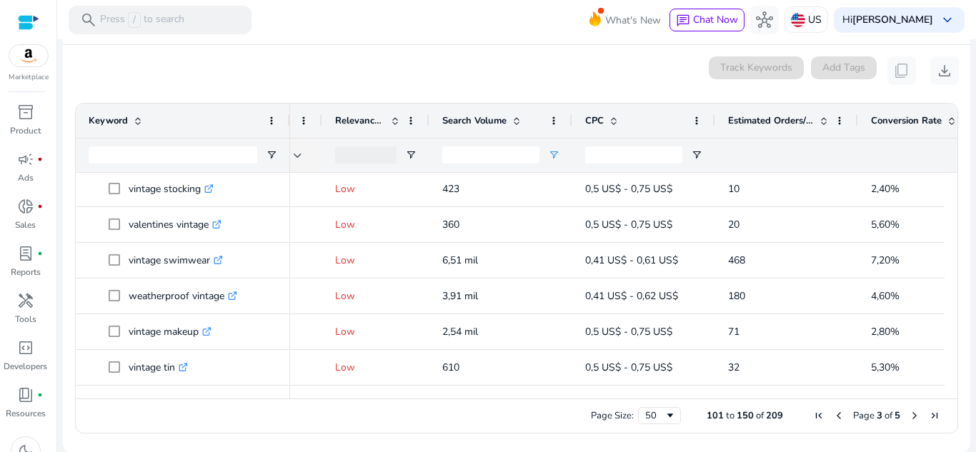
click at [909, 418] on span "Next Page" at bounding box center [914, 415] width 11 height 11
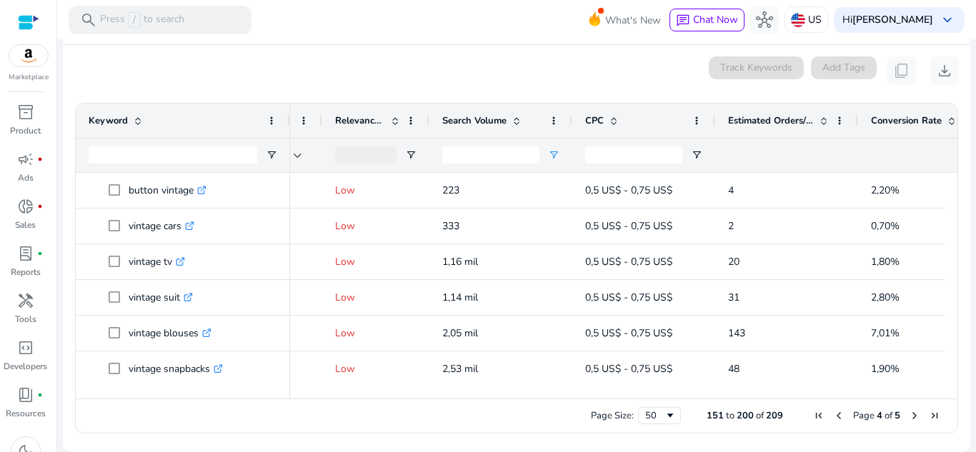
click at [950, 184] on ag-grid-angular "151 to 200 of 209. Page 4 of 5 Drag here to set row groups Drag here to set col…" at bounding box center [517, 268] width 906 height 345
click at [909, 419] on span "Next Page" at bounding box center [914, 415] width 11 height 11
drag, startPoint x: 940, startPoint y: 209, endPoint x: 941, endPoint y: 247, distance: 37.2
click at [945, 247] on div at bounding box center [951, 334] width 13 height 322
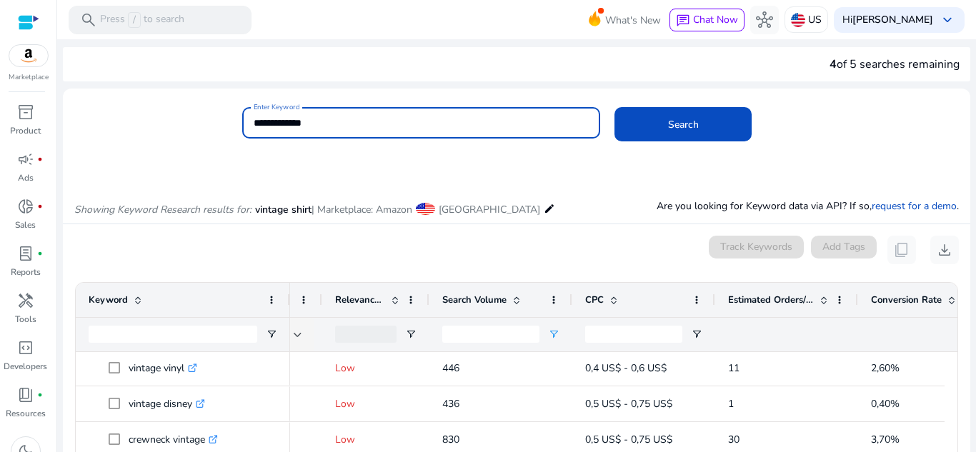
drag, startPoint x: 289, startPoint y: 122, endPoint x: 243, endPoint y: 122, distance: 46.5
click at [243, 122] on div "**********" at bounding box center [421, 122] width 359 height 31
type input "**********"
click at [615, 107] on button "Search" at bounding box center [683, 124] width 137 height 34
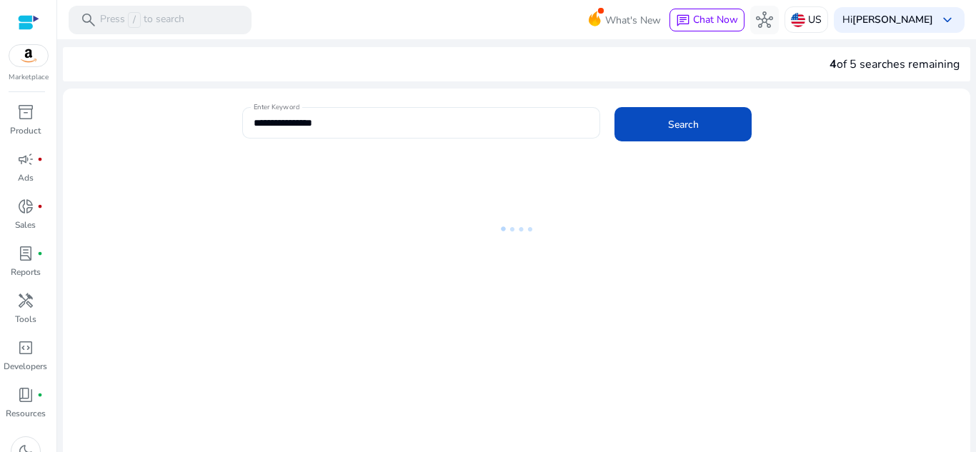
click at [243, 122] on div "**********" at bounding box center [421, 122] width 359 height 31
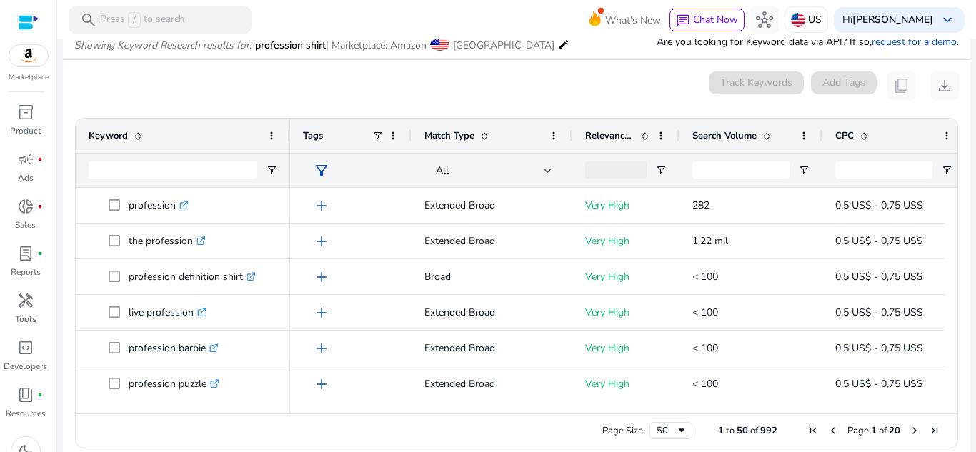
scroll to position [170, 0]
click at [761, 164] on input "Search Volume Filter Input" at bounding box center [740, 169] width 97 height 17
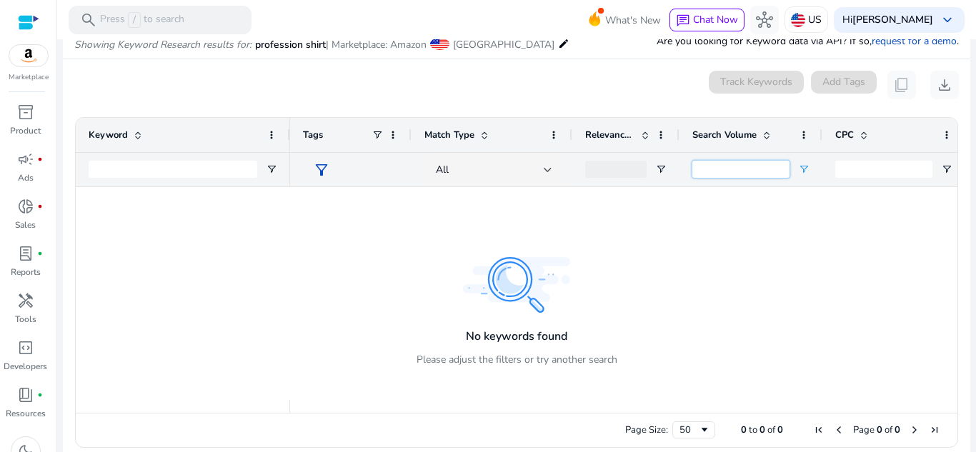
type input "***"
click at [805, 170] on span "Open Filter Menu" at bounding box center [803, 169] width 11 height 11
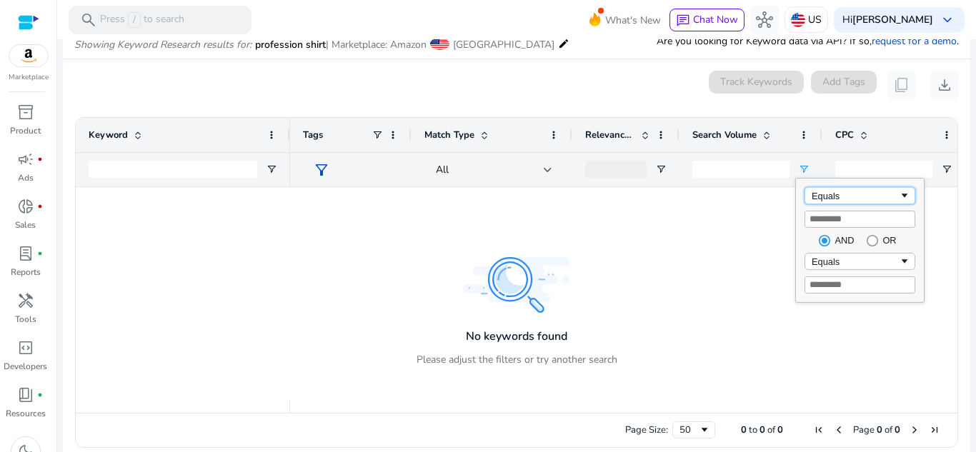
click at [864, 204] on div "Equals" at bounding box center [860, 195] width 111 height 17
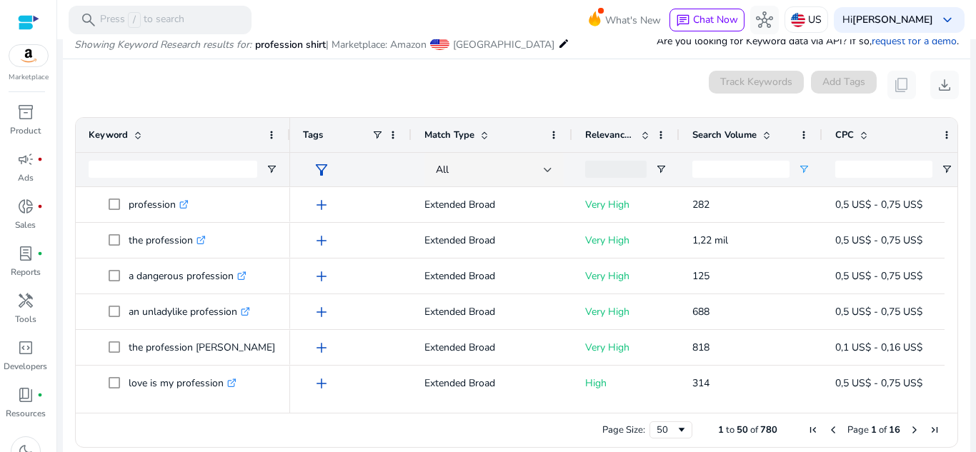
click at [600, 86] on div "0 keyword(s) selected Track Keywords Add Tags content_copy download" at bounding box center [516, 85] width 885 height 29
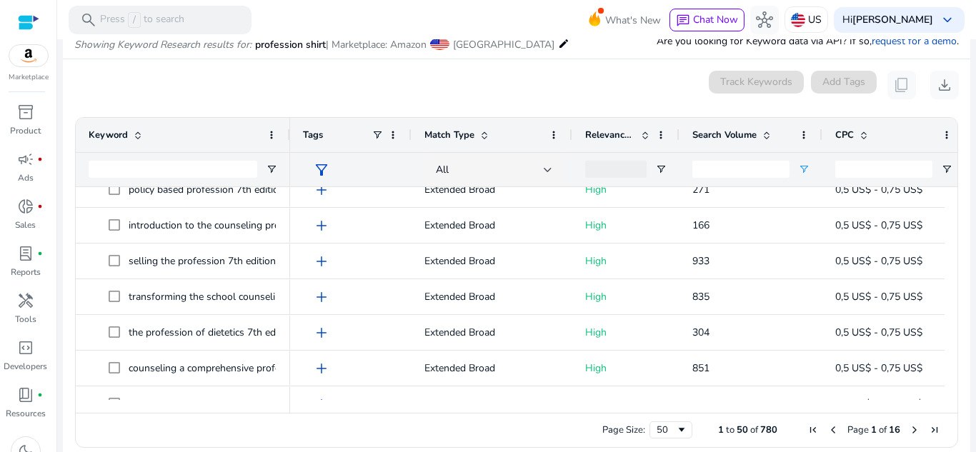
scroll to position [349, 0]
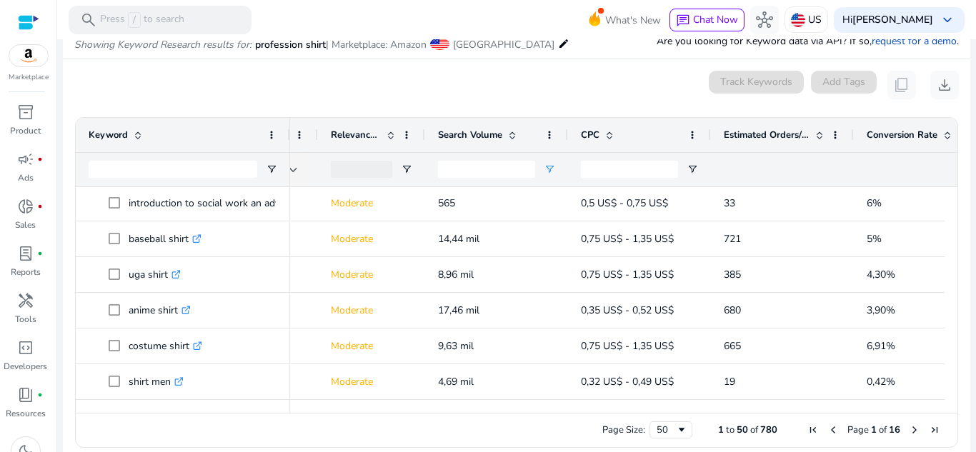
click at [911, 429] on span "Next Page" at bounding box center [914, 429] width 11 height 11
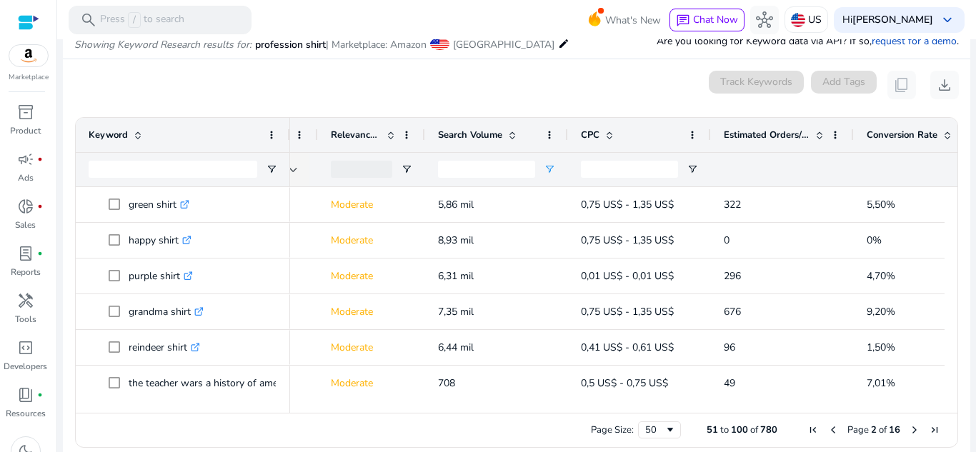
click at [828, 427] on span "Previous Page" at bounding box center [833, 429] width 11 height 11
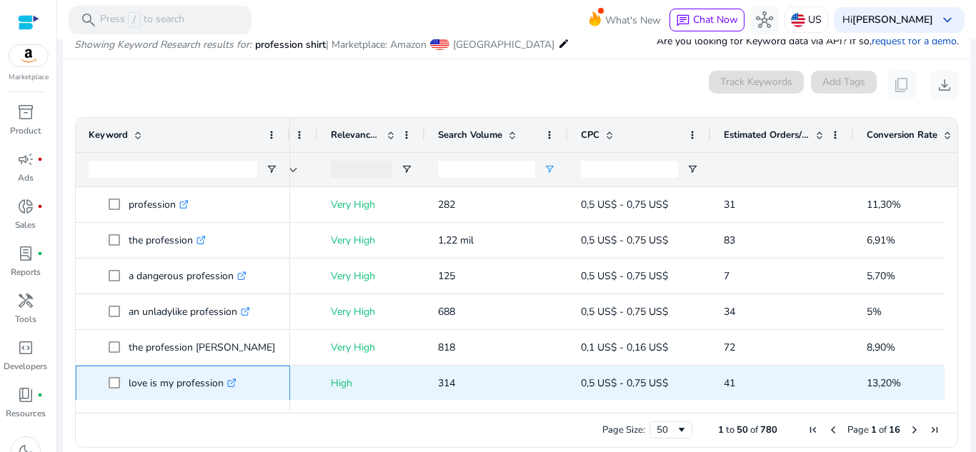
click at [232, 384] on icon ".st0{fill:#2c8af8}" at bounding box center [231, 383] width 9 height 9
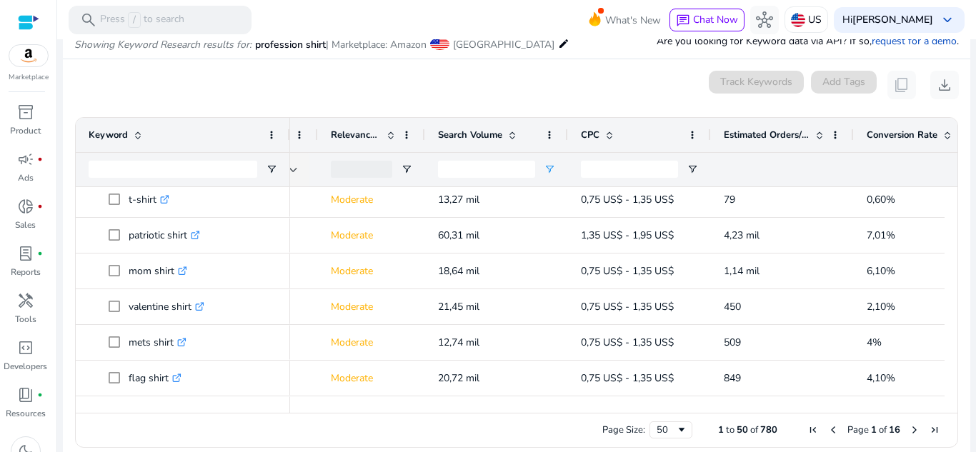
scroll to position [0, 0]
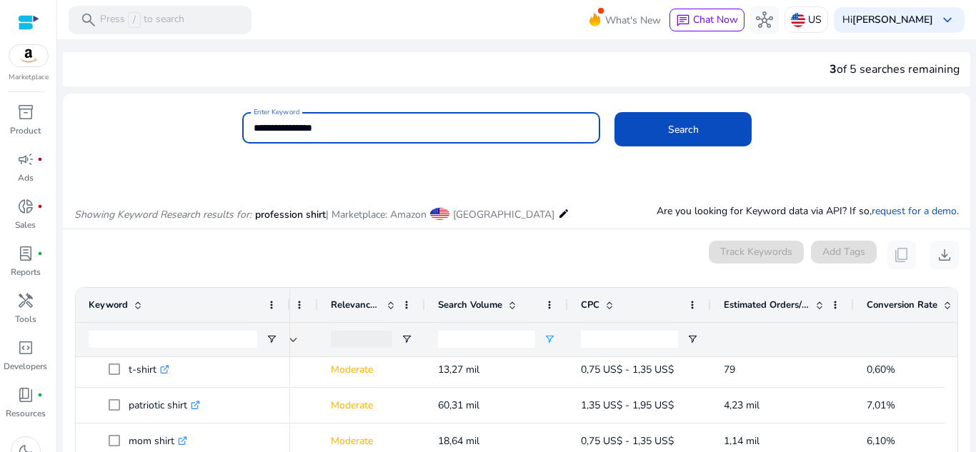
drag, startPoint x: 297, startPoint y: 127, endPoint x: 246, endPoint y: 128, distance: 51.5
click at [246, 128] on div "**********" at bounding box center [421, 127] width 359 height 31
type input "**********"
click at [615, 112] on button "Search" at bounding box center [683, 129] width 137 height 34
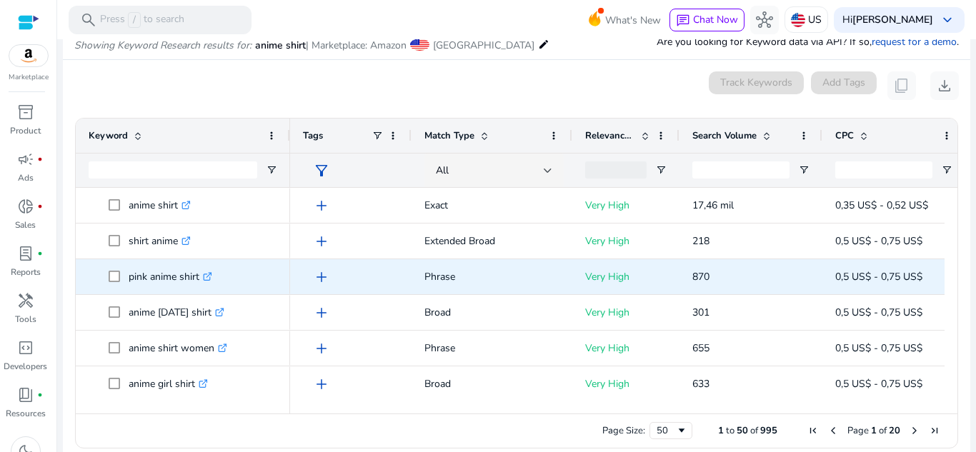
scroll to position [170, 0]
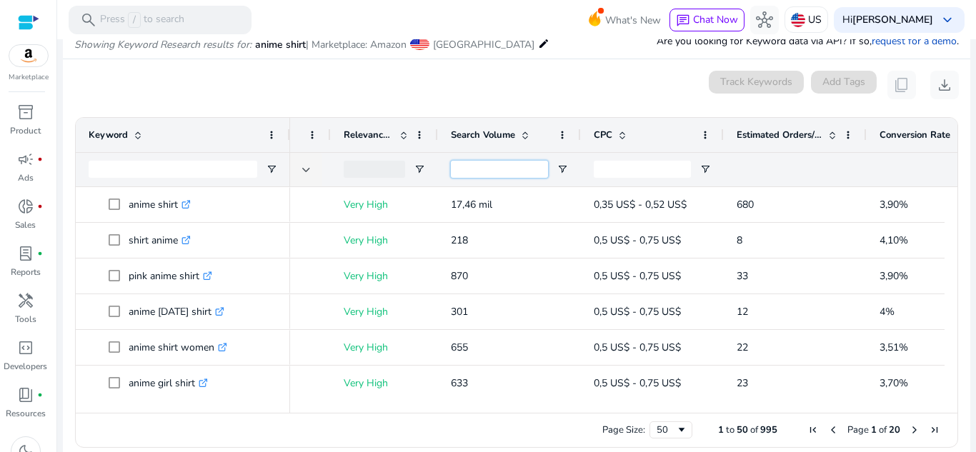
click at [485, 167] on input "Search Volume Filter Input" at bounding box center [499, 169] width 97 height 17
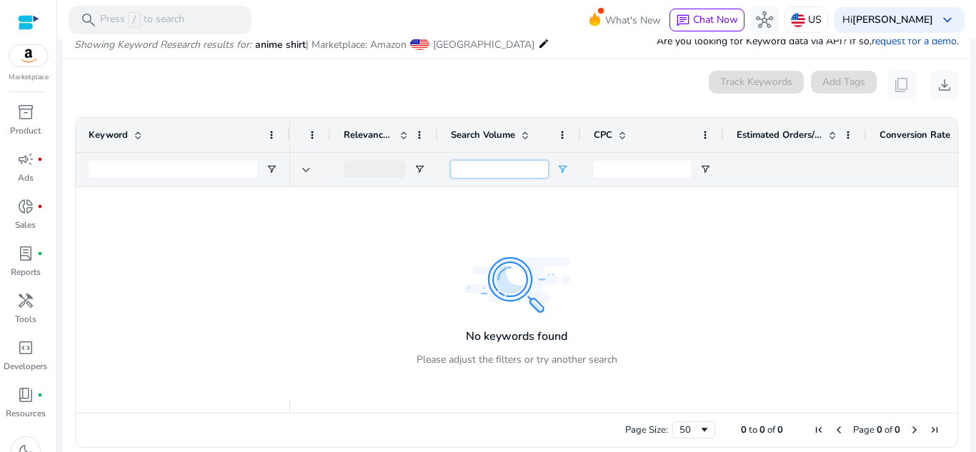
type input "***"
click at [566, 174] on span "Open Filter Menu" at bounding box center [562, 169] width 11 height 11
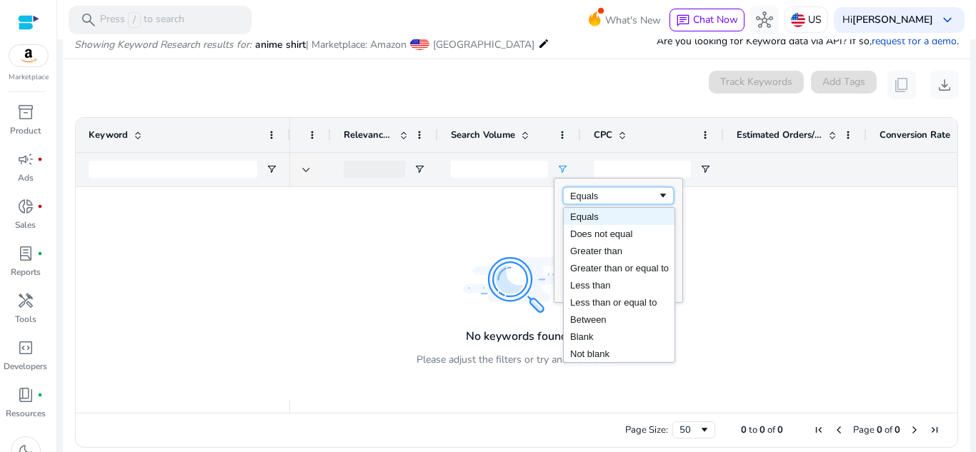
click at [638, 192] on div "Equals" at bounding box center [613, 196] width 87 height 11
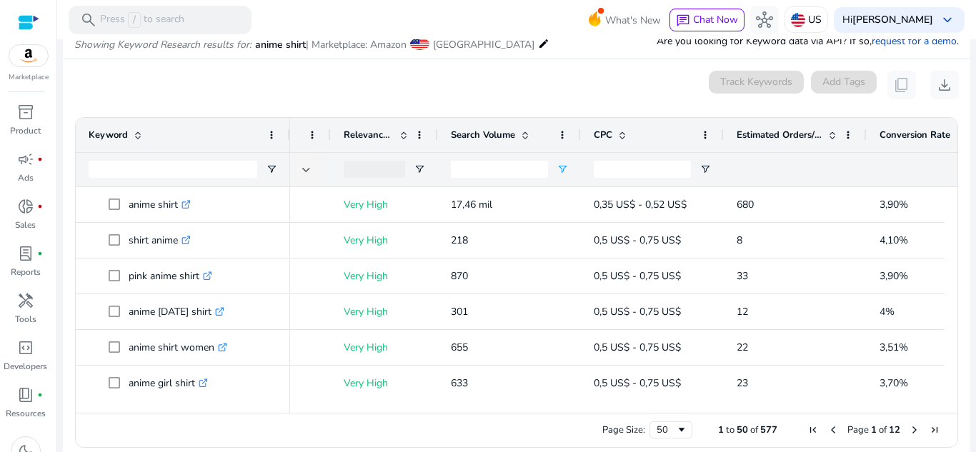
click at [525, 75] on div "0 keyword(s) selected Track Keywords Add Tags content_copy download" at bounding box center [516, 85] width 885 height 29
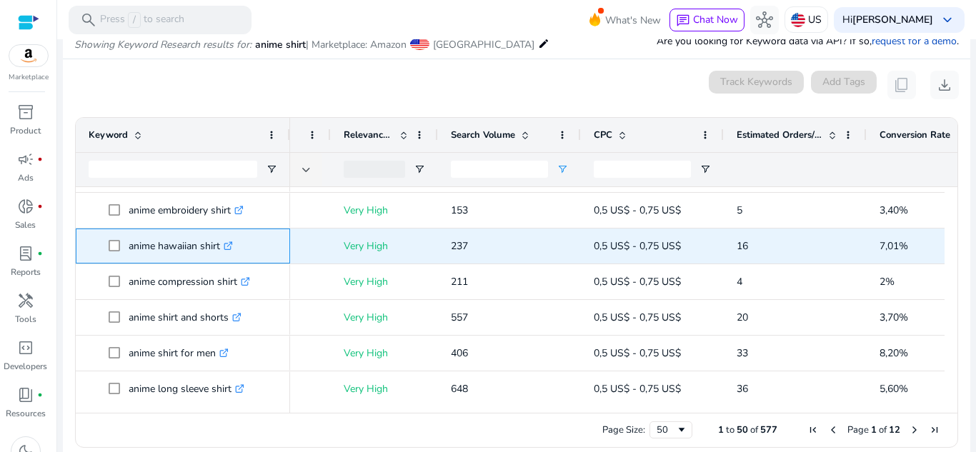
click at [229, 247] on icon ".st0{fill:#2c8af8}" at bounding box center [228, 246] width 9 height 9
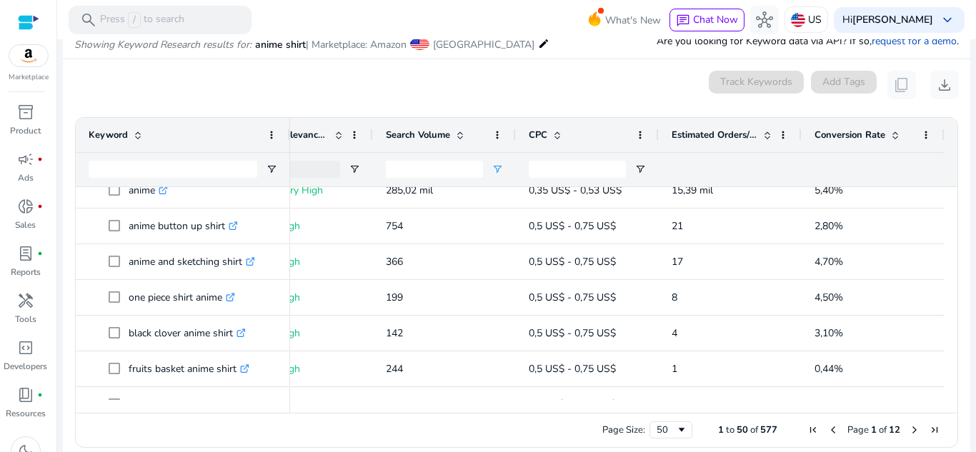
click at [948, 307] on ag-grid-angular "Press SPACE to select this row. Drag here to set row groups Drag here to set co…" at bounding box center [517, 282] width 906 height 345
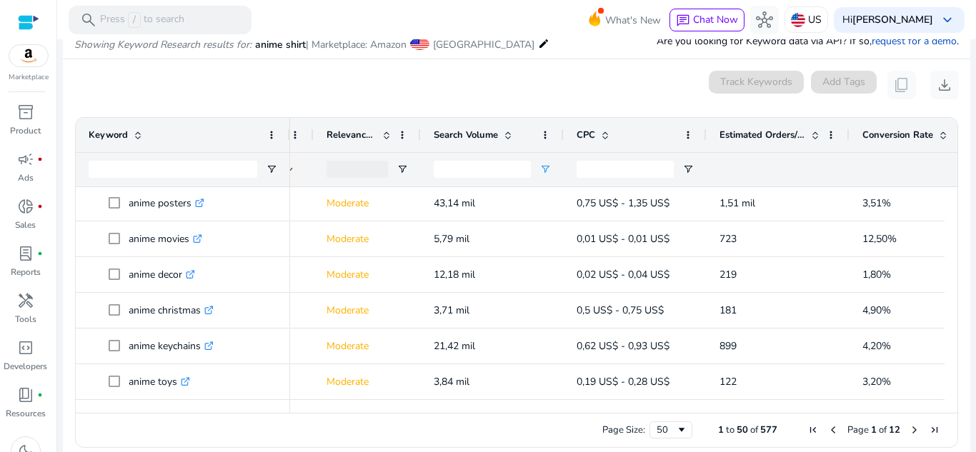
click at [910, 434] on span "Next Page" at bounding box center [914, 429] width 11 height 11
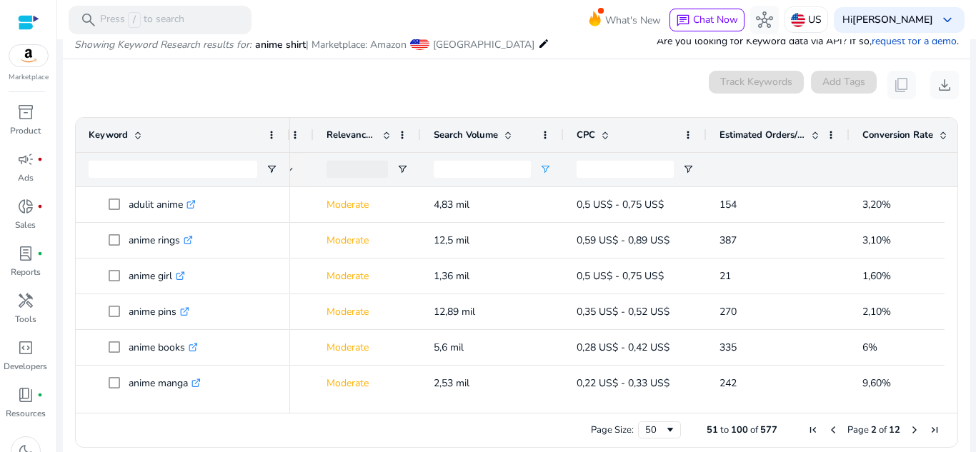
drag, startPoint x: 943, startPoint y: 202, endPoint x: 946, endPoint y: 241, distance: 39.4
click at [946, 241] on div at bounding box center [951, 293] width 13 height 213
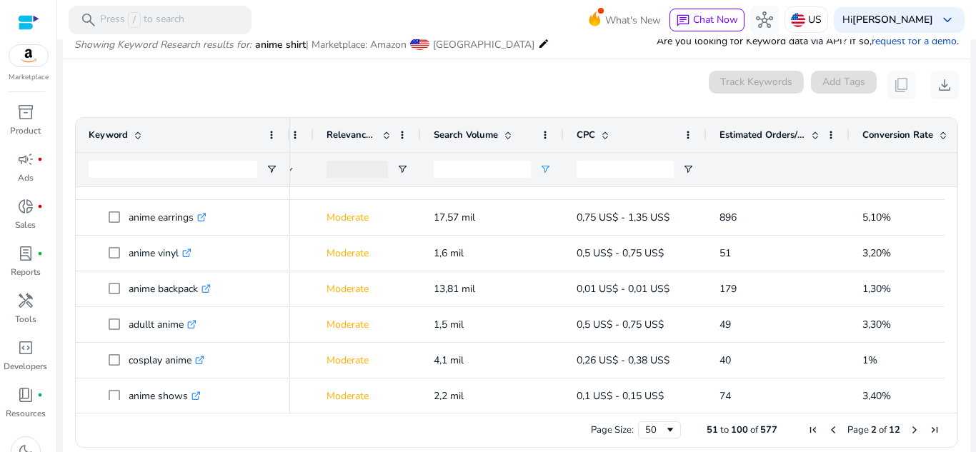
click at [950, 268] on div "Drag here to set row groups Drag here to set column labels Keyword Match Type 63" at bounding box center [516, 282] width 883 height 331
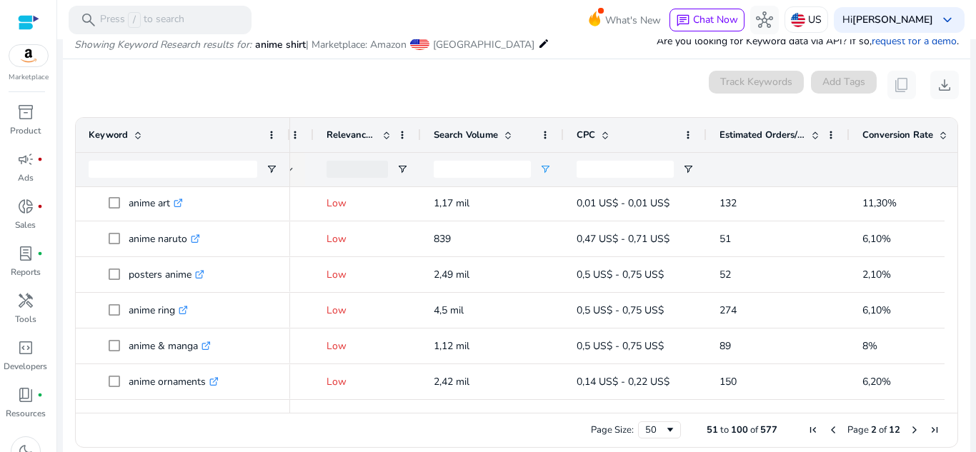
drag, startPoint x: 900, startPoint y: 432, endPoint x: 908, endPoint y: 424, distance: 11.6
click at [908, 424] on span "Page 2 of 12" at bounding box center [873, 430] width 141 height 13
click at [909, 430] on span "Next Page" at bounding box center [914, 429] width 11 height 11
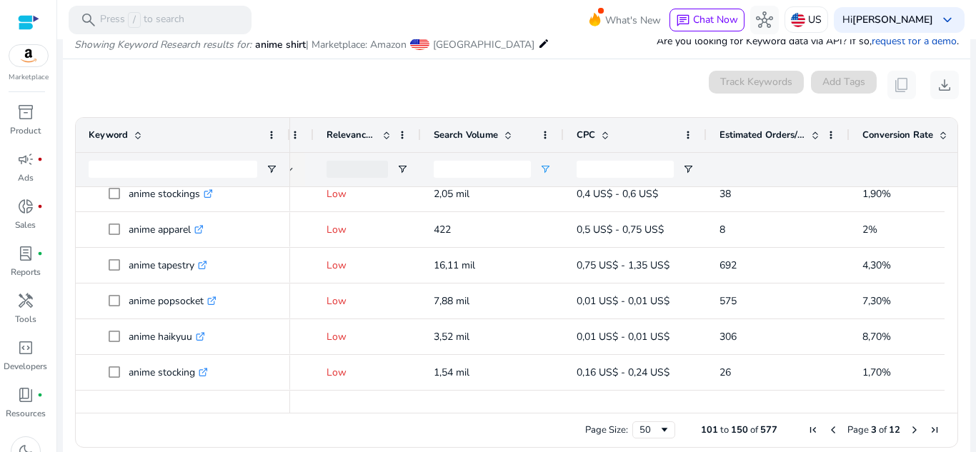
drag, startPoint x: 953, startPoint y: 265, endPoint x: 953, endPoint y: 275, distance: 10.0
click at [953, 275] on ag-grid-angular "101 to 150 of 577. Page 3 of 12 Drag here to set row groups Drag here to set co…" at bounding box center [517, 282] width 906 height 345
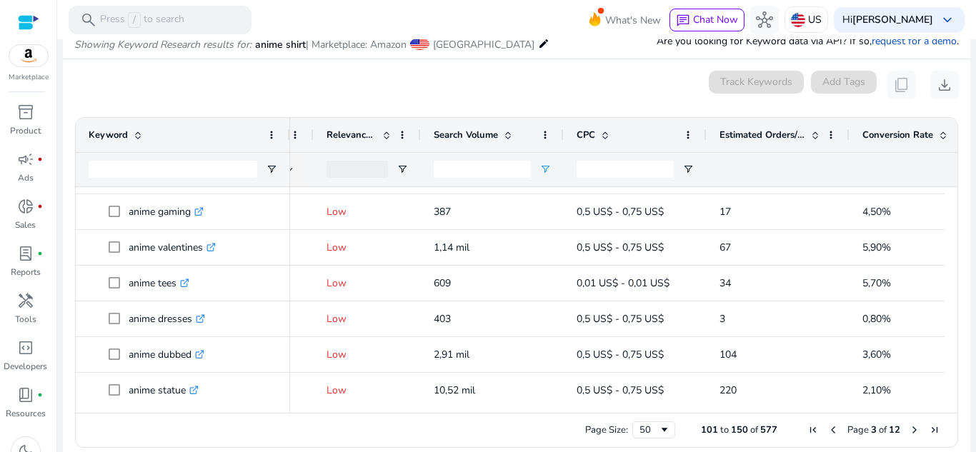
drag, startPoint x: 952, startPoint y: 357, endPoint x: 966, endPoint y: 378, distance: 25.8
click at [966, 378] on mat-sidenav-content "**********" at bounding box center [516, 226] width 919 height 452
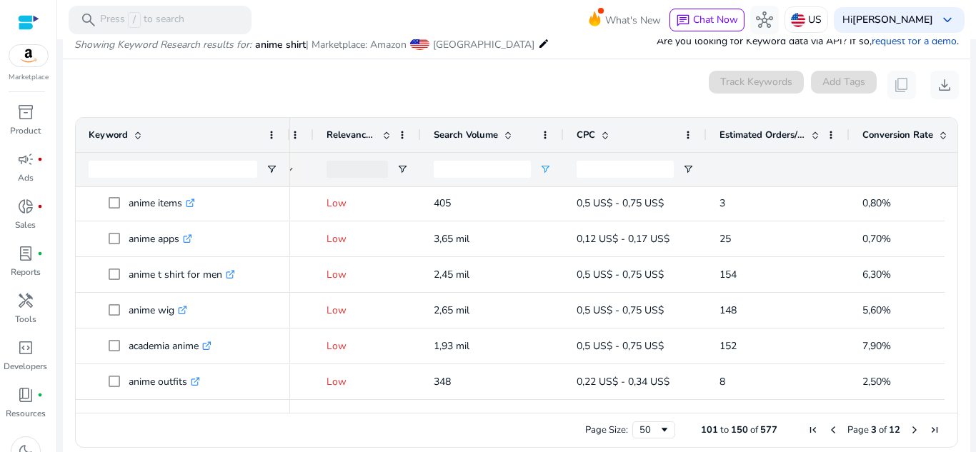
click at [909, 429] on span "Next Page" at bounding box center [914, 429] width 11 height 11
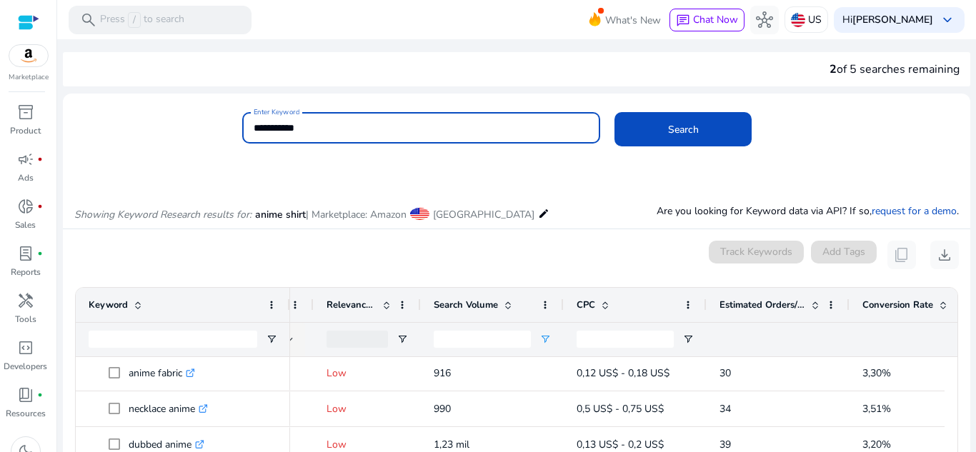
drag, startPoint x: 282, startPoint y: 126, endPoint x: 236, endPoint y: 125, distance: 46.5
click at [236, 125] on div "**********" at bounding box center [511, 135] width 896 height 46
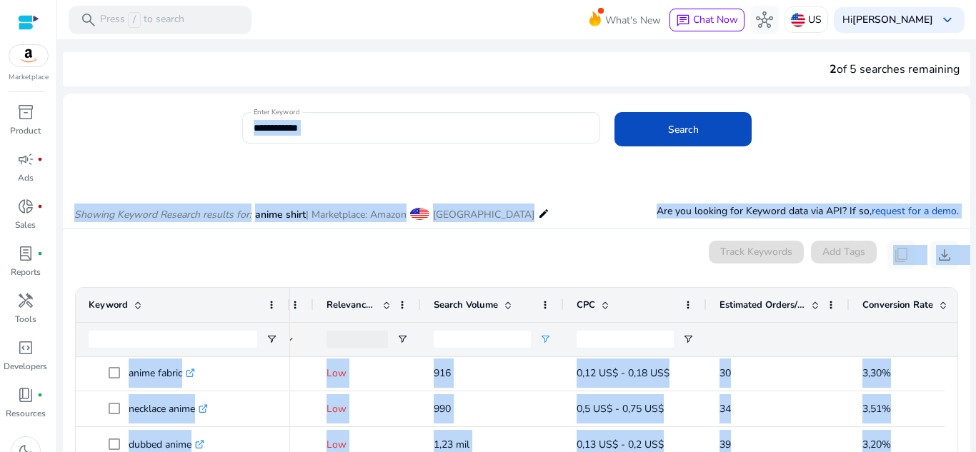
drag, startPoint x: 236, startPoint y: 125, endPoint x: 501, endPoint y: -46, distance: 315.8
click at [501, 0] on html "**********" at bounding box center [488, 226] width 976 height 452
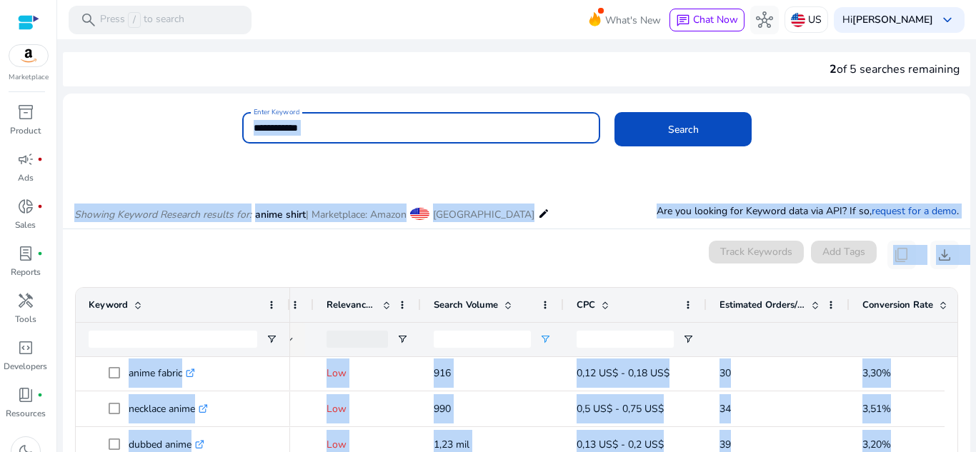
click at [290, 129] on input "**********" at bounding box center [422, 128] width 336 height 16
click at [287, 128] on input "**********" at bounding box center [422, 128] width 336 height 16
type input "**********"
click at [615, 112] on button "Search" at bounding box center [683, 129] width 137 height 34
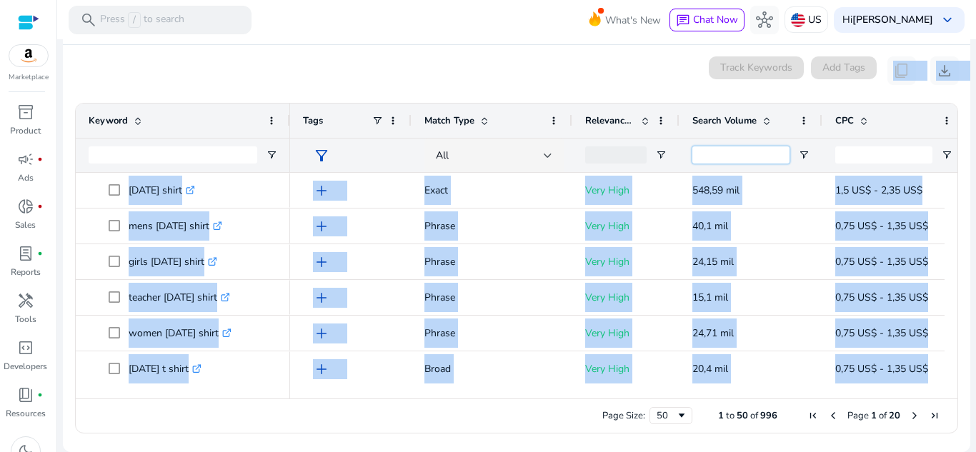
click at [727, 154] on input "Search Volume Filter Input" at bounding box center [740, 154] width 97 height 17
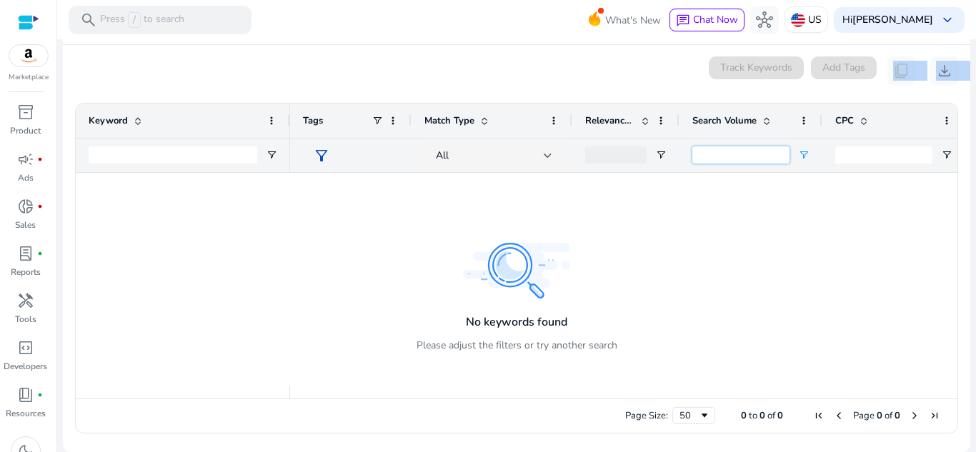
type input "***"
click at [805, 160] on span "Open Filter Menu" at bounding box center [803, 154] width 11 height 11
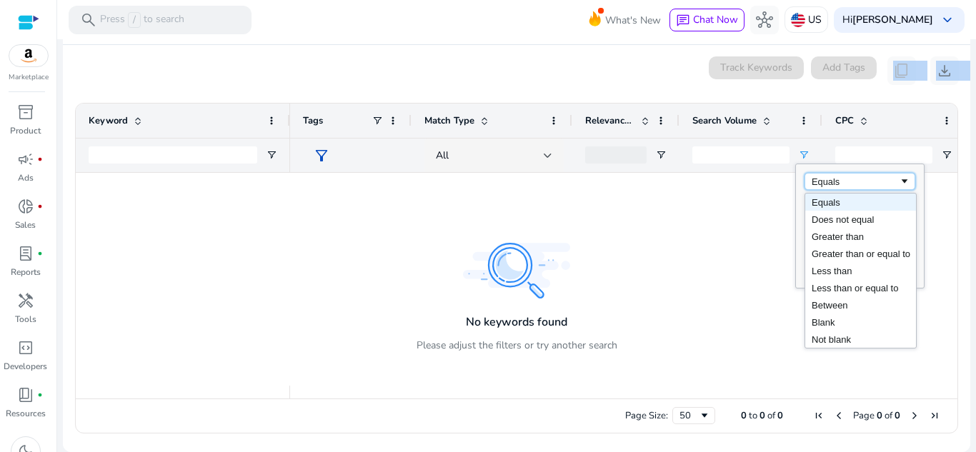
click at [888, 177] on div "Equals" at bounding box center [855, 182] width 87 height 11
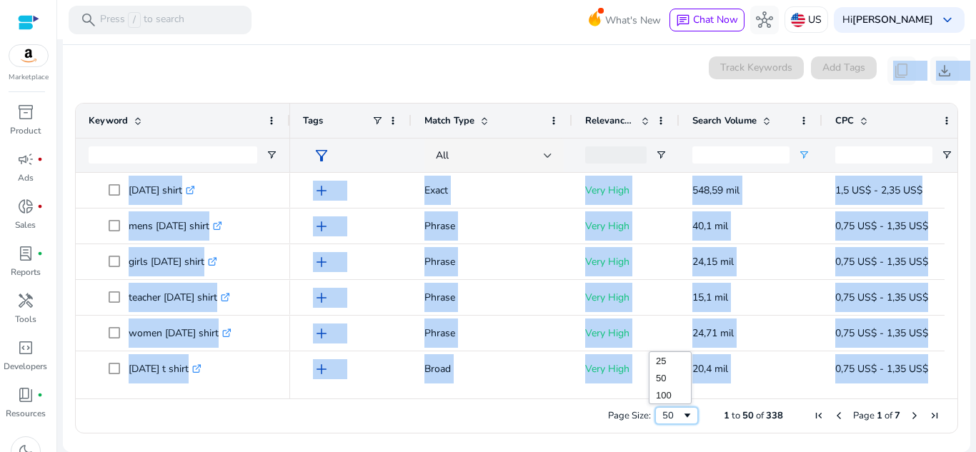
click at [665, 414] on div "50" at bounding box center [671, 415] width 19 height 13
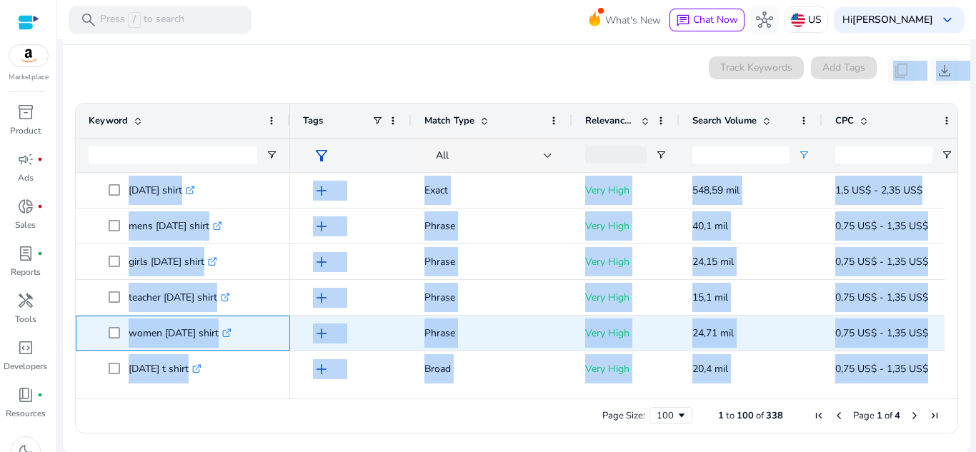
click at [232, 335] on link ".st0{fill:#2c8af8}" at bounding box center [225, 334] width 13 height 14
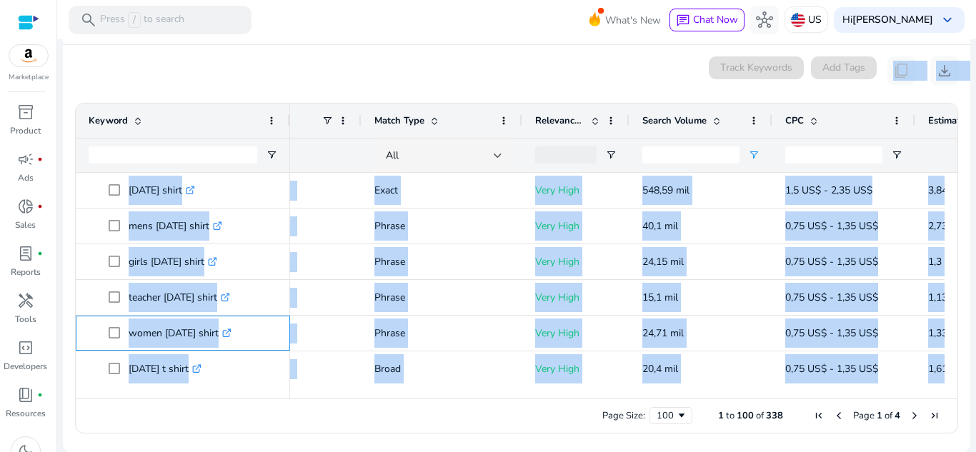
scroll to position [0, 61]
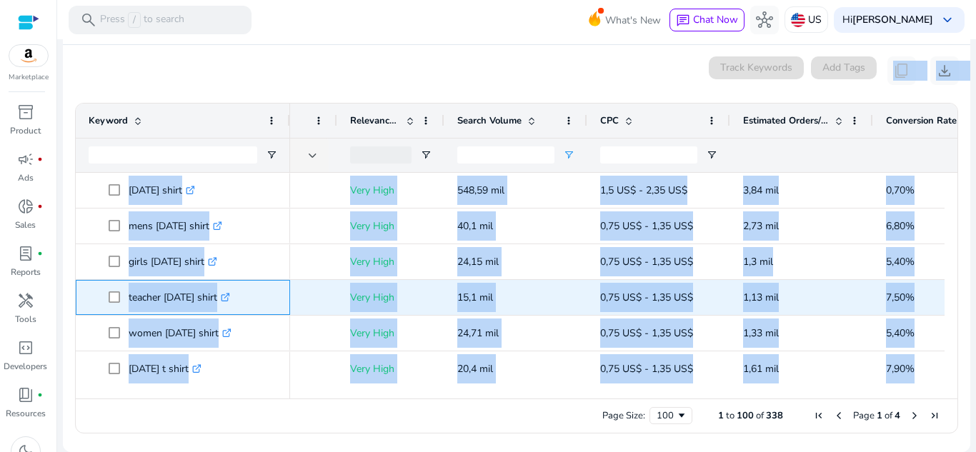
click at [229, 295] on icon at bounding box center [226, 295] width 5 height 5
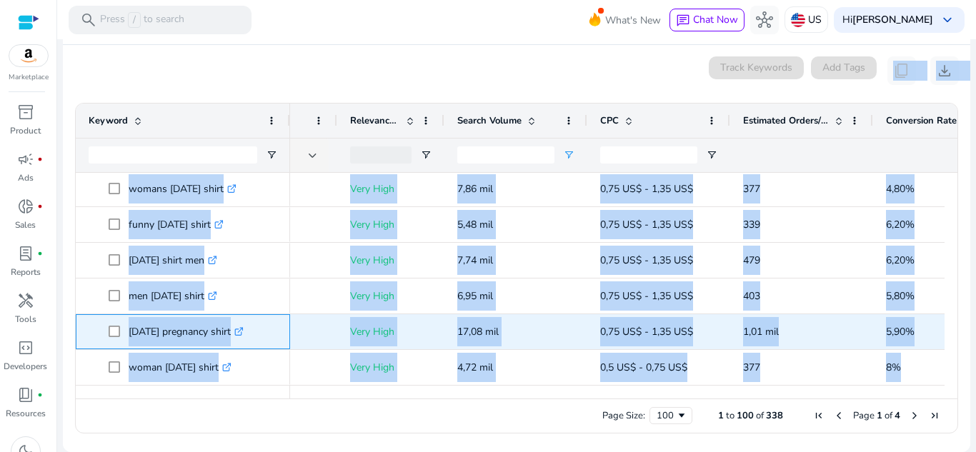
click at [251, 326] on div "halloween pregnancy shirt .st0{fill:#2c8af8}" at bounding box center [190, 331] width 122 height 29
click at [244, 334] on icon ".st0{fill:#2c8af8}" at bounding box center [238, 331] width 9 height 9
click at [242, 332] on icon at bounding box center [238, 332] width 7 height 7
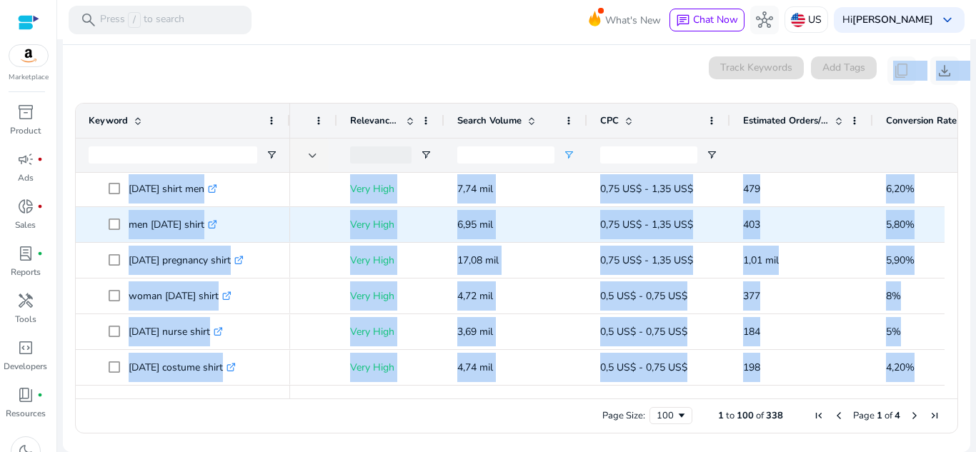
scroll to position [359, 0]
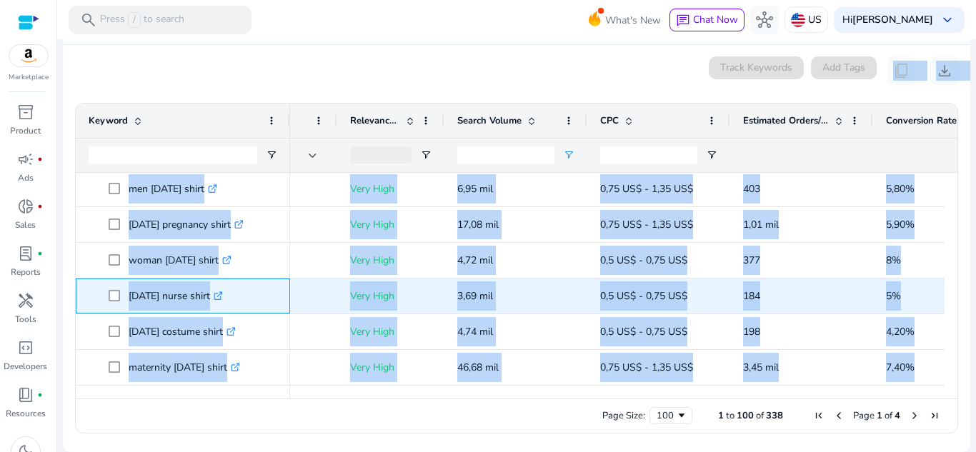
click at [223, 297] on icon ".st0{fill:#2c8af8}" at bounding box center [218, 296] width 9 height 9
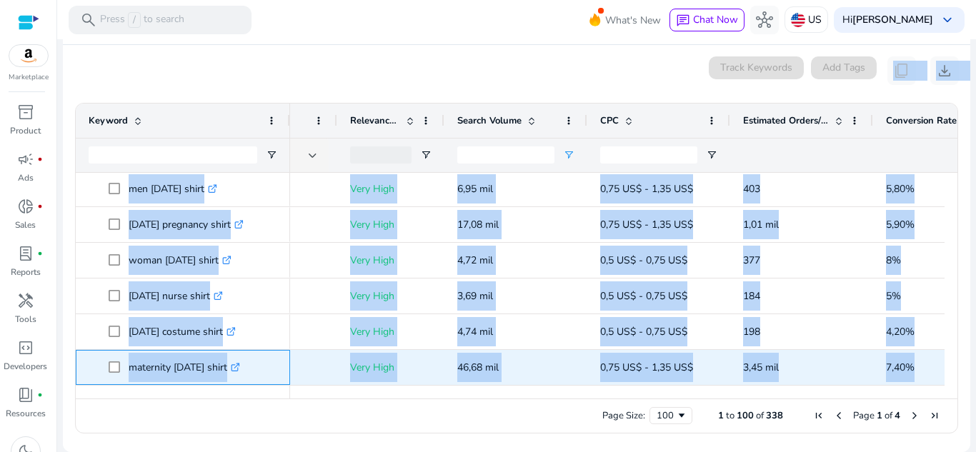
click at [240, 367] on link ".st0{fill:#2c8af8}" at bounding box center [233, 368] width 13 height 14
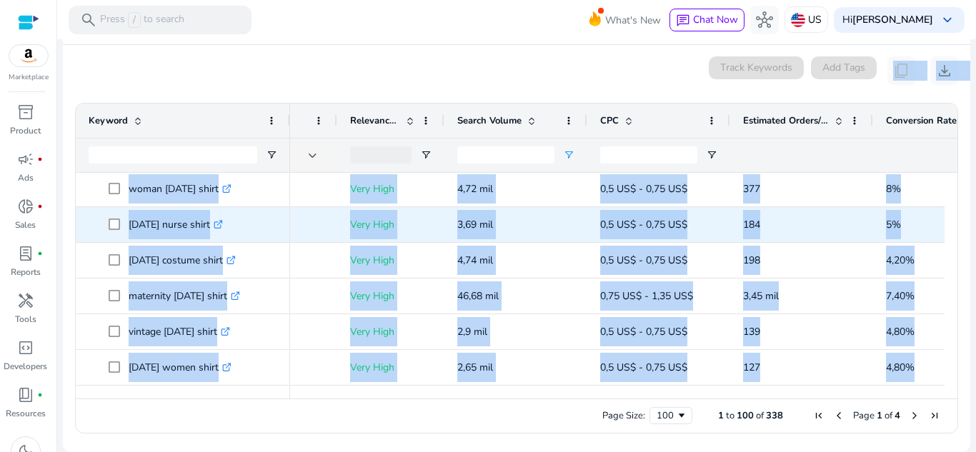
scroll to position [466, 0]
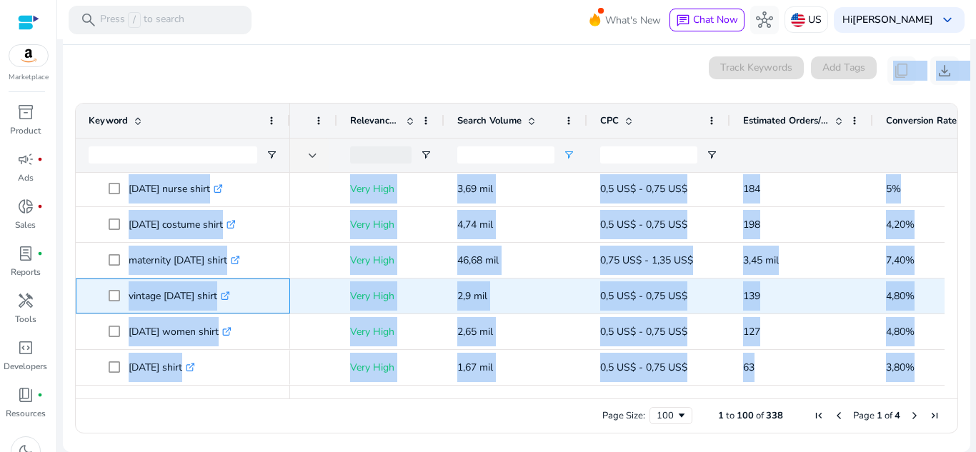
click at [230, 293] on icon ".st0{fill:#2c8af8}" at bounding box center [225, 296] width 9 height 9
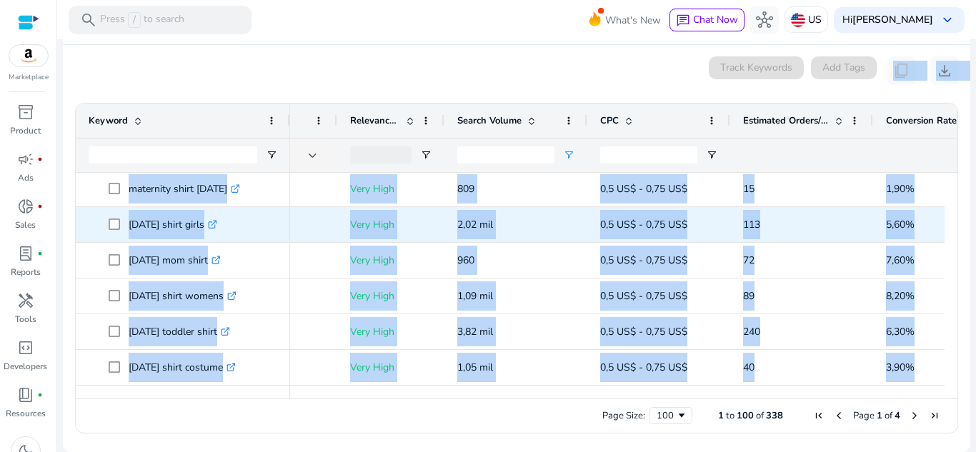
scroll to position [895, 0]
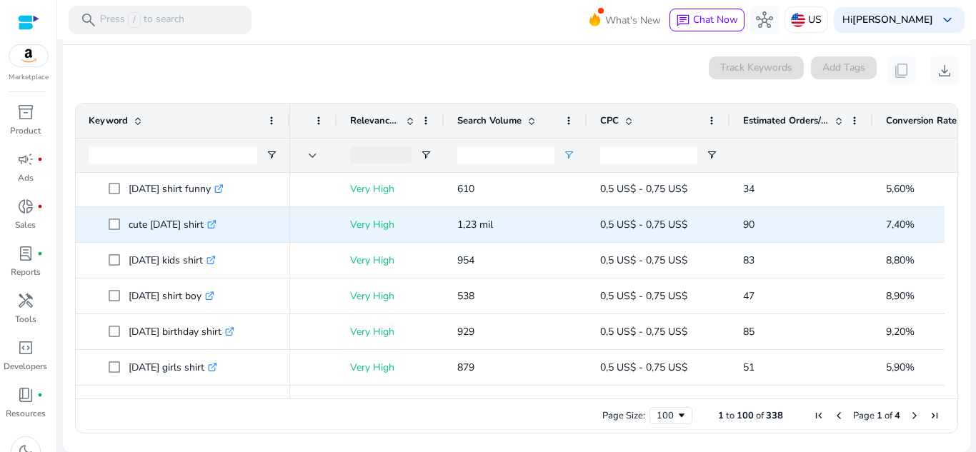
scroll to position [1431, 0]
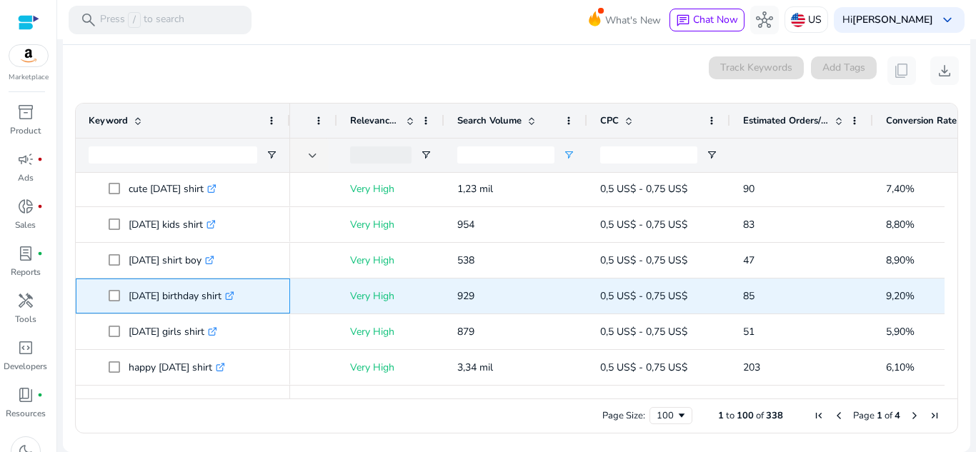
click at [234, 293] on icon ".st0{fill:#2c8af8}" at bounding box center [229, 296] width 9 height 9
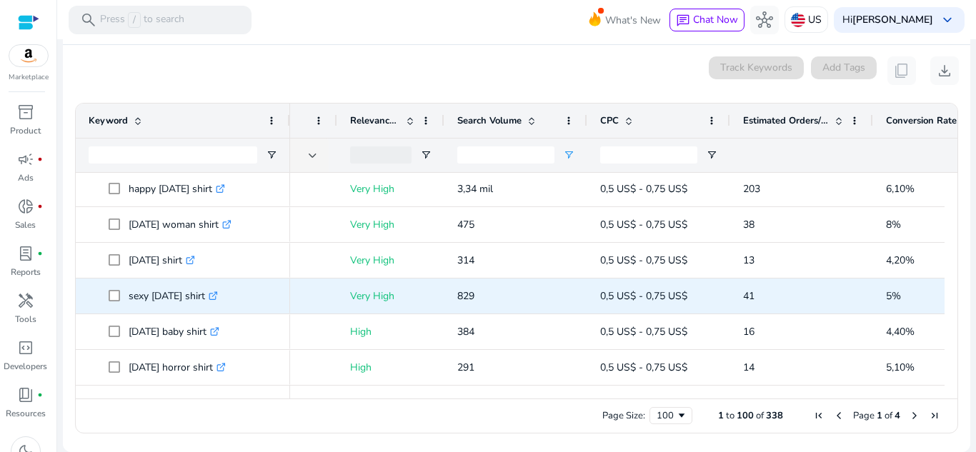
scroll to position [1645, 0]
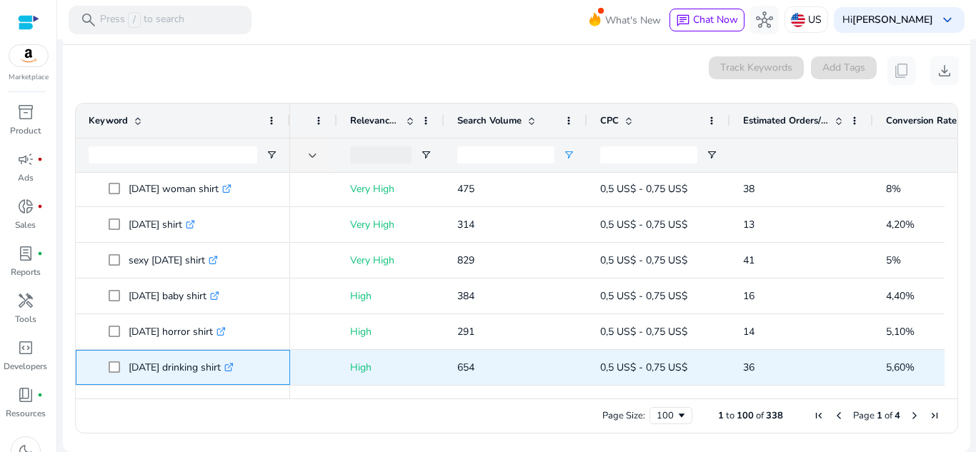
click at [234, 369] on icon ".st0{fill:#2c8af8}" at bounding box center [228, 367] width 9 height 9
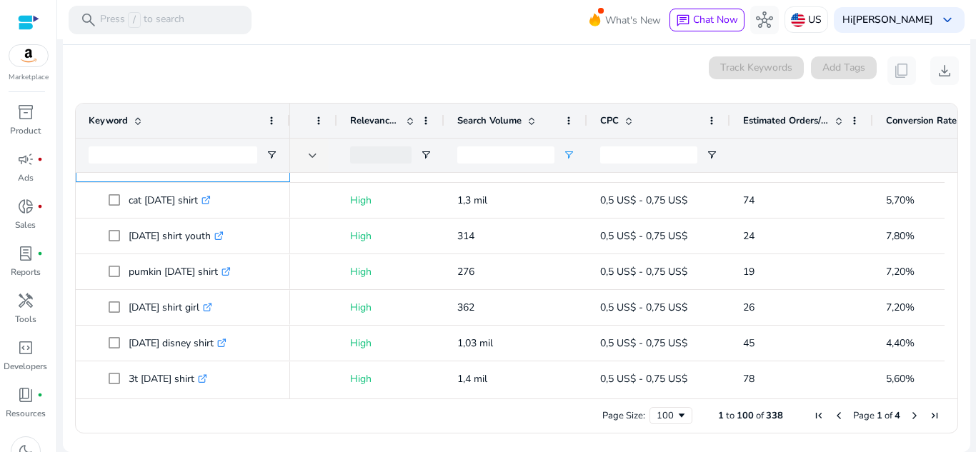
scroll to position [0, 0]
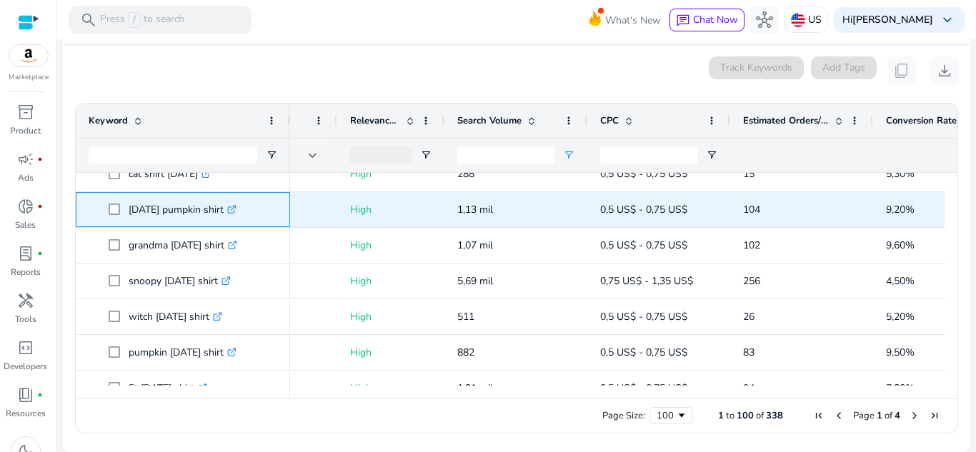
click at [237, 212] on icon ".st0{fill:#2c8af8}" at bounding box center [231, 209] width 9 height 9
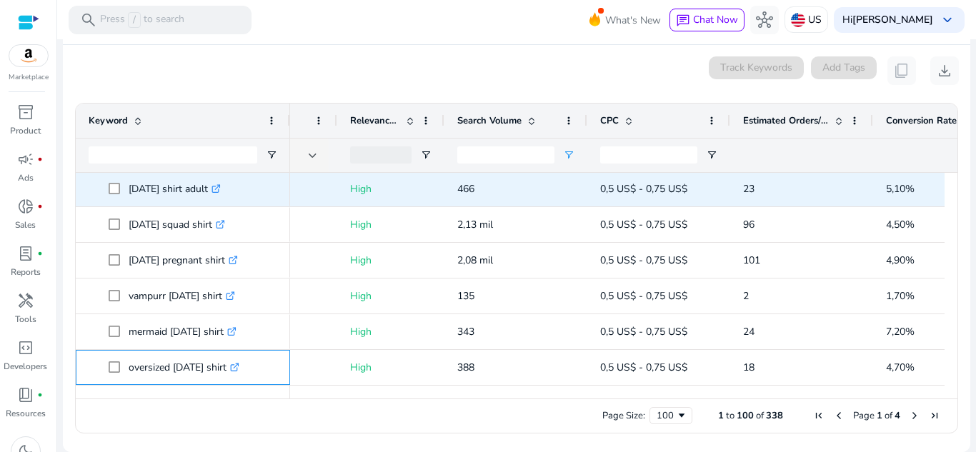
scroll to position [2503, 0]
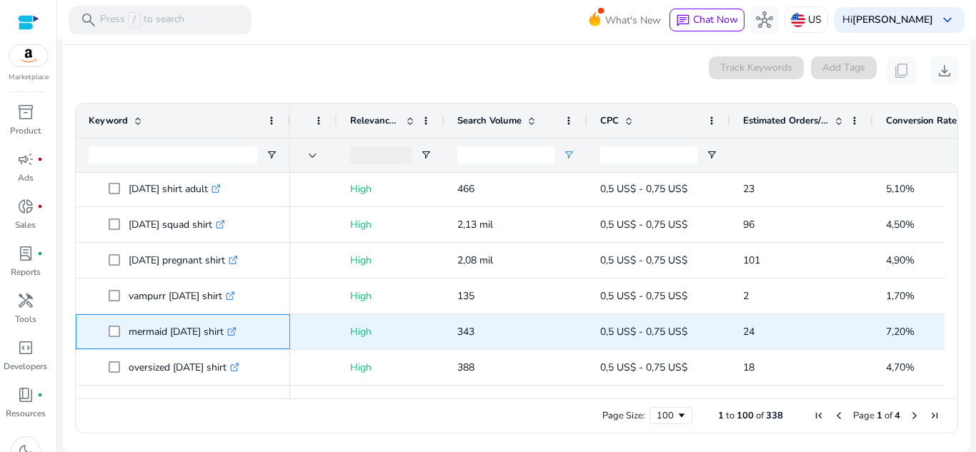
click at [237, 335] on icon ".st0{fill:#2c8af8}" at bounding box center [231, 331] width 9 height 9
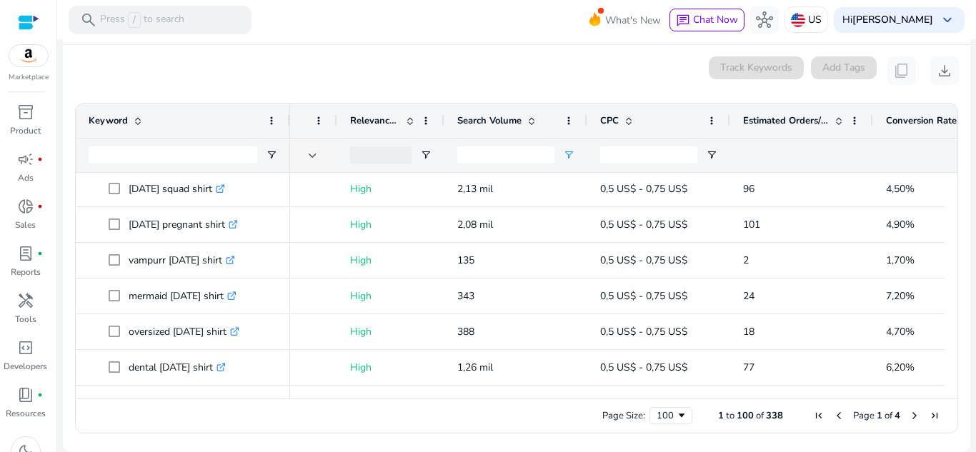
scroll to position [2574, 0]
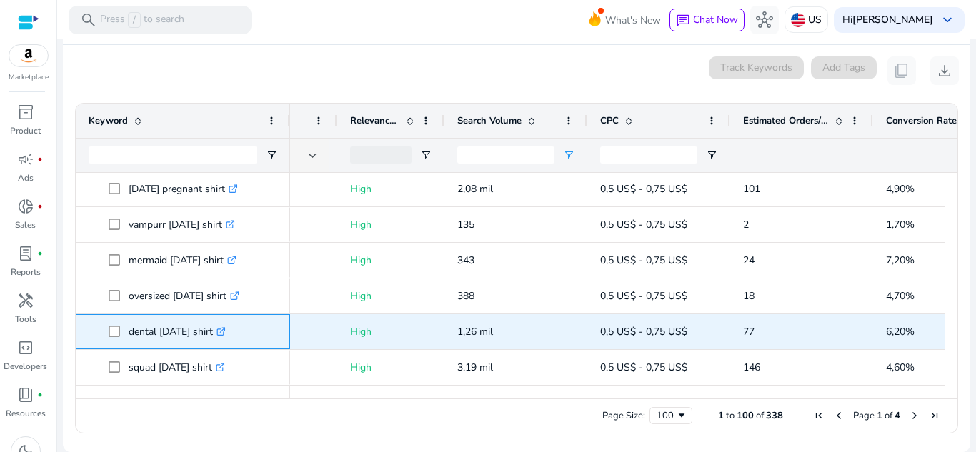
click at [226, 332] on icon ".st0{fill:#2c8af8}" at bounding box center [221, 331] width 9 height 9
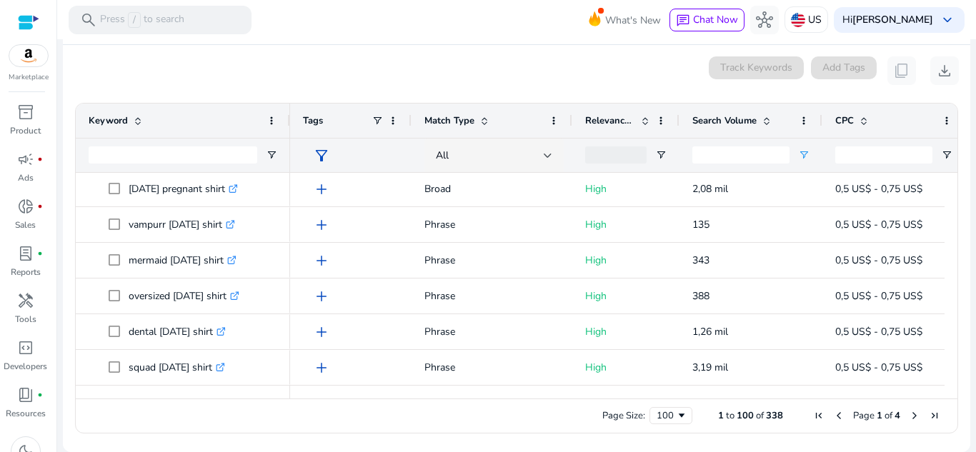
drag, startPoint x: 415, startPoint y: 391, endPoint x: 429, endPoint y: 397, distance: 15.0
click at [429, 397] on div at bounding box center [617, 392] width 655 height 13
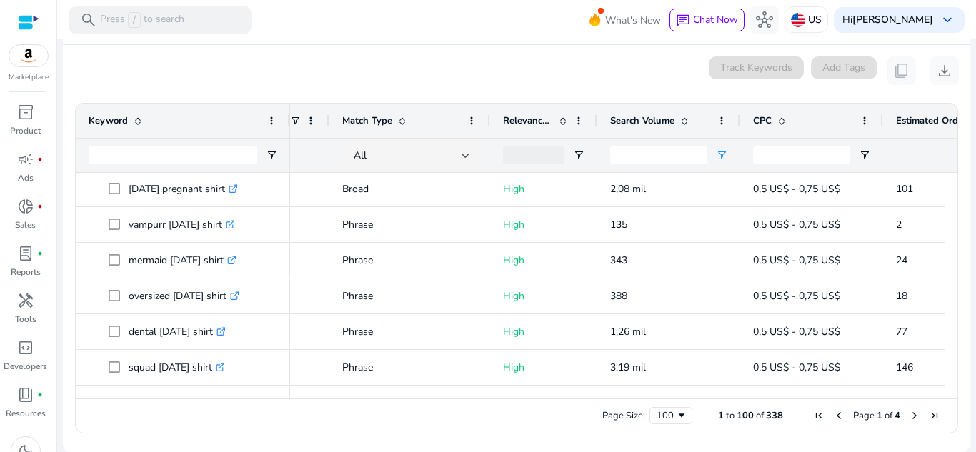
scroll to position [0, 111]
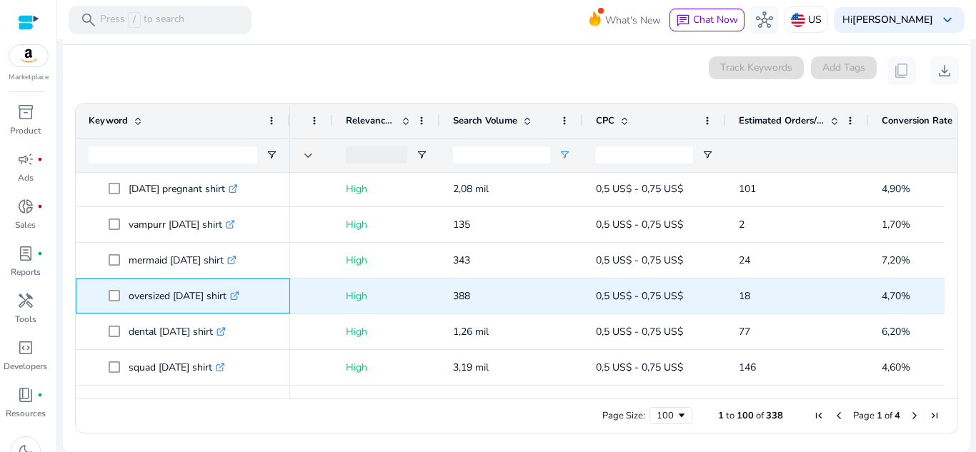
click at [277, 294] on div "oversized [DATE] shirt .st0{fill:#2c8af8}" at bounding box center [183, 296] width 214 height 35
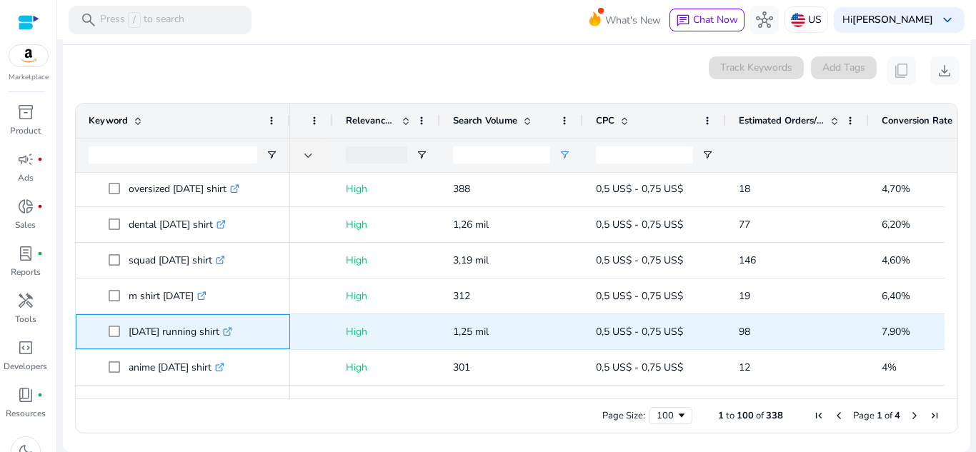
click at [232, 337] on link ".st0{fill:#2c8af8}" at bounding box center [225, 332] width 13 height 14
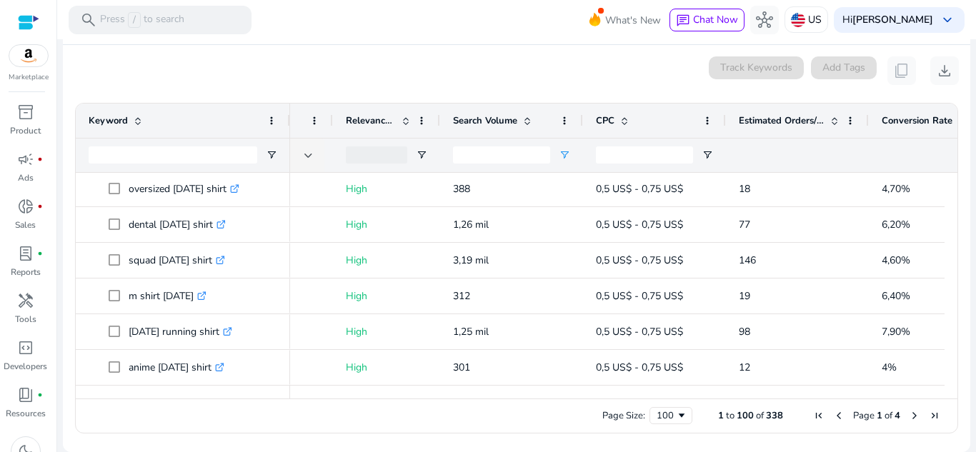
click at [952, 342] on div "Drag here to set row groups Drag here to set column labels Keyword Tags 26" at bounding box center [516, 268] width 883 height 331
click at [952, 346] on div "Drag here to set row groups Drag here to set column labels Keyword Tags 26" at bounding box center [516, 268] width 883 height 331
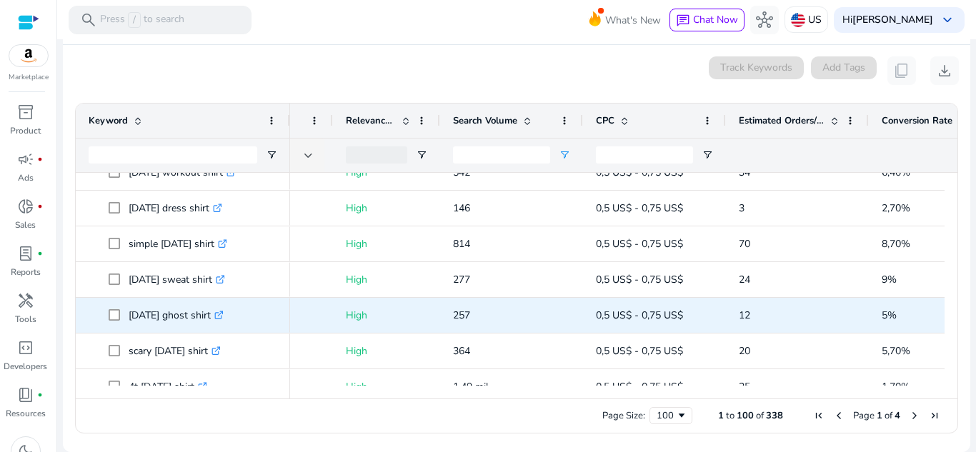
scroll to position [2976, 0]
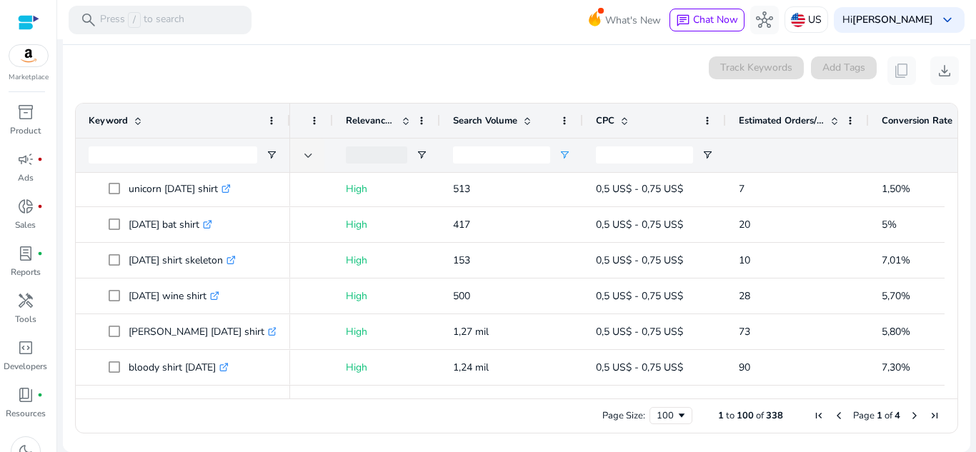
click at [903, 412] on span "Page 1 of 4" at bounding box center [877, 415] width 136 height 13
click at [909, 415] on span "Next Page" at bounding box center [914, 415] width 11 height 11
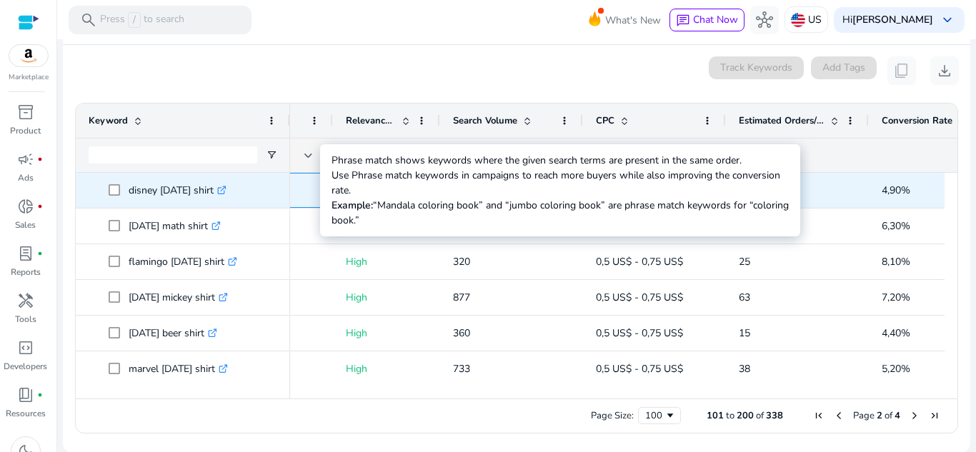
click at [313, 187] on p "Phrase" at bounding box center [252, 190] width 135 height 29
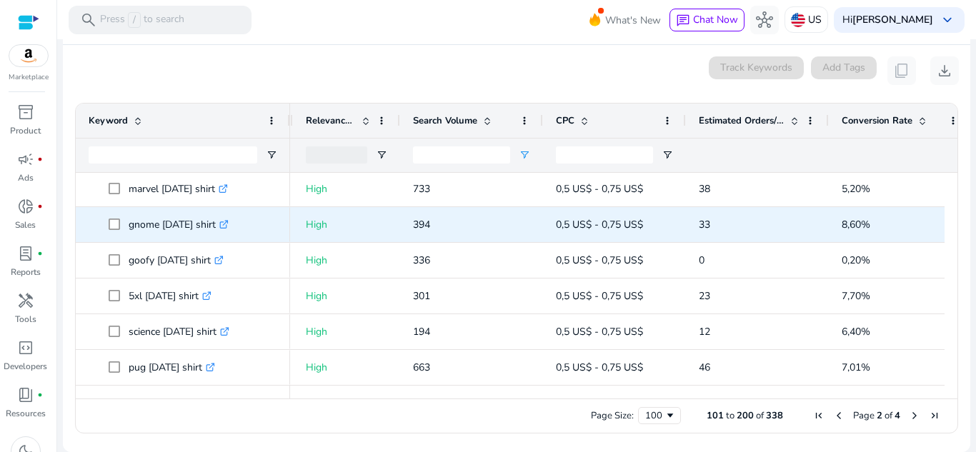
click at [229, 222] on icon ".st0{fill:#2c8af8}" at bounding box center [223, 224] width 9 height 9
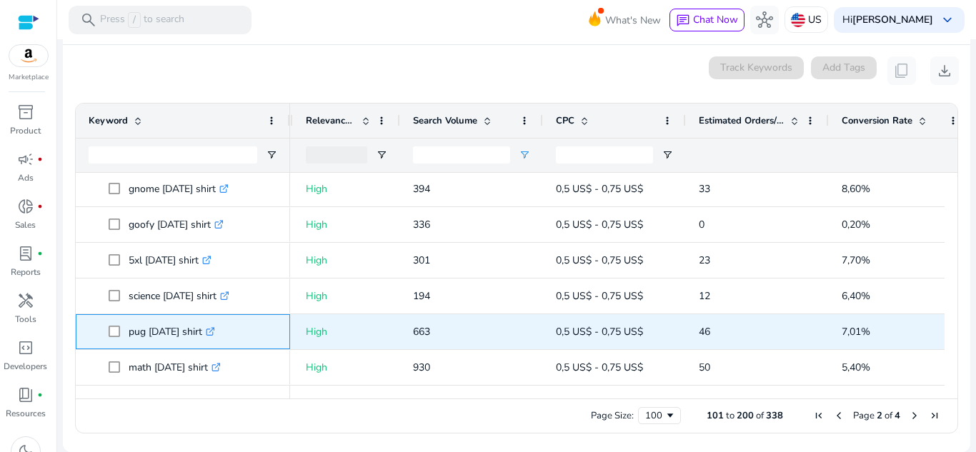
click at [215, 330] on icon ".st0{fill:#2c8af8}" at bounding box center [210, 331] width 9 height 9
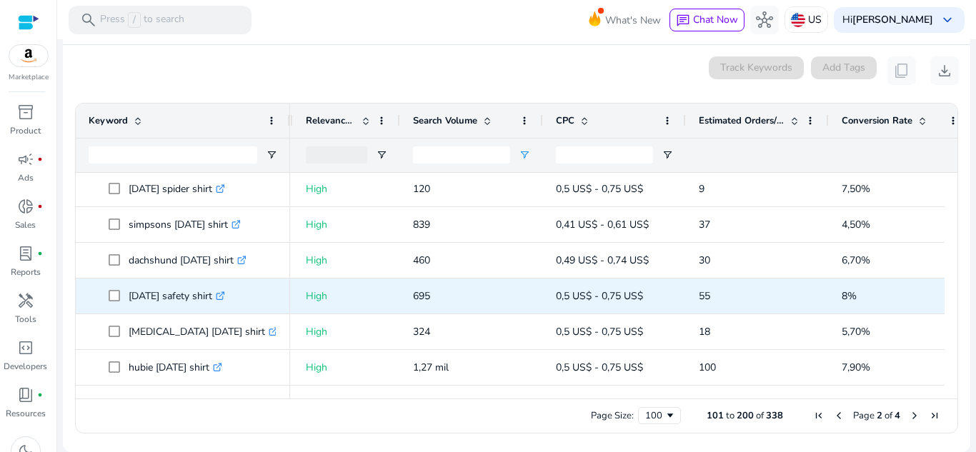
click at [225, 297] on icon ".st0{fill:#2c8af8}" at bounding box center [220, 296] width 9 height 9
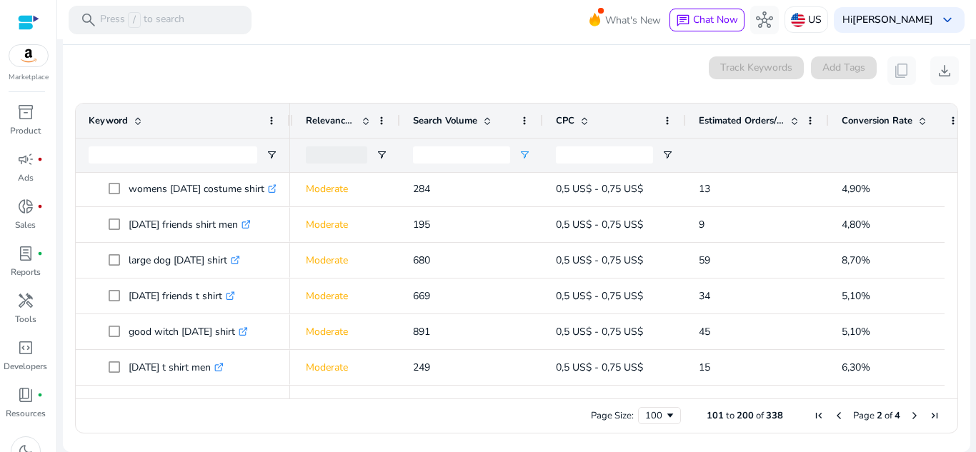
click at [909, 414] on span "Next Page" at bounding box center [914, 415] width 11 height 11
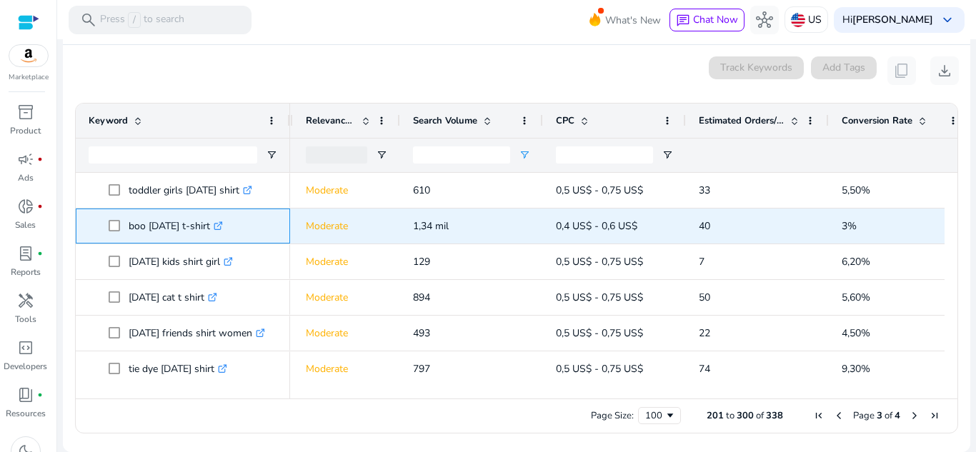
click at [269, 227] on span "boo halloween t-shirt .st0{fill:#2c8af8}" at bounding box center [193, 226] width 169 height 29
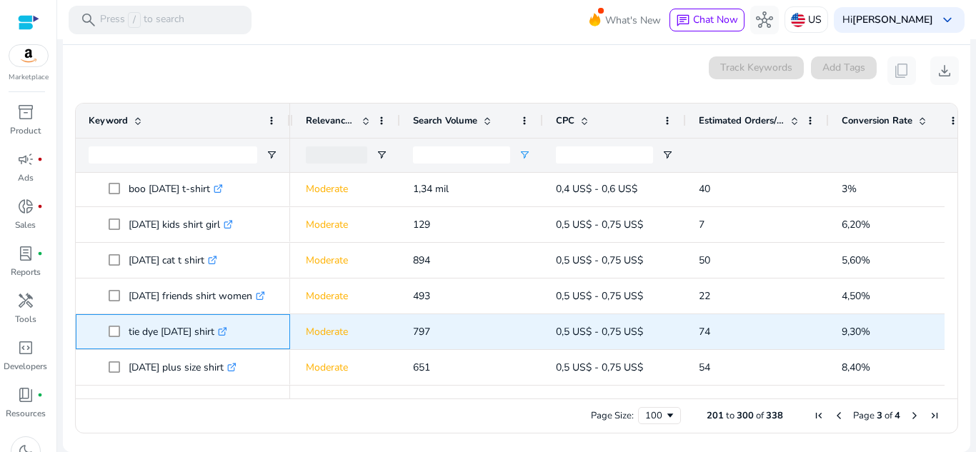
click at [227, 332] on icon ".st0{fill:#2c8af8}" at bounding box center [222, 331] width 9 height 9
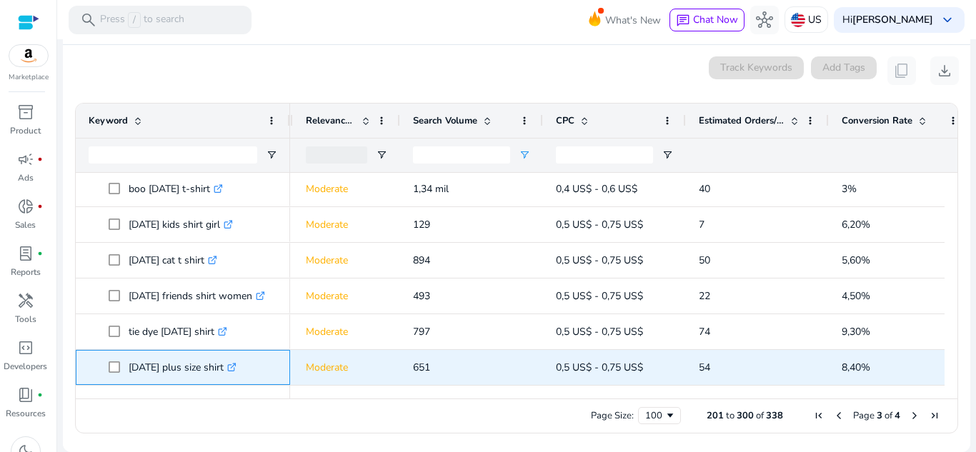
click at [235, 371] on icon at bounding box center [231, 367] width 7 height 7
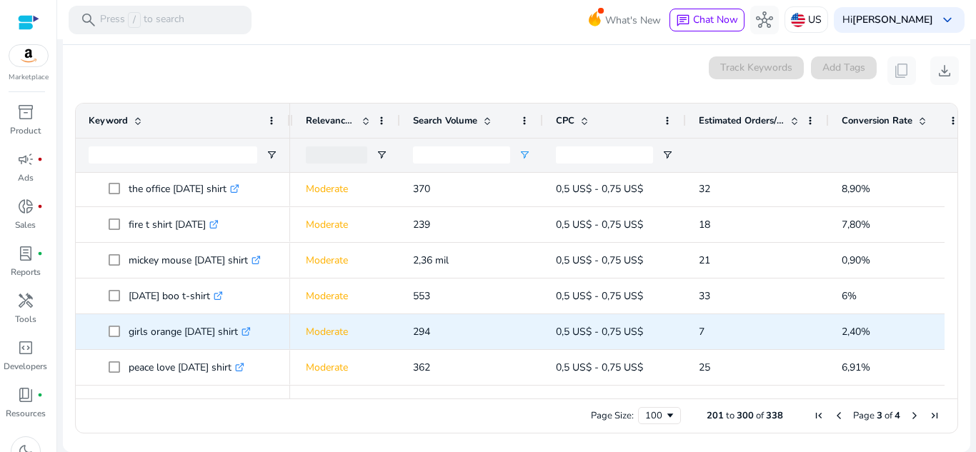
scroll to position [573, 0]
click at [256, 333] on icon ".st0{fill:#2c8af8}" at bounding box center [251, 331] width 9 height 9
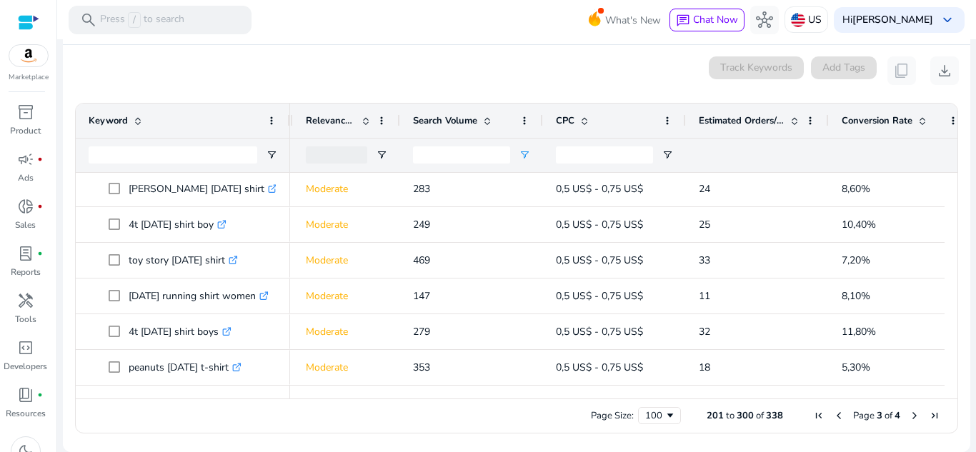
scroll to position [1466, 0]
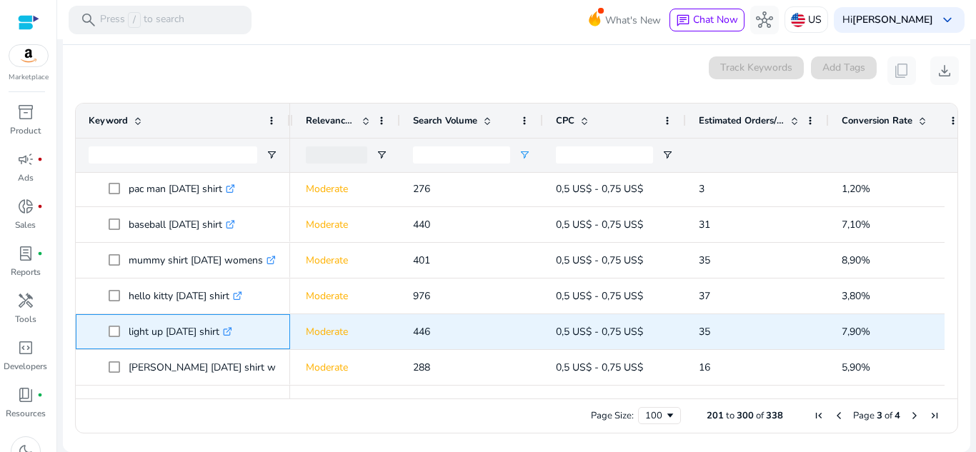
click at [232, 328] on icon ".st0{fill:#2c8af8}" at bounding box center [227, 331] width 9 height 9
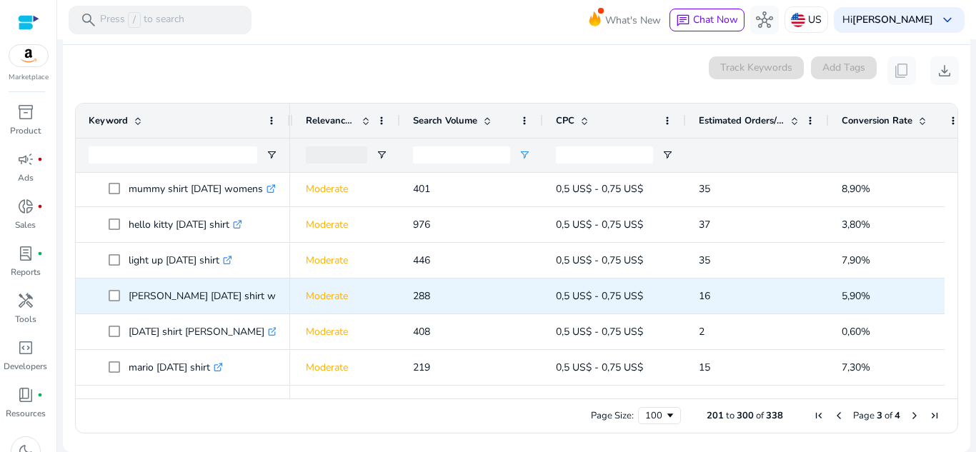
scroll to position [0, 0]
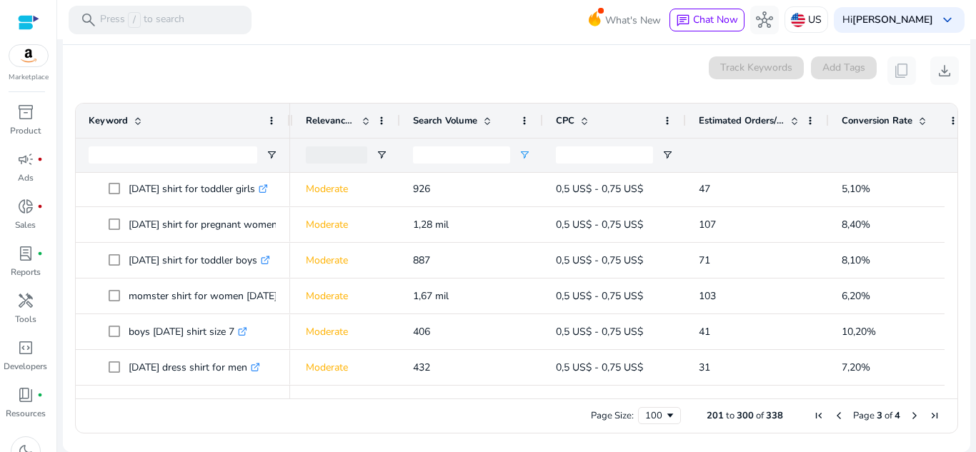
click at [909, 415] on span "Next Page" at bounding box center [914, 415] width 11 height 11
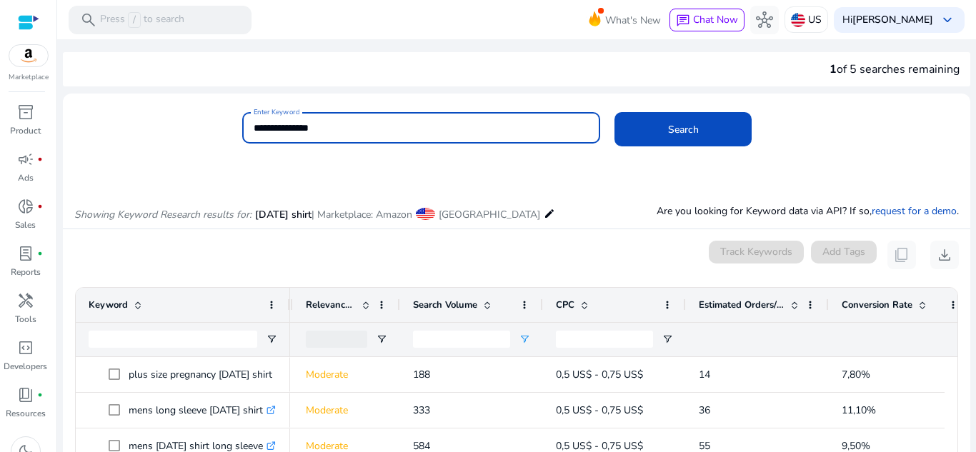
drag, startPoint x: 440, startPoint y: 131, endPoint x: 250, endPoint y: 143, distance: 190.5
click at [250, 143] on div "**********" at bounding box center [421, 127] width 359 height 31
type input "*"
type input "**********"
click at [615, 112] on button "Search" at bounding box center [683, 129] width 137 height 34
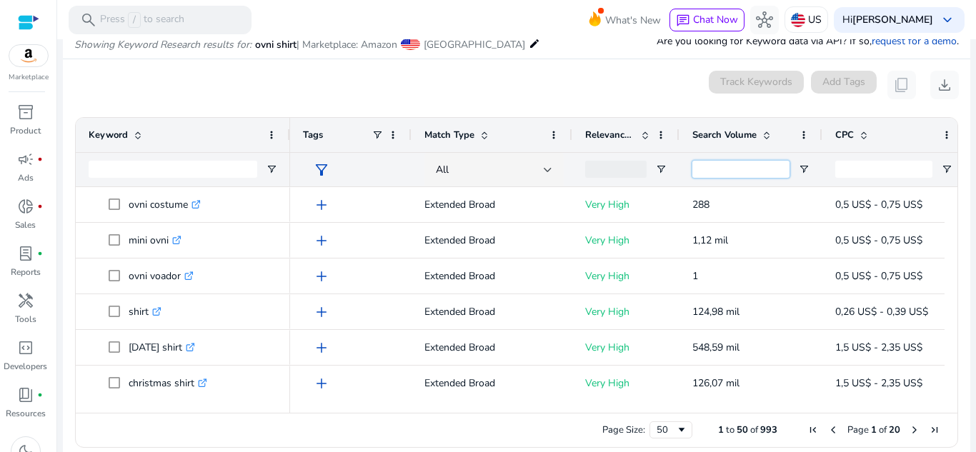
click at [739, 167] on input "Search Volume Filter Input" at bounding box center [740, 169] width 97 height 17
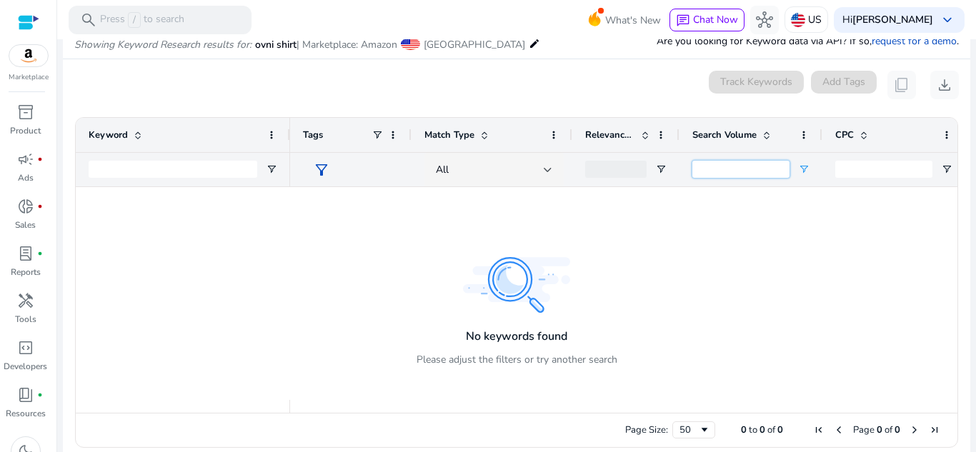
type input "***"
click at [793, 172] on div "***" at bounding box center [751, 169] width 143 height 34
click at [802, 174] on span "Open Filter Menu" at bounding box center [803, 169] width 11 height 11
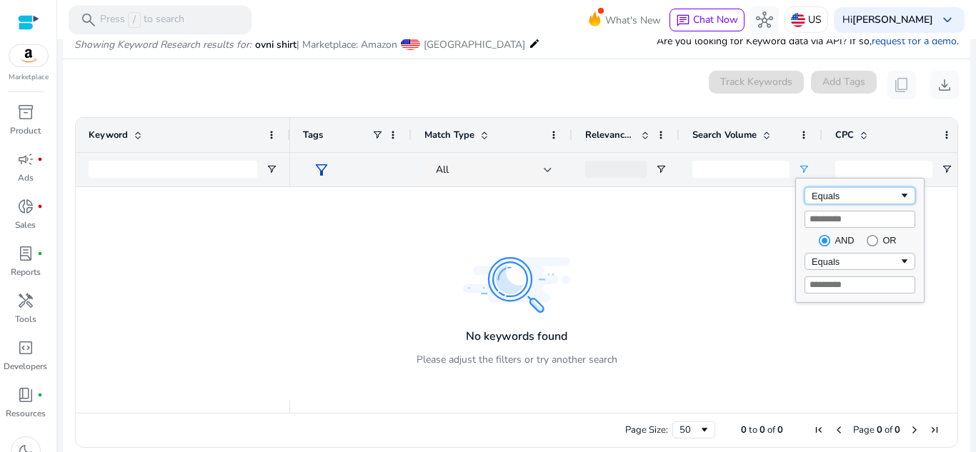
click at [851, 197] on div "Equals" at bounding box center [855, 196] width 87 height 11
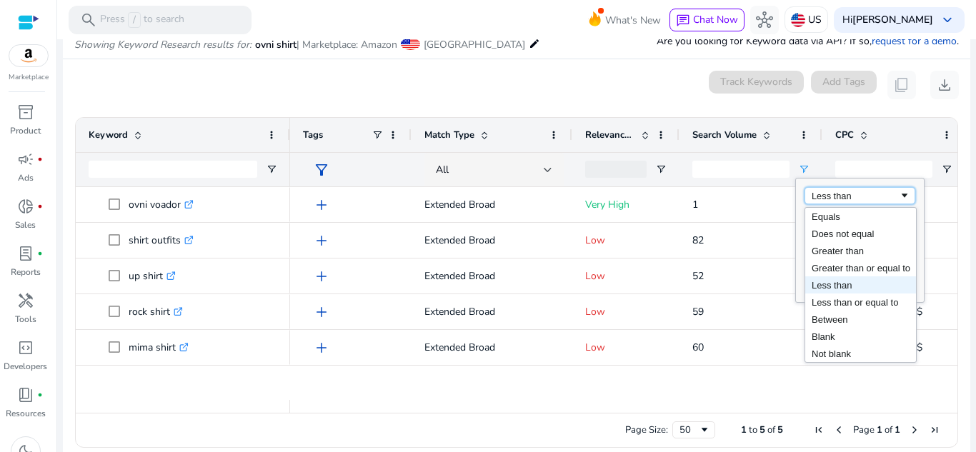
click at [889, 196] on div "Less than" at bounding box center [855, 196] width 87 height 11
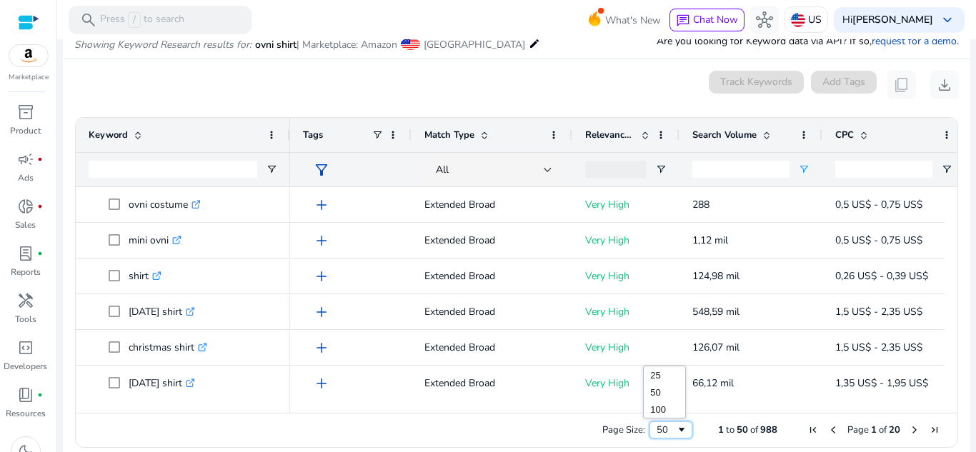
click at [676, 422] on div "50" at bounding box center [671, 430] width 43 height 17
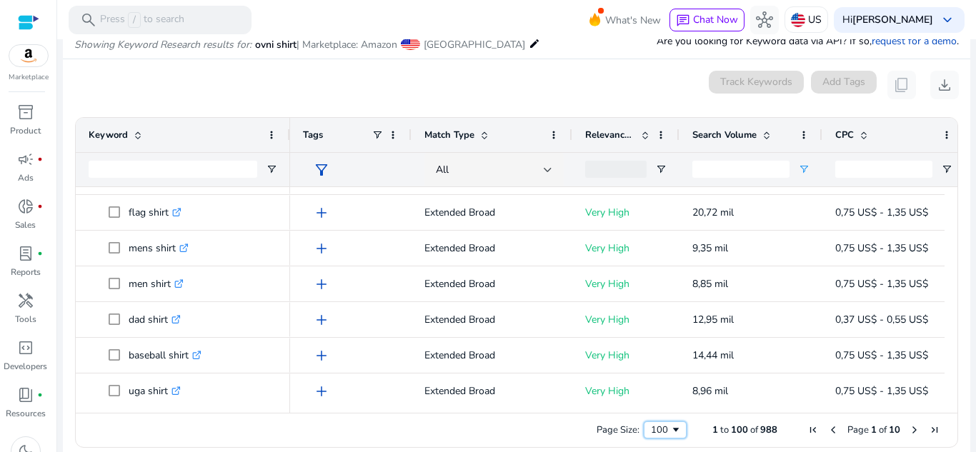
scroll to position [564, 0]
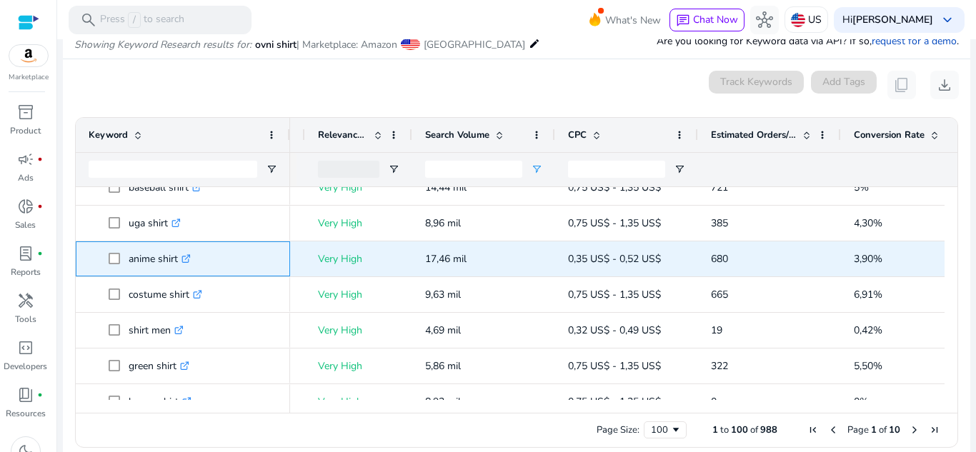
click at [267, 252] on span "anime shirt .st0{fill:#2c8af8}" at bounding box center [193, 258] width 169 height 29
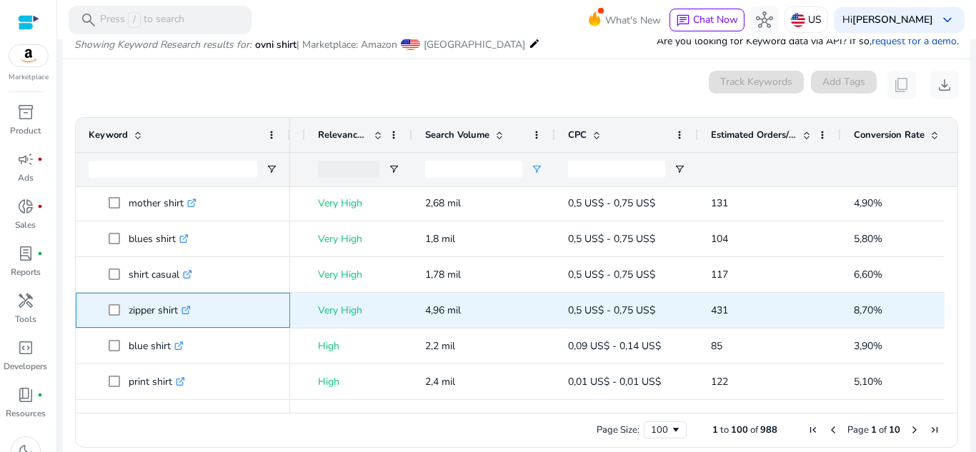
click at [184, 312] on icon ".st0{fill:#2c8af8}" at bounding box center [186, 310] width 9 height 9
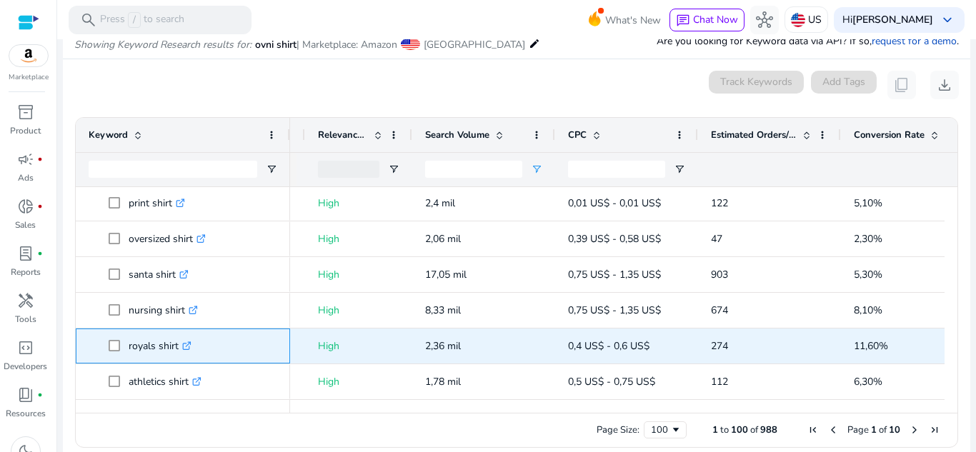
click at [182, 348] on link ".st0{fill:#2c8af8}" at bounding box center [185, 346] width 13 height 14
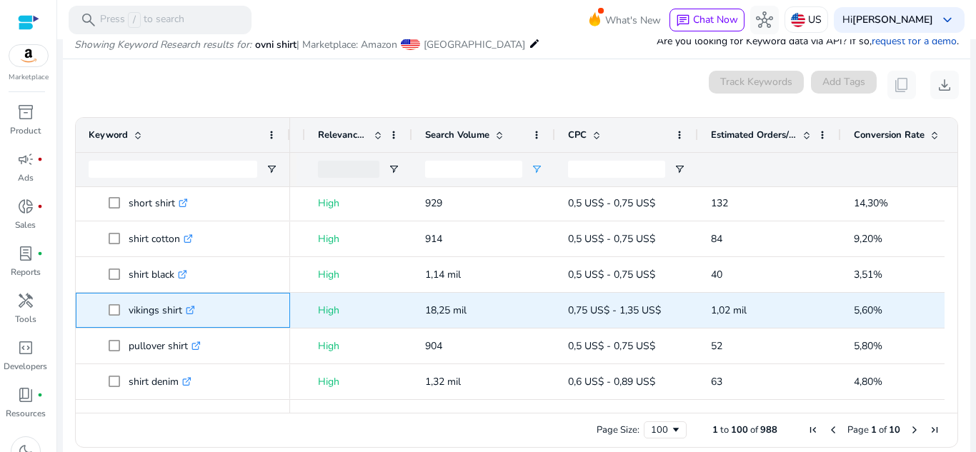
click at [195, 312] on icon ".st0{fill:#2c8af8}" at bounding box center [190, 310] width 9 height 9
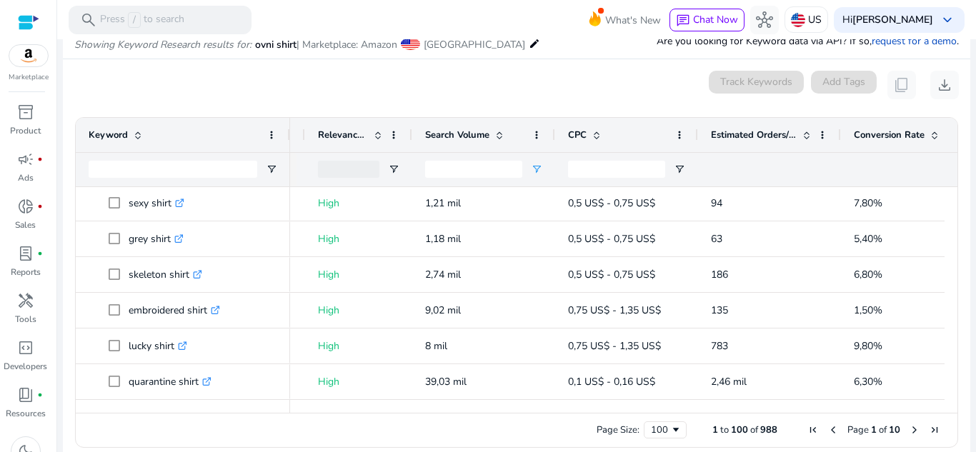
click at [909, 434] on span "Next Page" at bounding box center [914, 429] width 11 height 11
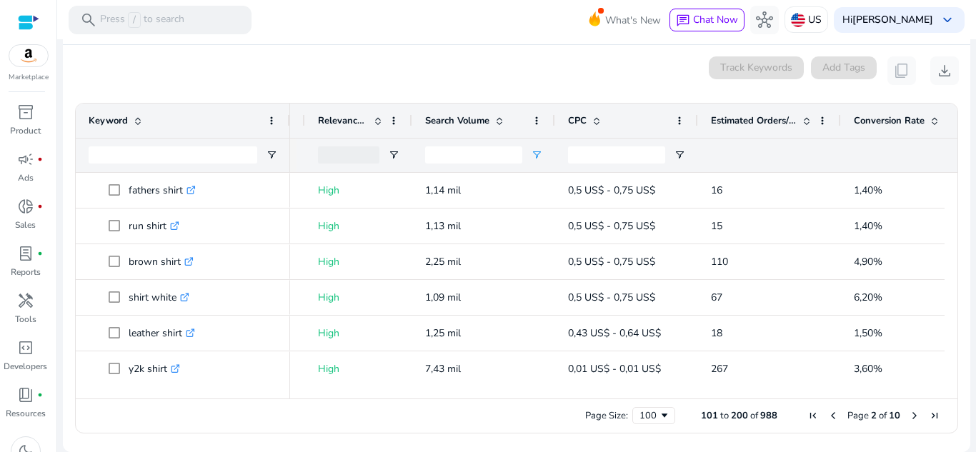
click at [952, 223] on div "Drag here to set row groups Drag here to set column labels Keyword Match Type 16" at bounding box center [516, 268] width 883 height 331
drag, startPoint x: 952, startPoint y: 223, endPoint x: 950, endPoint y: 235, distance: 12.3
click at [950, 235] on div "Drag here to set row groups Drag here to set column labels Keyword Match Type 16" at bounding box center [516, 268] width 883 height 331
